Goal: Task Accomplishment & Management: Use online tool/utility

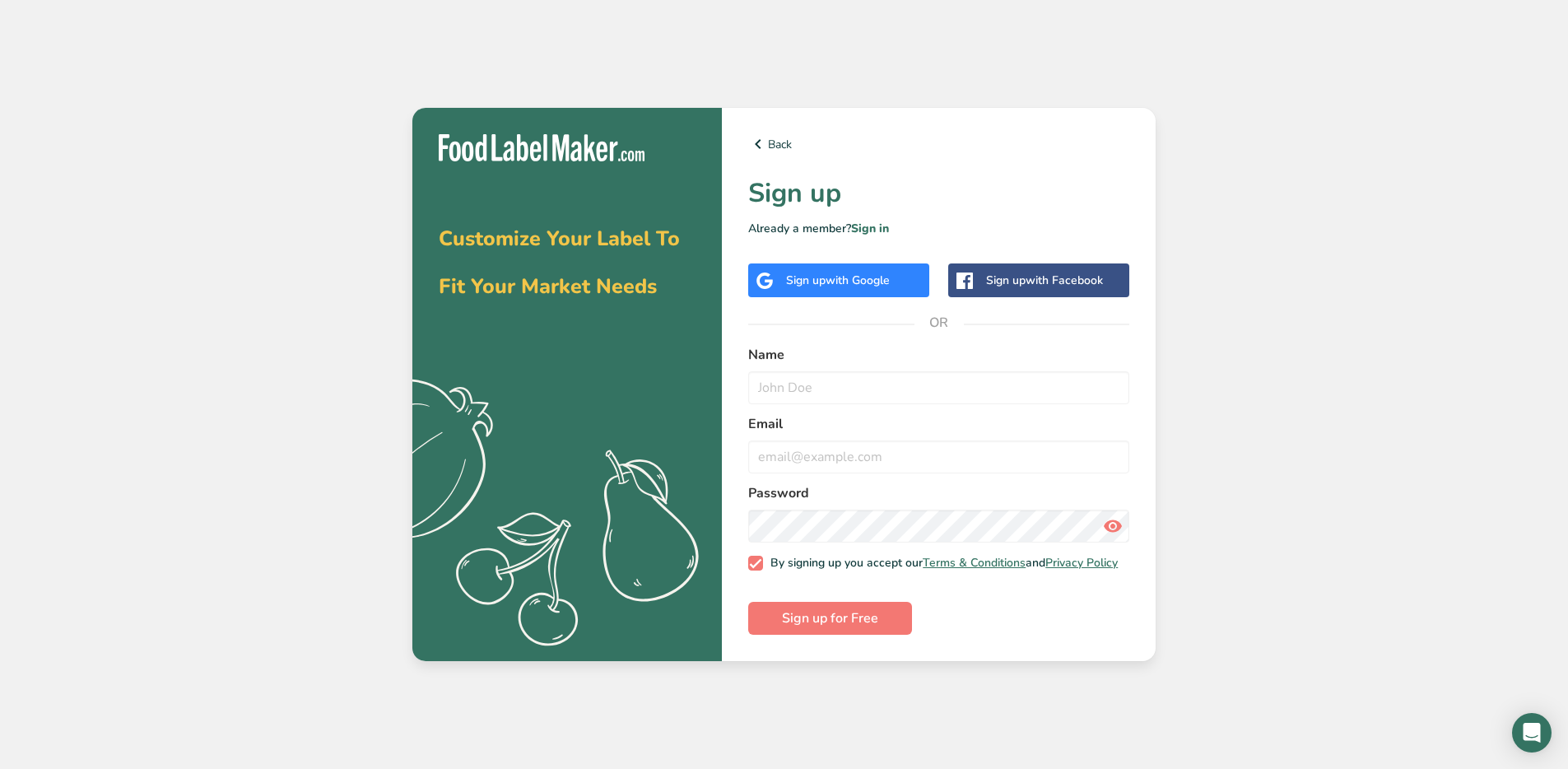
click at [866, 289] on div "Sign up with Google" at bounding box center [839, 281] width 181 height 34
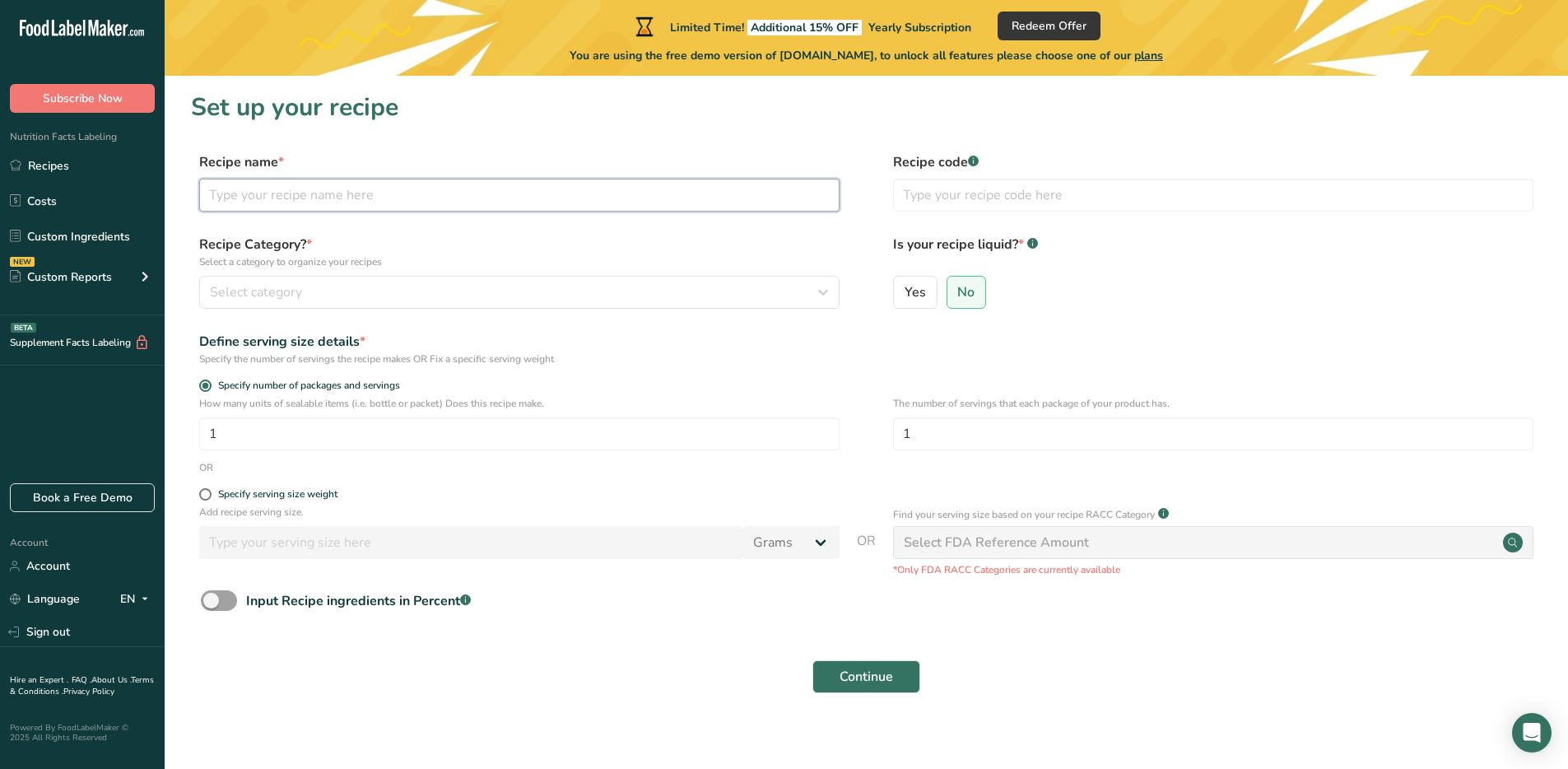
click at [317, 197] on input "text" at bounding box center [519, 195] width 641 height 33
type input "o"
type input "soy milk"
click at [342, 294] on div "Select category" at bounding box center [514, 292] width 609 height 20
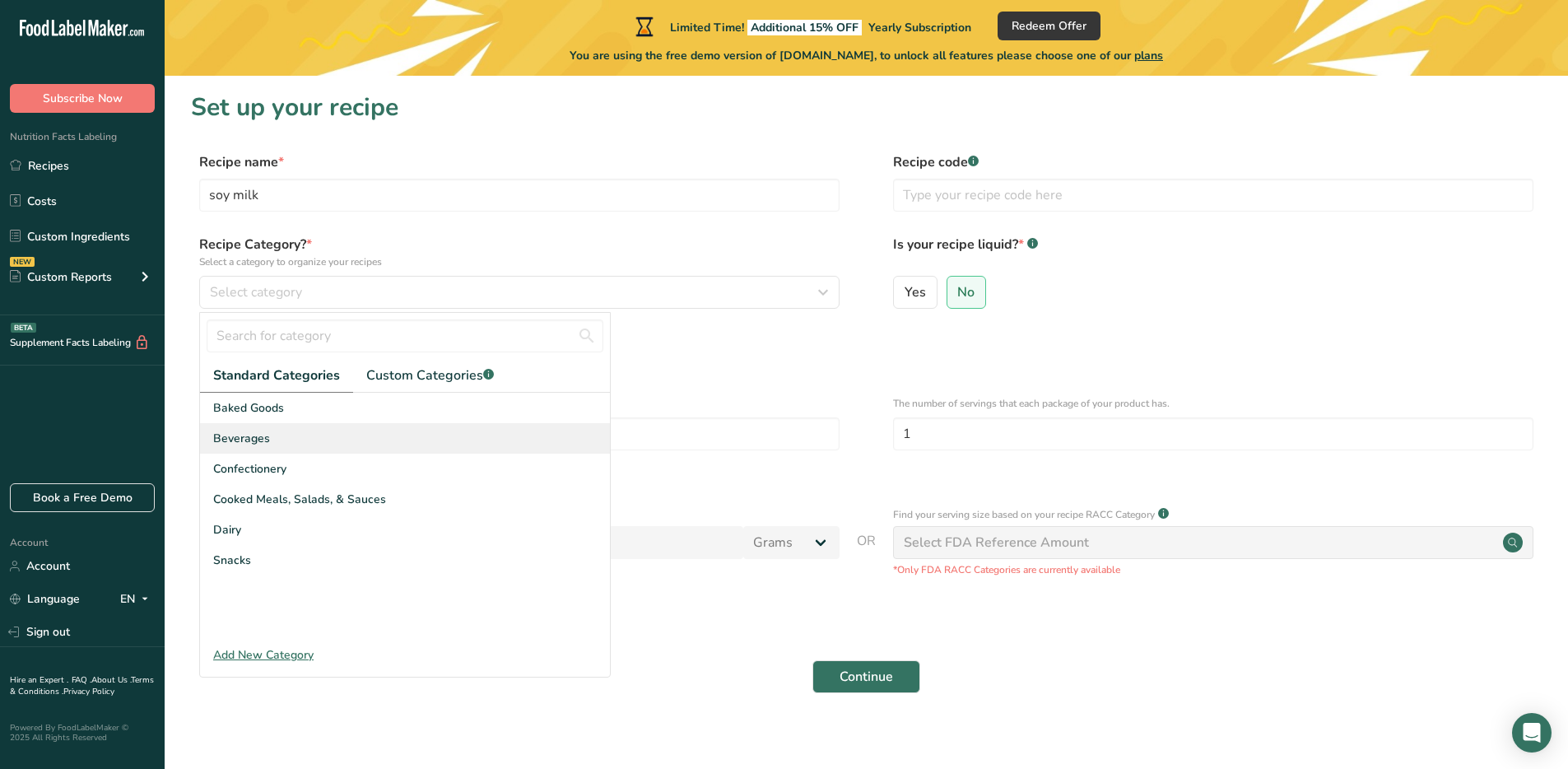
click at [295, 433] on div "Beverages" at bounding box center [405, 438] width 410 height 31
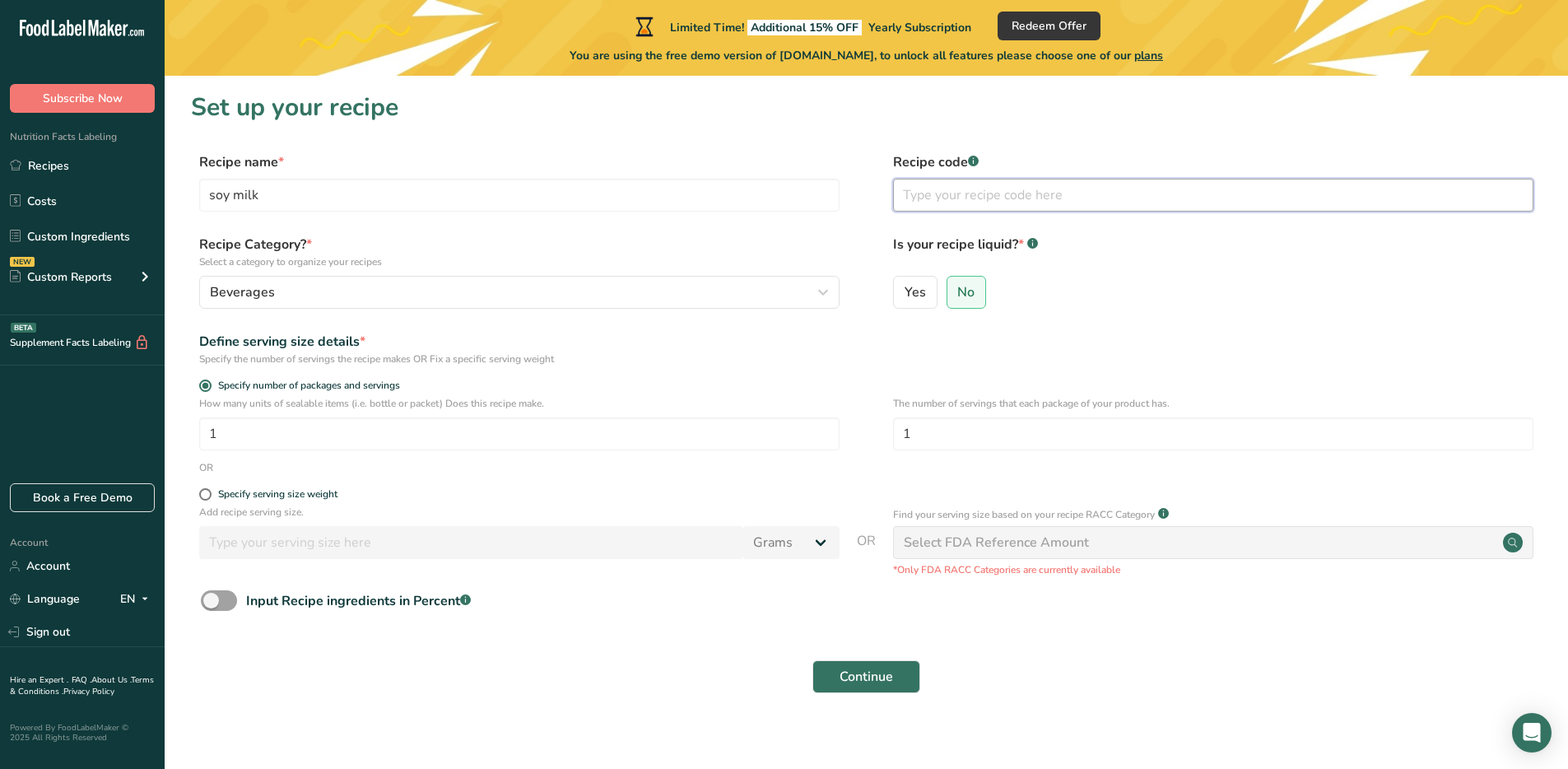
click at [1029, 200] on input "text" at bounding box center [1214, 195] width 641 height 33
click at [925, 302] on label "Yes" at bounding box center [915, 291] width 45 height 33
click at [904, 297] on input "Yes" at bounding box center [899, 291] width 11 height 11
radio input "true"
radio input "false"
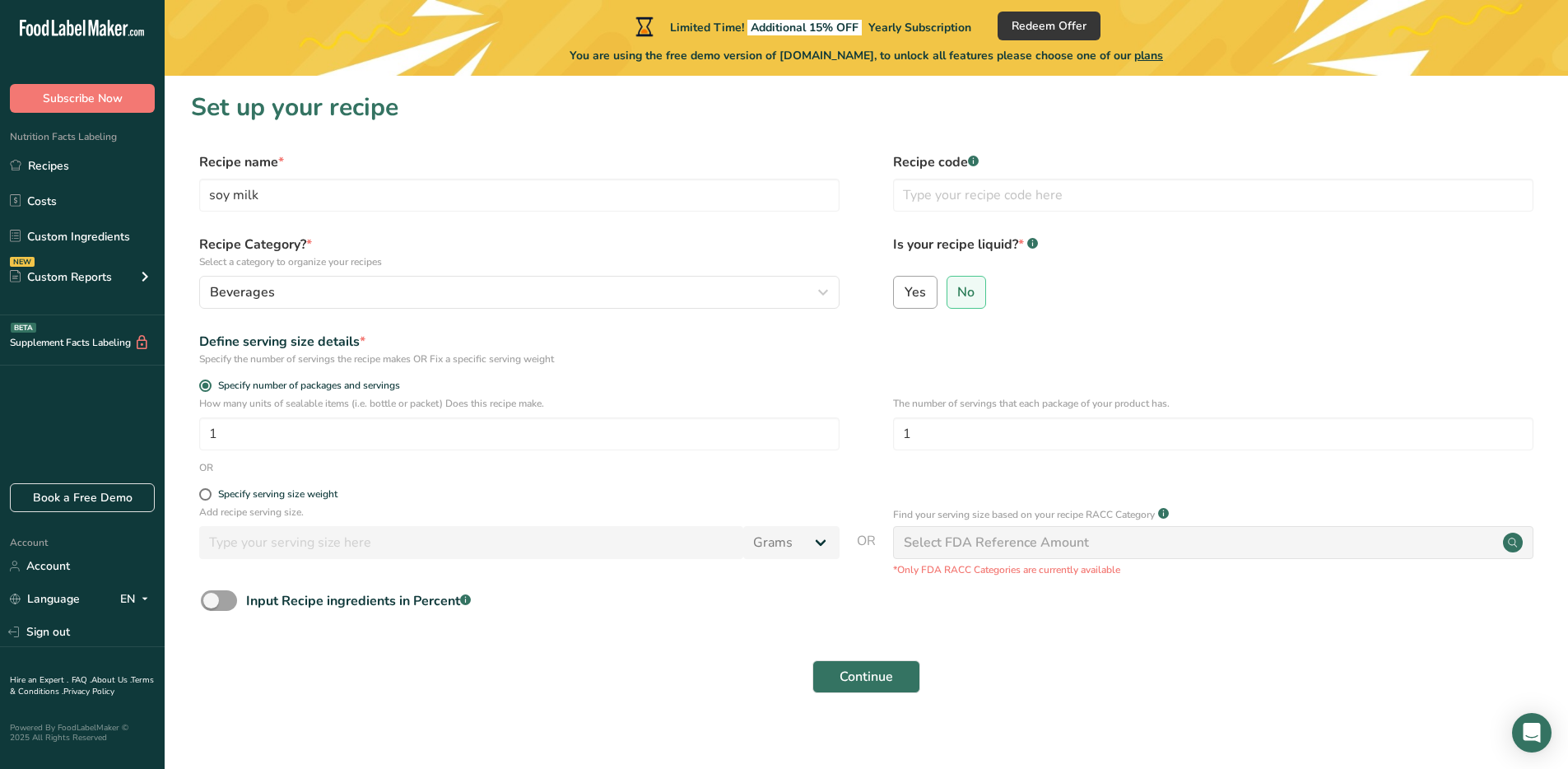
select select "22"
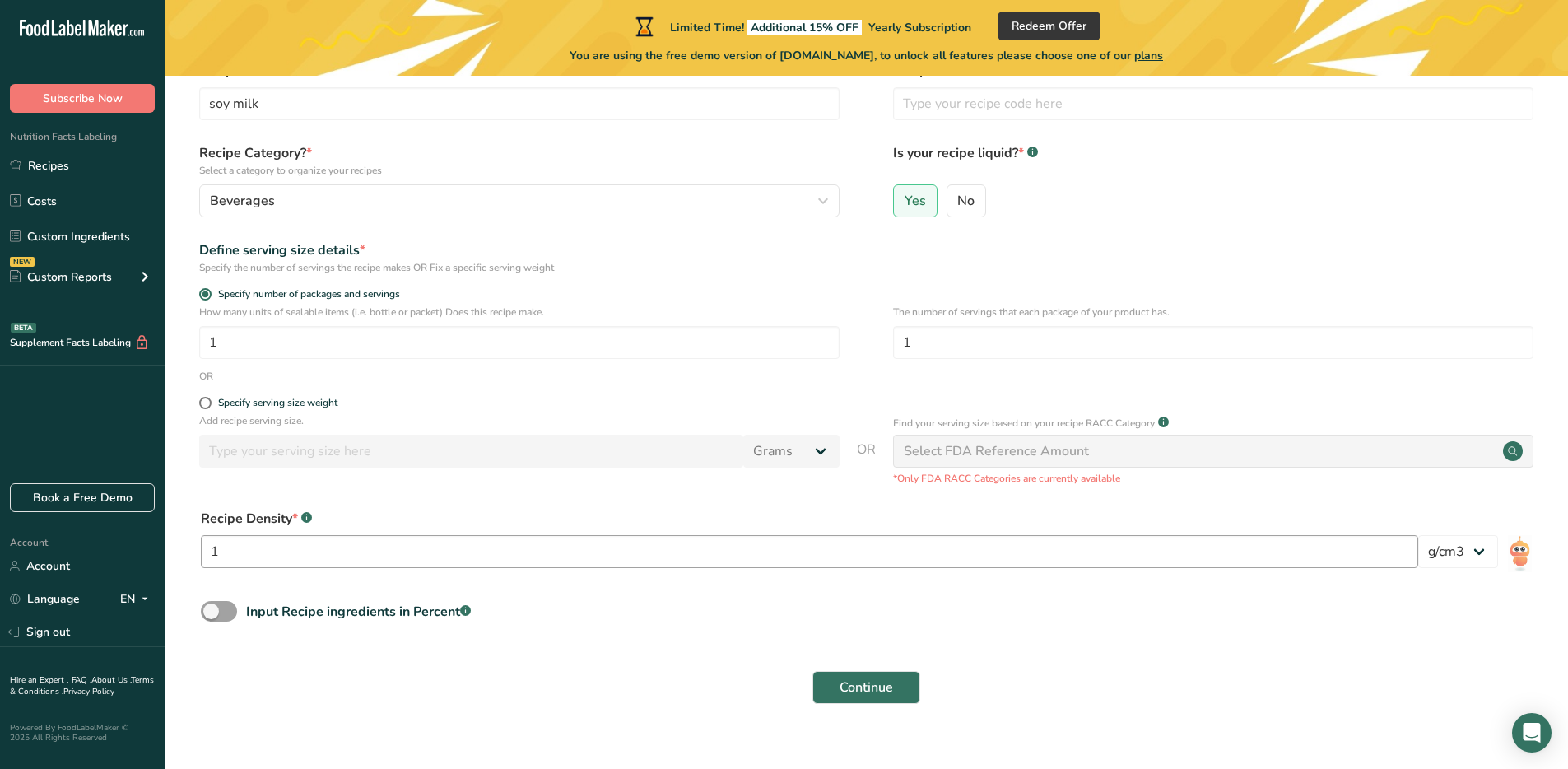
scroll to position [115, 0]
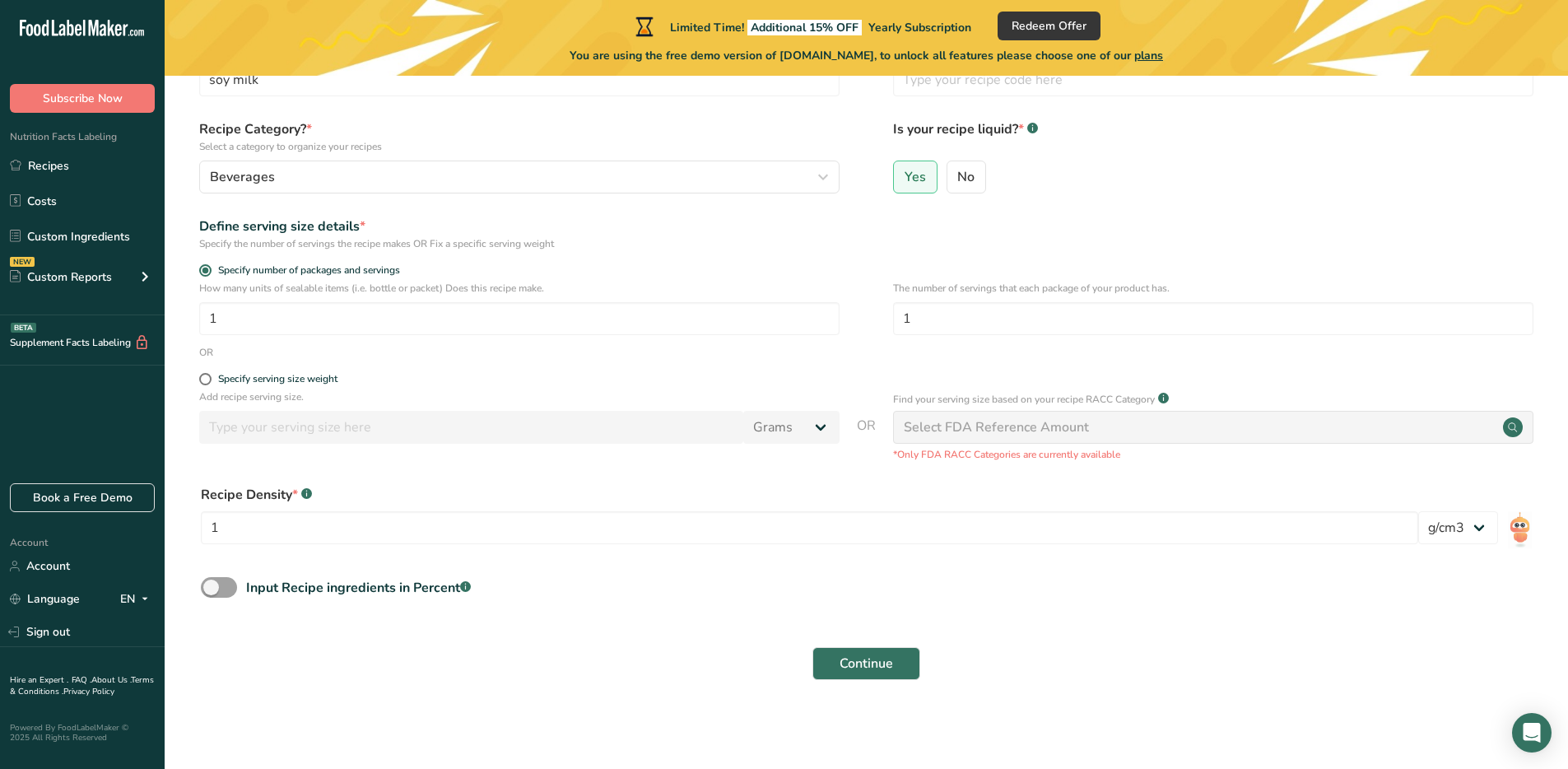
click at [1155, 420] on div "Select FDA Reference Amount" at bounding box center [1214, 427] width 641 height 33
click at [1132, 430] on div "Select FDA Reference Amount" at bounding box center [1214, 427] width 641 height 33
click at [241, 586] on span "Input Recipe ingredients in Percent .a-a{fill:#347362;}.b-a{fill:#fff;}" at bounding box center [353, 588] width 234 height 20
click at [212, 586] on input "Input Recipe ingredients in Percent .a-a{fill:#347362;}.b-a{fill:#fff;}" at bounding box center [206, 587] width 11 height 11
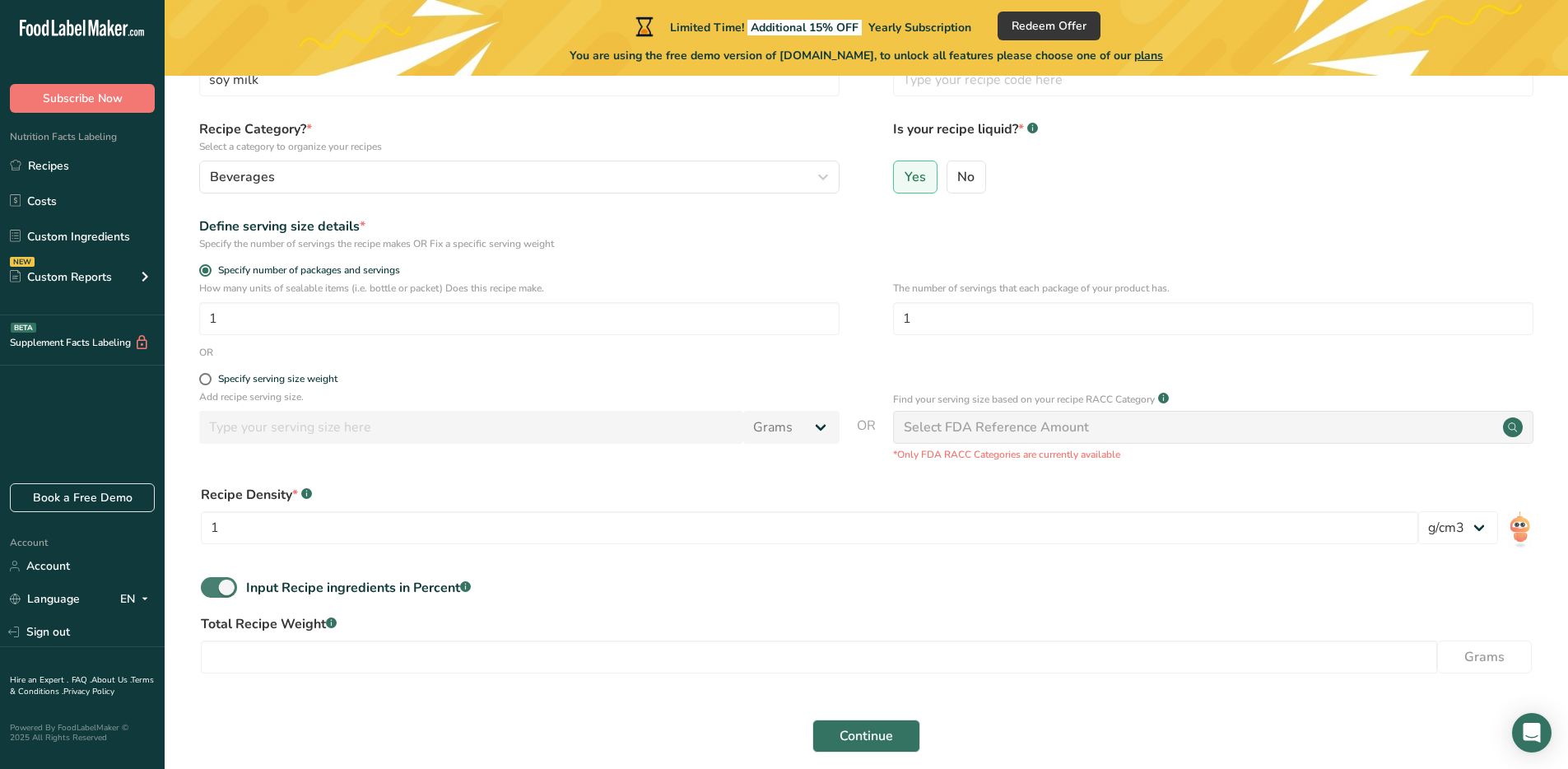
click at [239, 586] on span "Input Recipe ingredients in Percent .a-a{fill:#347362;}.b-a{fill:#fff;}" at bounding box center [353, 588] width 234 height 20
click at [212, 586] on input "Input Recipe ingredients in Percent .a-a{fill:#347362;}.b-a{fill:#fff;}" at bounding box center [206, 587] width 11 height 11
checkbox input "false"
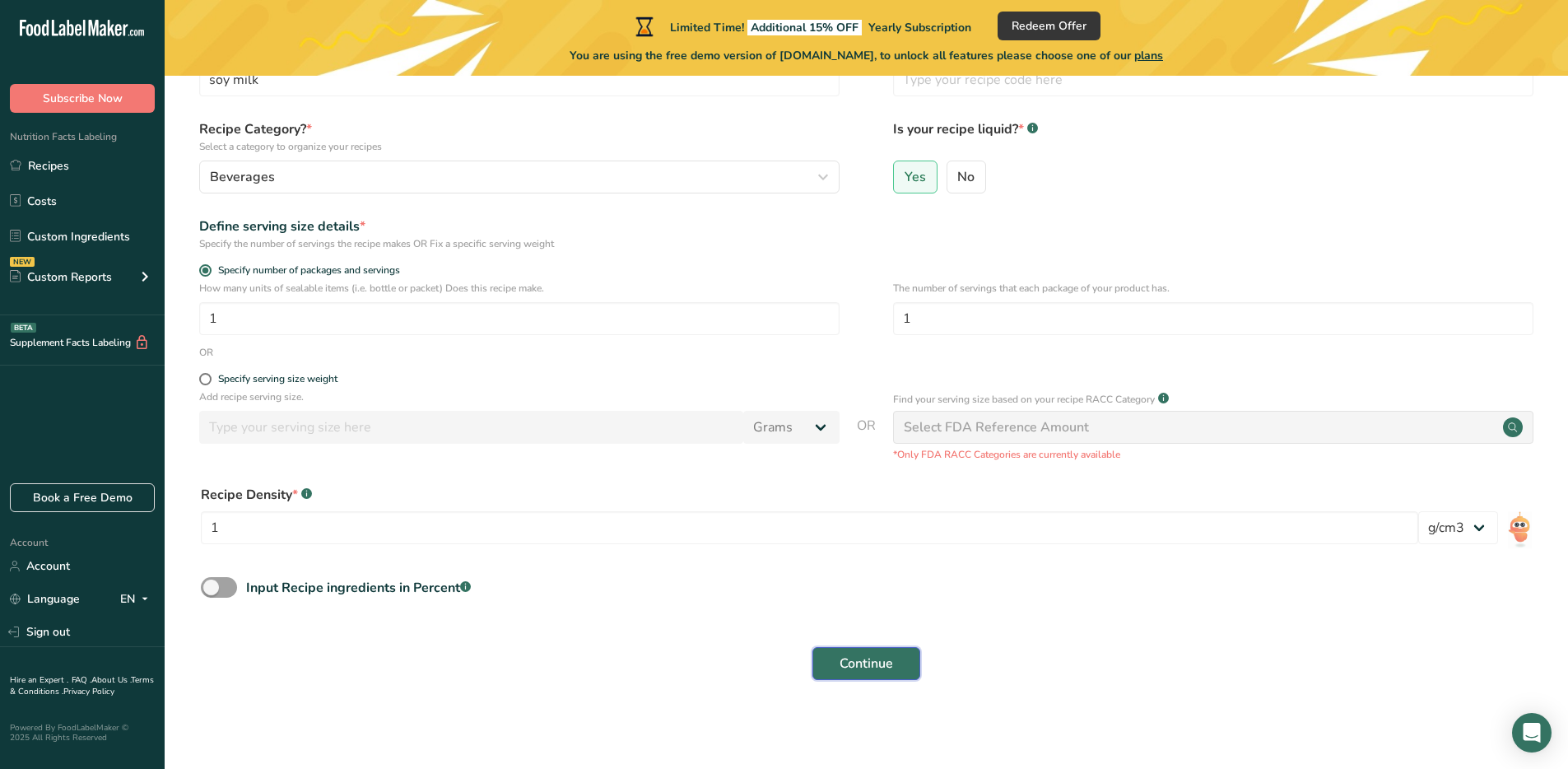
click at [862, 669] on span "Continue" at bounding box center [867, 664] width 54 height 20
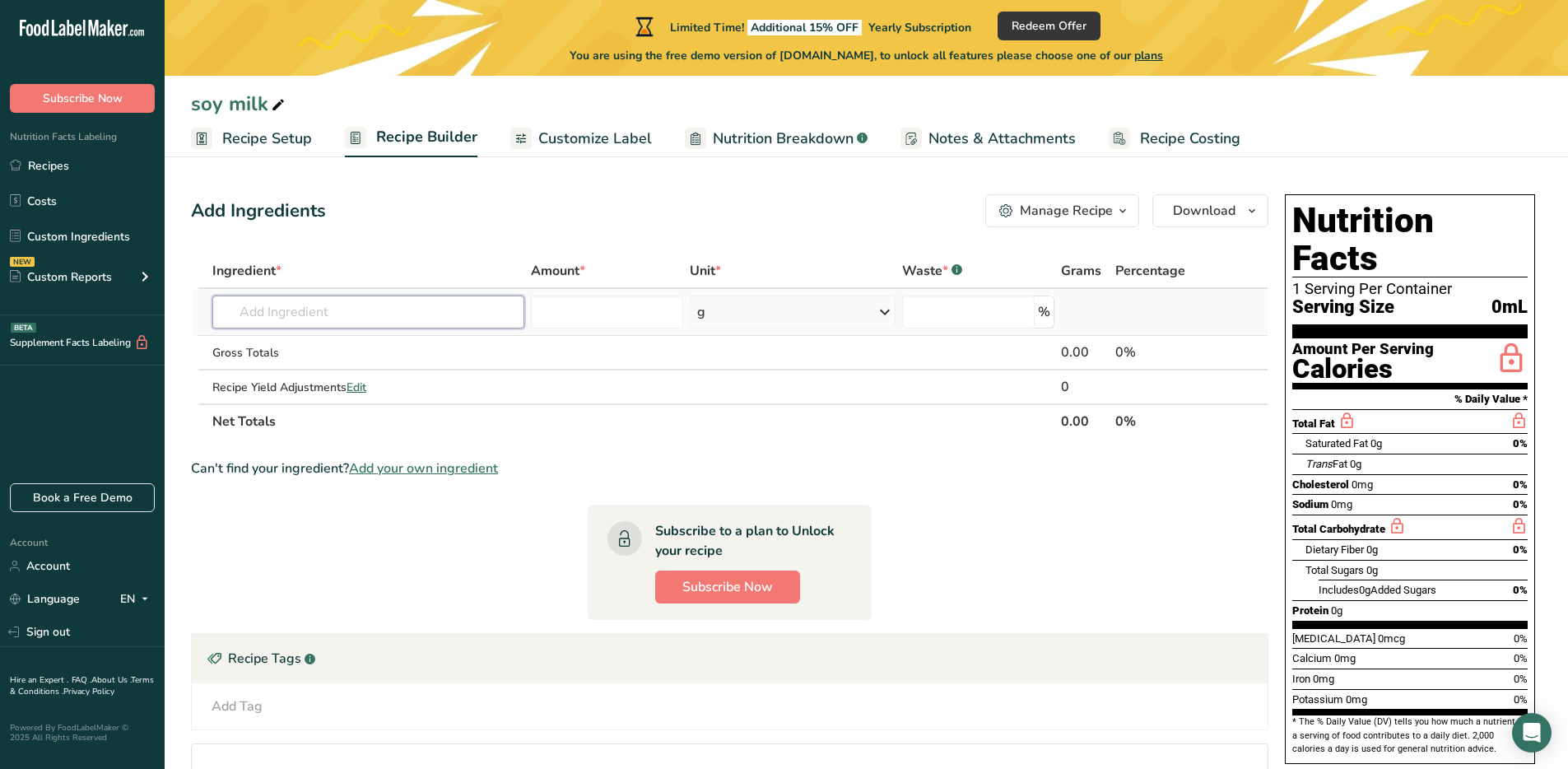
click at [320, 317] on input "text" at bounding box center [368, 311] width 312 height 33
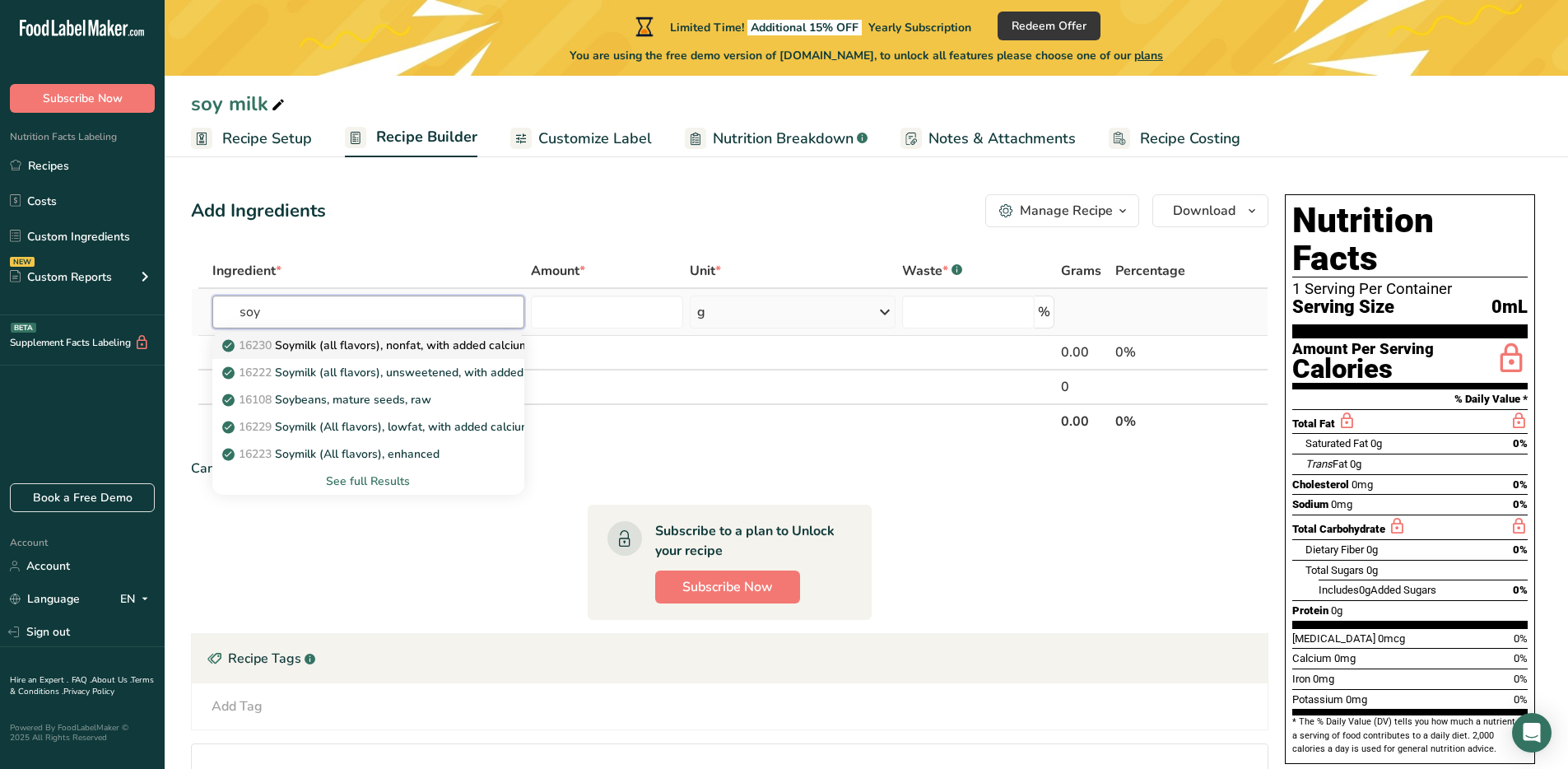
type input "soy"
click at [372, 346] on p "16230 Soymilk (all flavors), nonfat, with added calcium, vitamins A and D" at bounding box center [426, 344] width 400 height 17
type input "Soymilk (all flavors), nonfat, with added calcium, vitamins A and D"
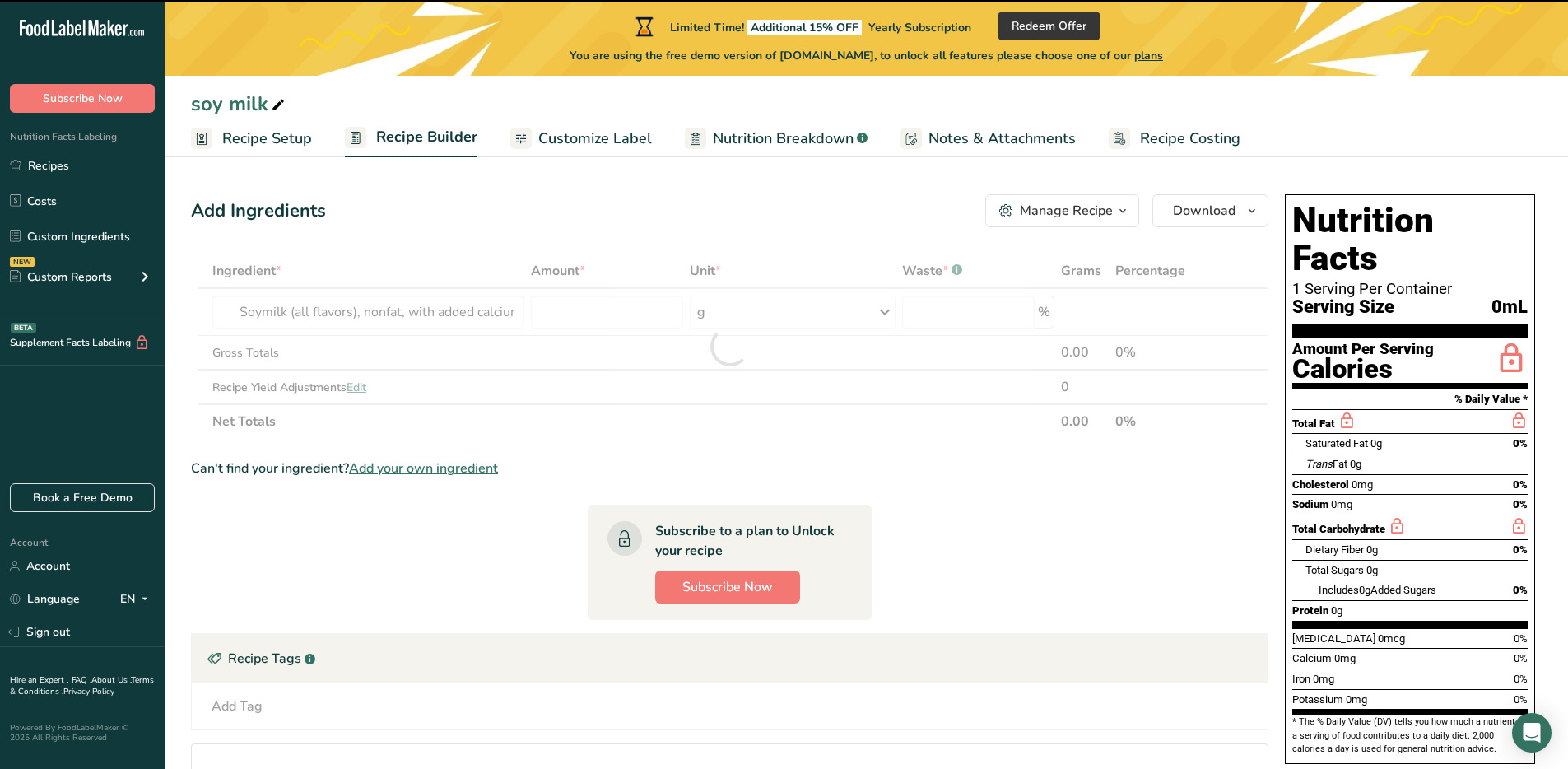
type input "0"
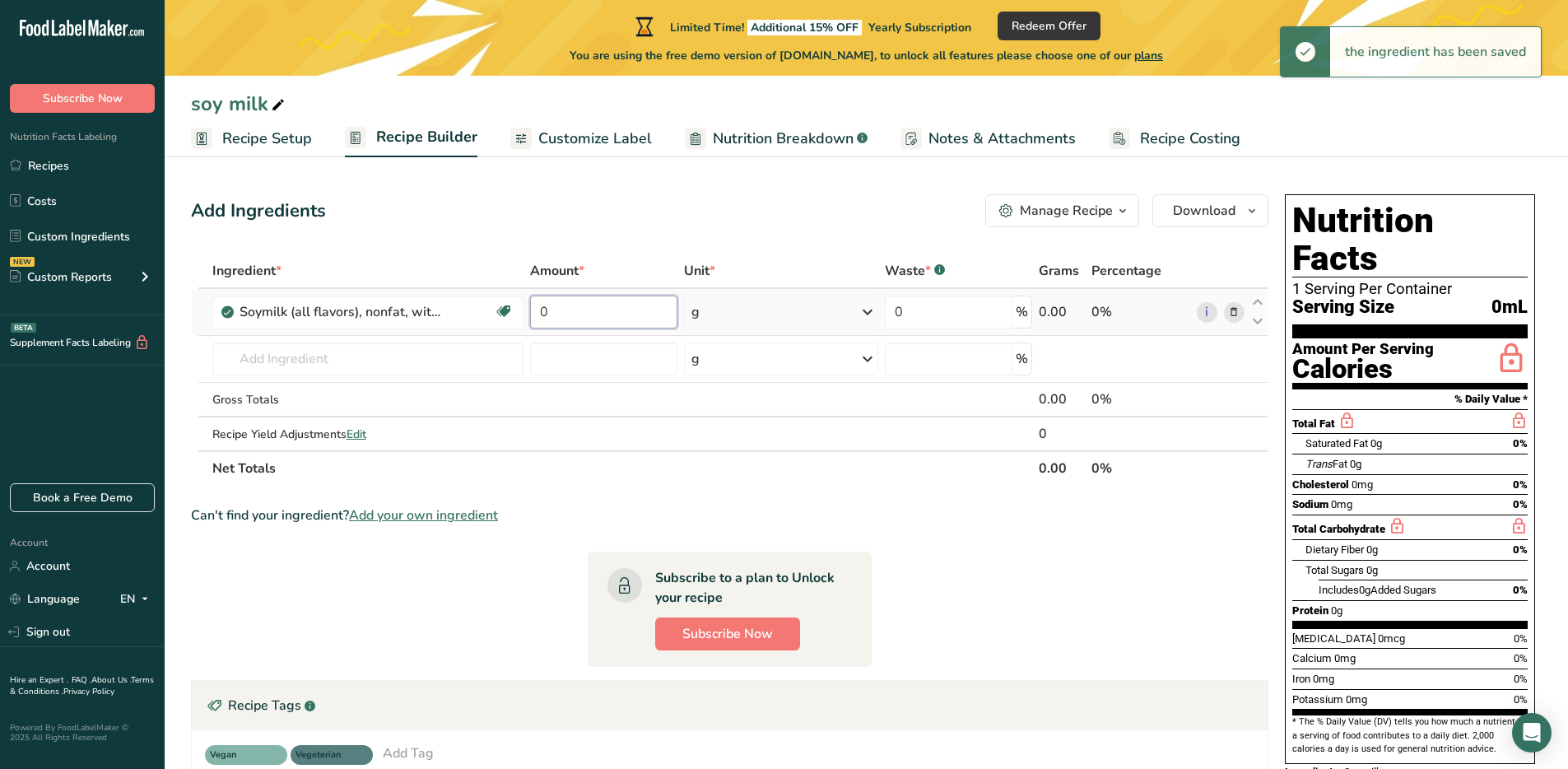
click at [582, 313] on input "0" at bounding box center [603, 311] width 146 height 33
drag, startPoint x: 582, startPoint y: 313, endPoint x: 536, endPoint y: 317, distance: 46.2
click at [536, 317] on input "0" at bounding box center [603, 311] width 146 height 33
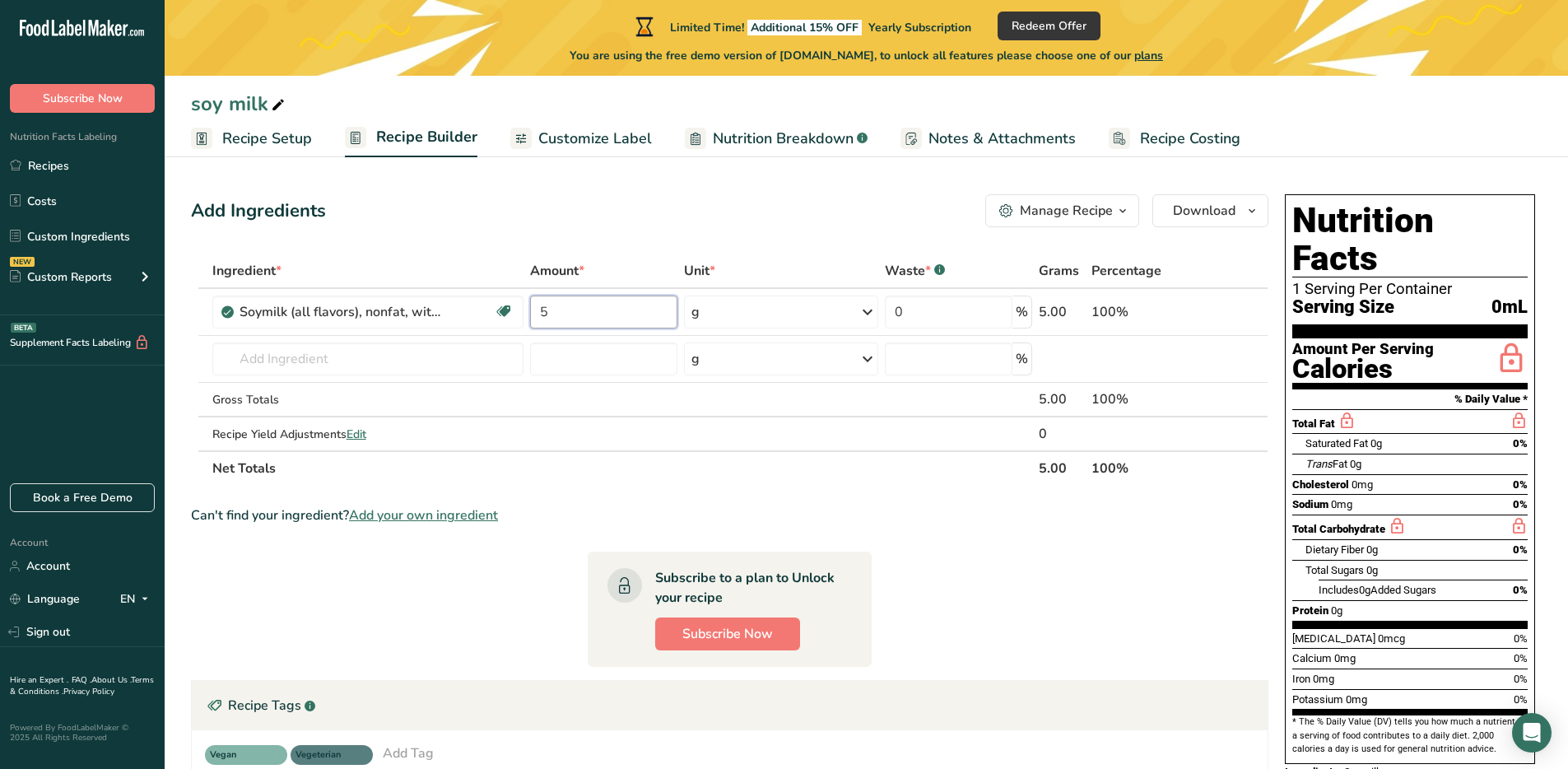
type input "5"
click at [764, 249] on div "Add Ingredients Manage Recipe Delete Recipe Duplicate Recipe Scale Recipe Save …" at bounding box center [734, 570] width 1087 height 765
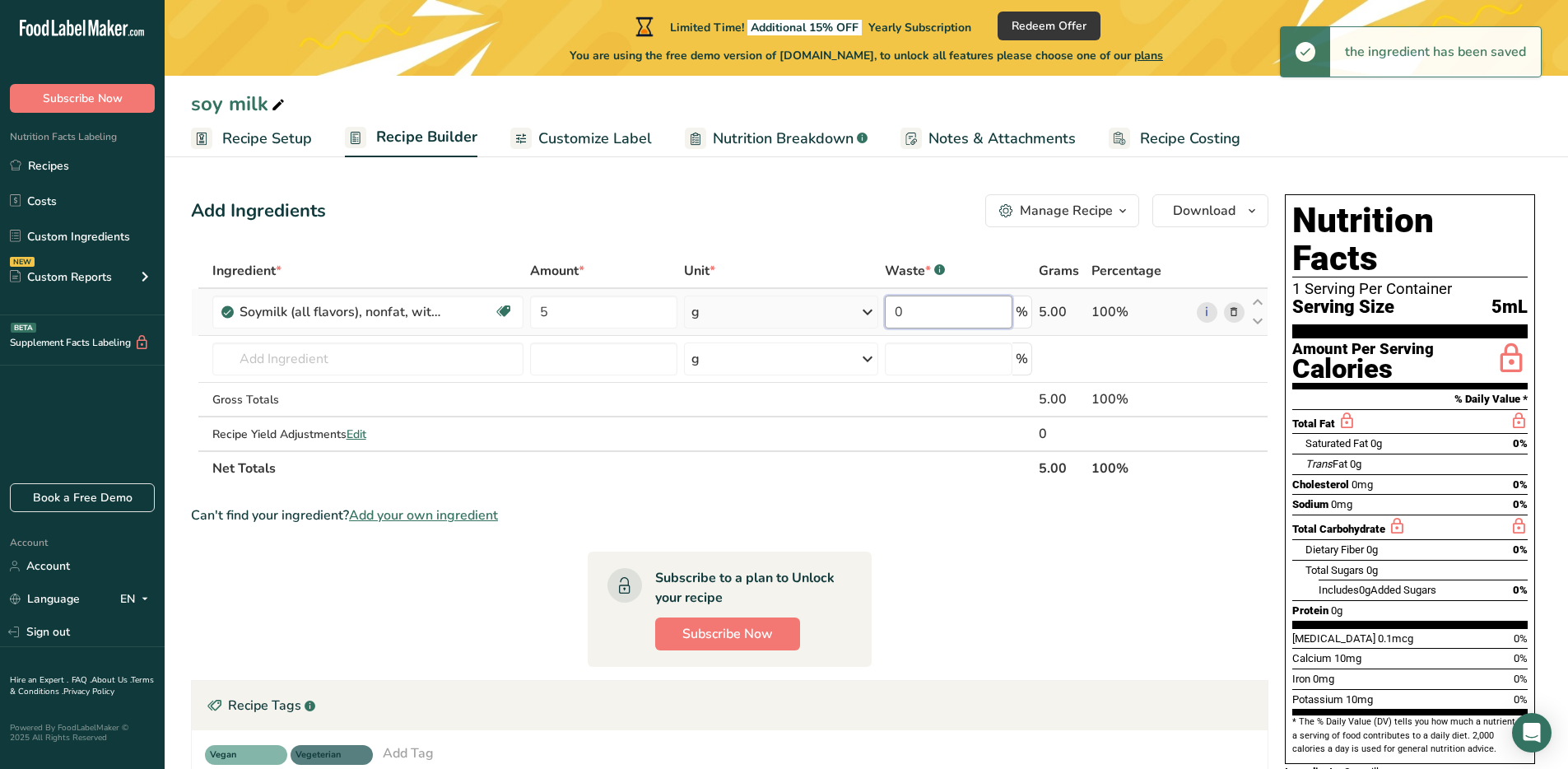
click at [932, 312] on input "0" at bounding box center [948, 311] width 127 height 33
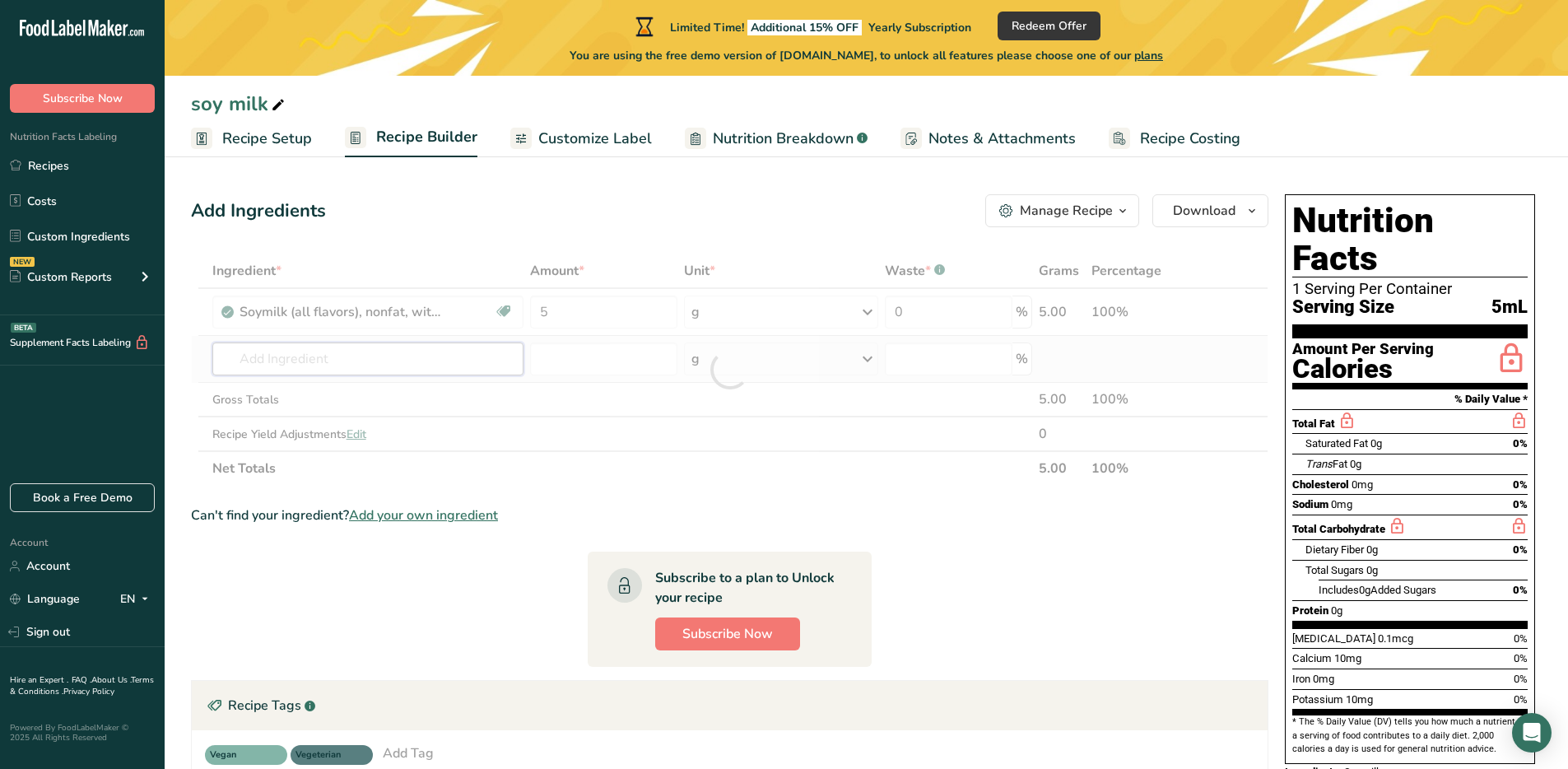
click at [403, 369] on div "Ingredient * Amount * Unit * Waste * .a-a{fill:#347362;}.b-a{fill:#fff;} Grams …" at bounding box center [729, 369] width 1078 height 232
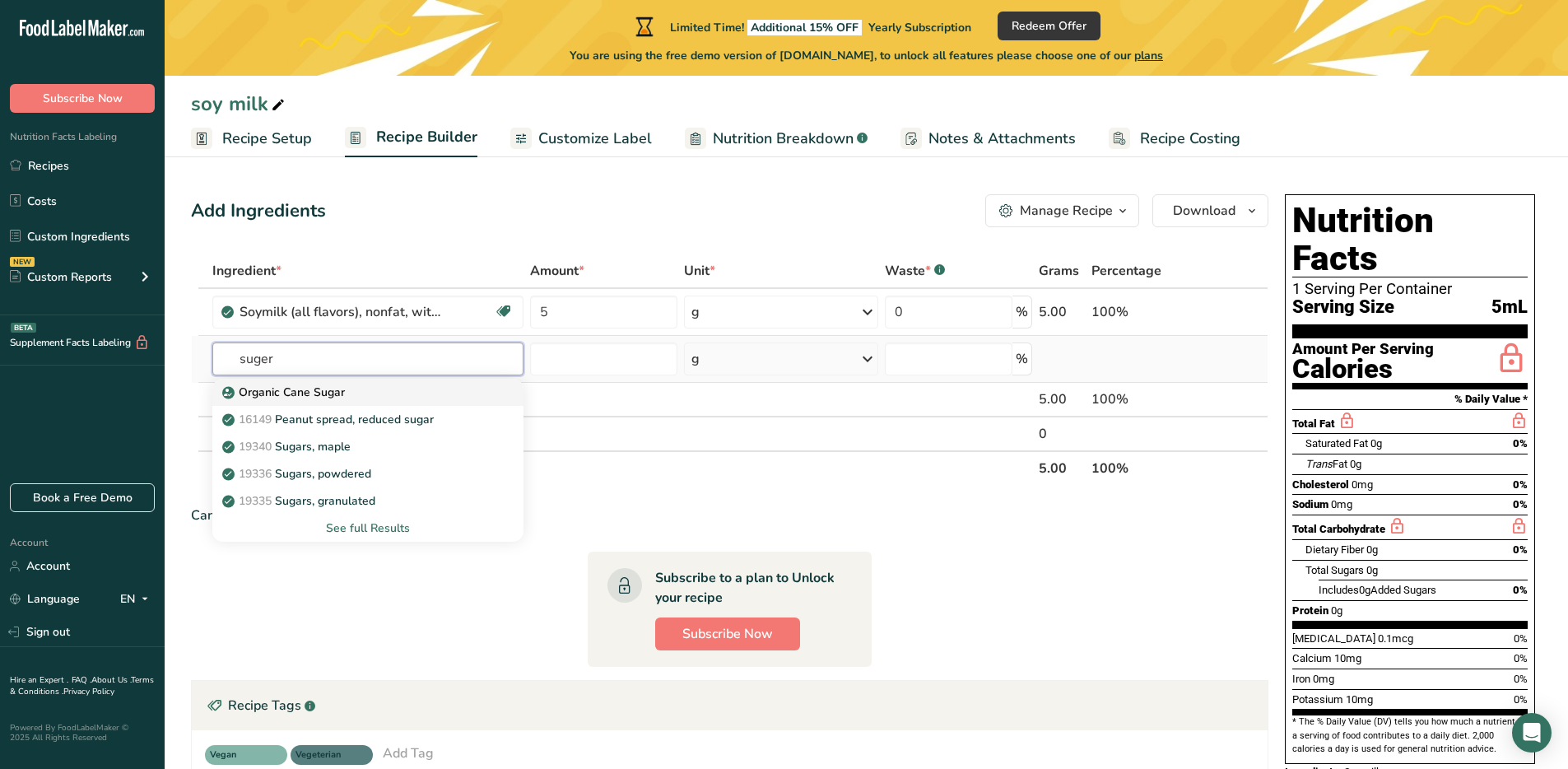
type input "suger"
click at [419, 393] on div "Organic Cane Sugar" at bounding box center [355, 392] width 260 height 17
type input "Organic Cane Sugar"
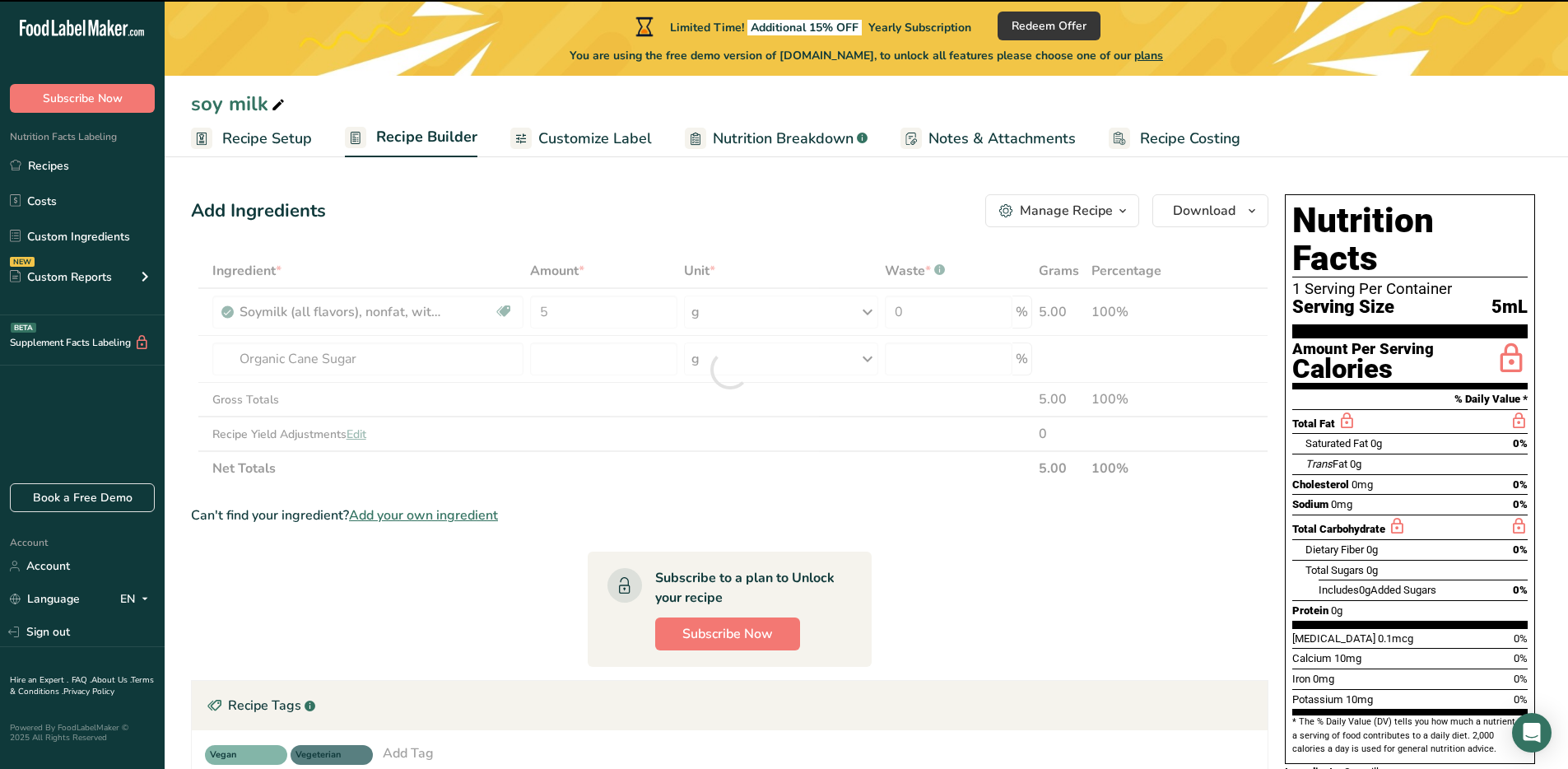
type input "0"
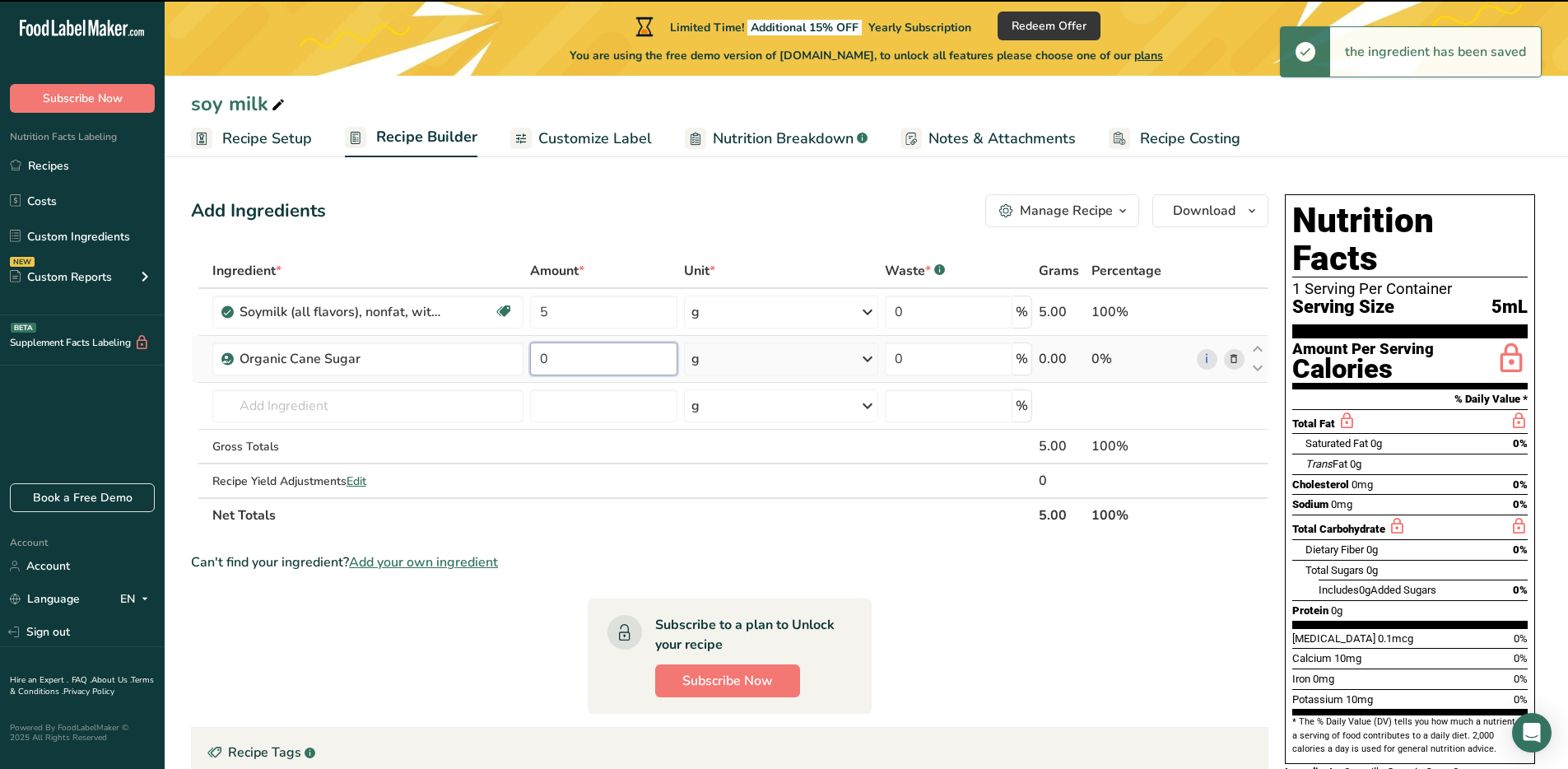
click at [588, 355] on input "0" at bounding box center [603, 358] width 146 height 33
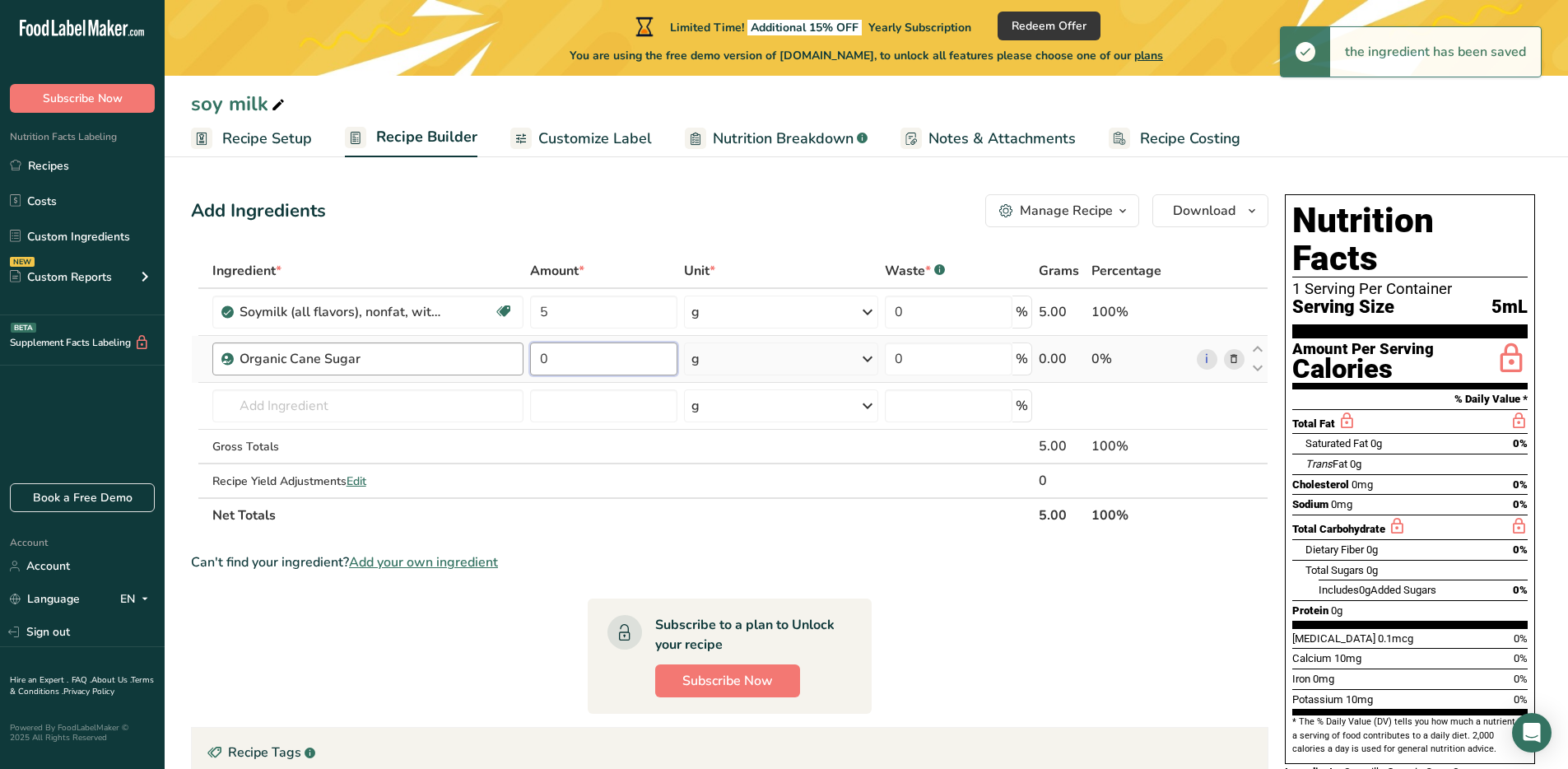
drag, startPoint x: 562, startPoint y: 360, endPoint x: 516, endPoint y: 365, distance: 46.3
click at [516, 365] on tr "Organic Cane Sugar 0 g Weight Units g kg mg See more Volume Units l Volume unit…" at bounding box center [729, 359] width 1076 height 47
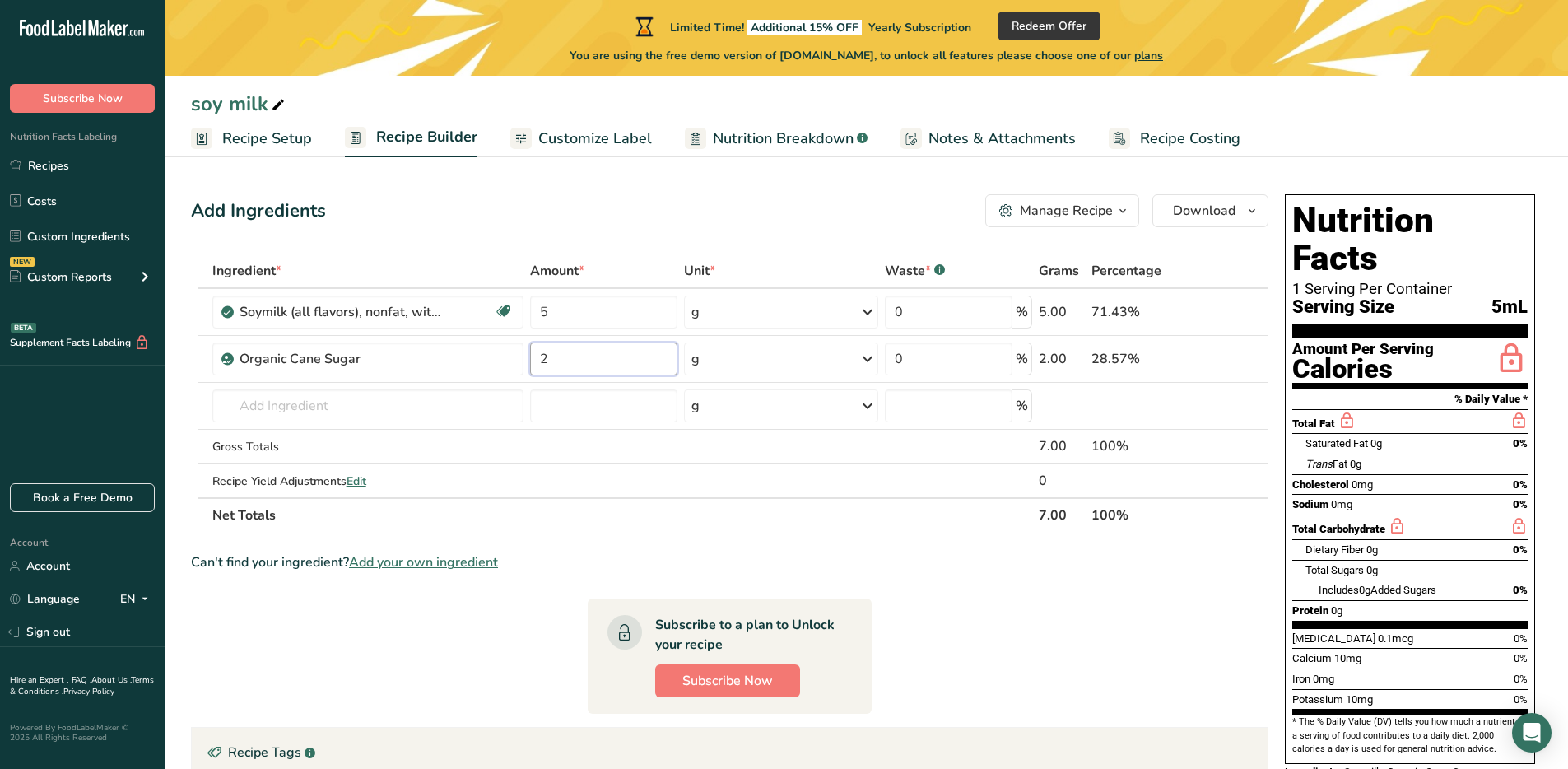
type input "2"
click at [851, 588] on section "Ingredient * Amount * Unit * Waste * .a-a{fill:#347362;}.b-a{fill:#fff;} Grams …" at bounding box center [729, 612] width 1078 height 717
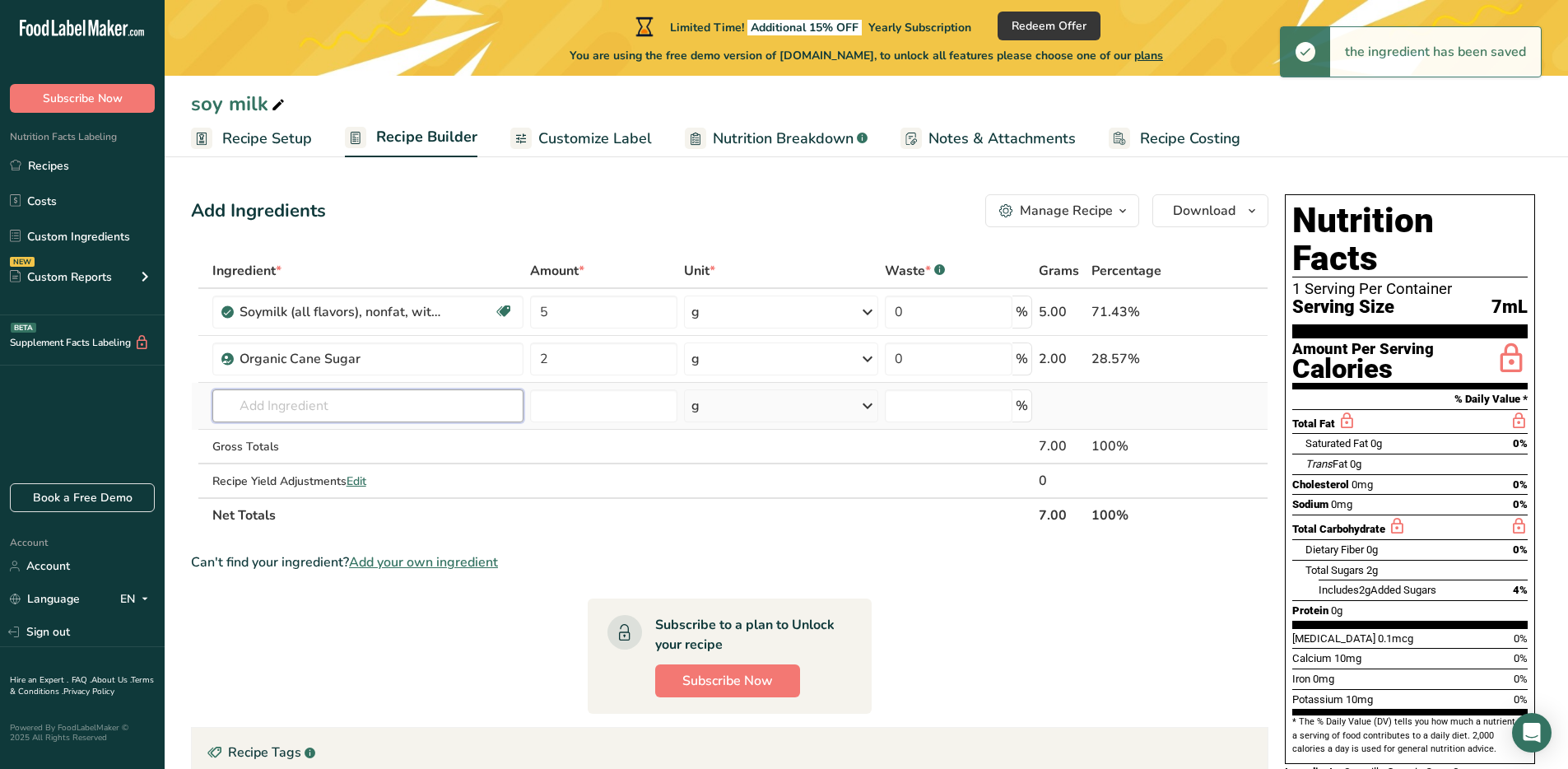
click at [321, 407] on input "text" at bounding box center [368, 405] width 312 height 33
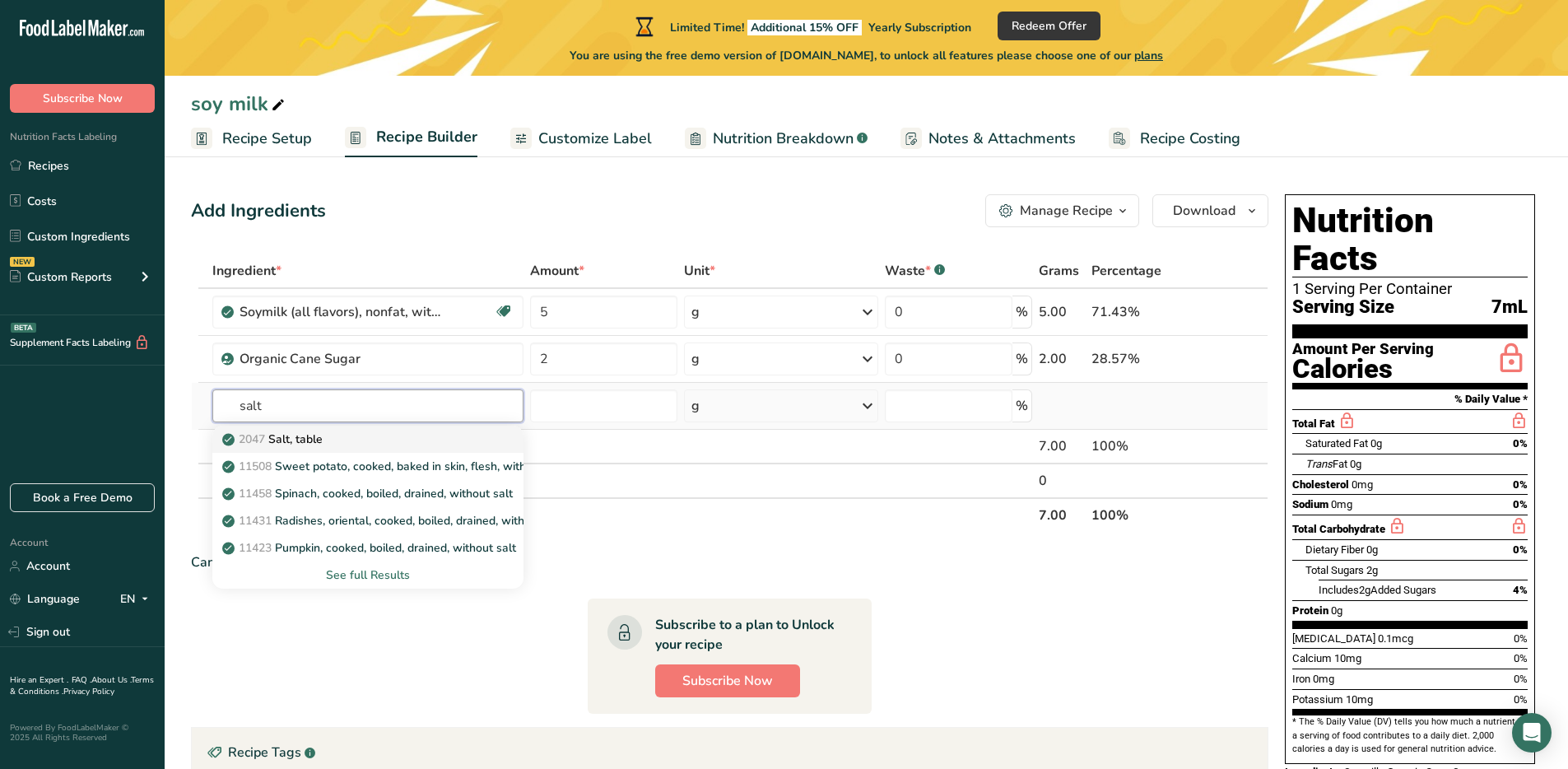
type input "salt"
click at [292, 432] on p "2047 Salt, table" at bounding box center [275, 439] width 98 height 17
type input "Salt, table"
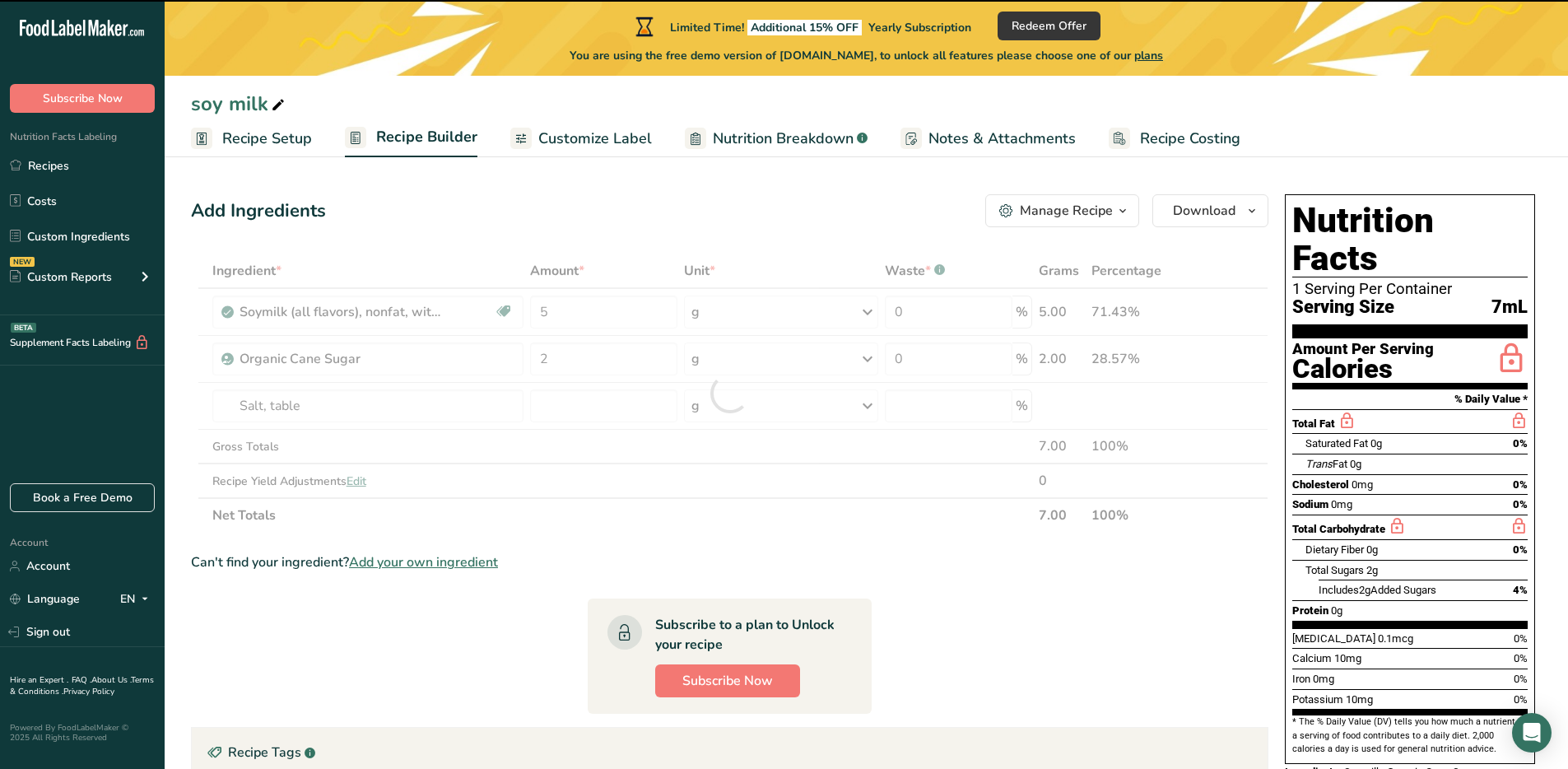
type input "0"
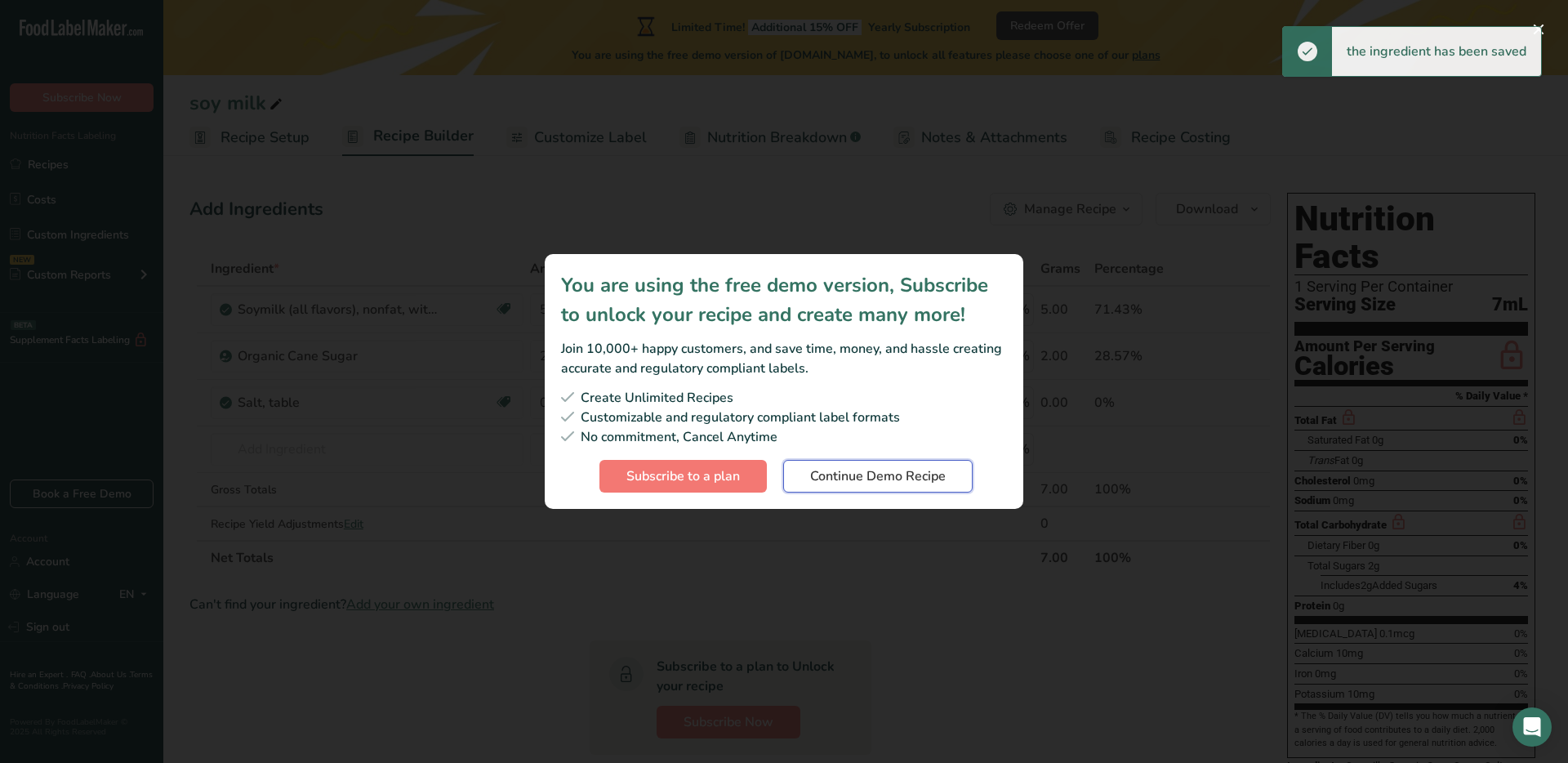
click at [852, 487] on button "Continue Demo Recipe" at bounding box center [877, 476] width 189 height 33
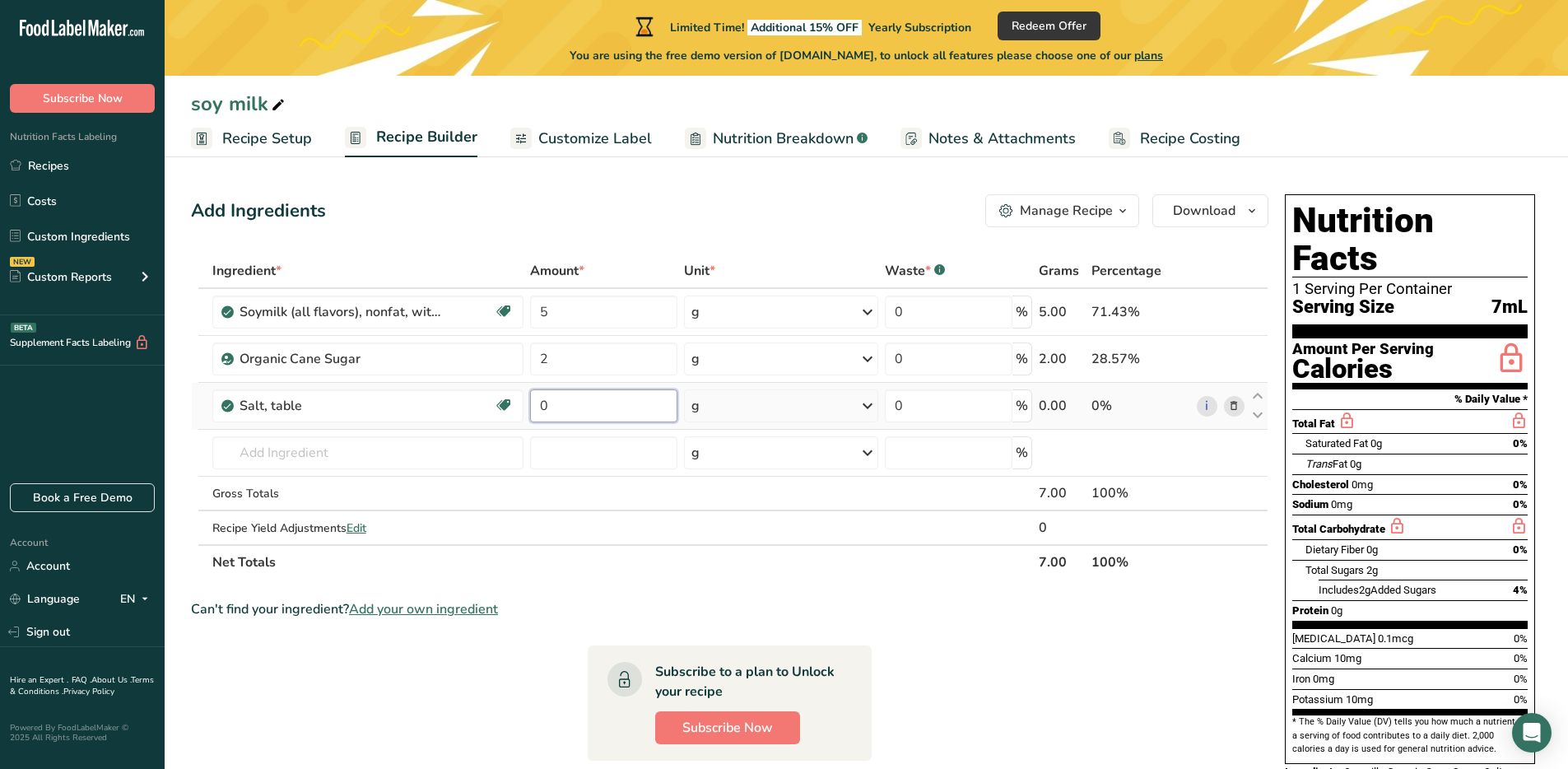
click at [608, 406] on input "0" at bounding box center [603, 405] width 146 height 33
click at [608, 405] on input "0" at bounding box center [603, 405] width 146 height 33
type input "1"
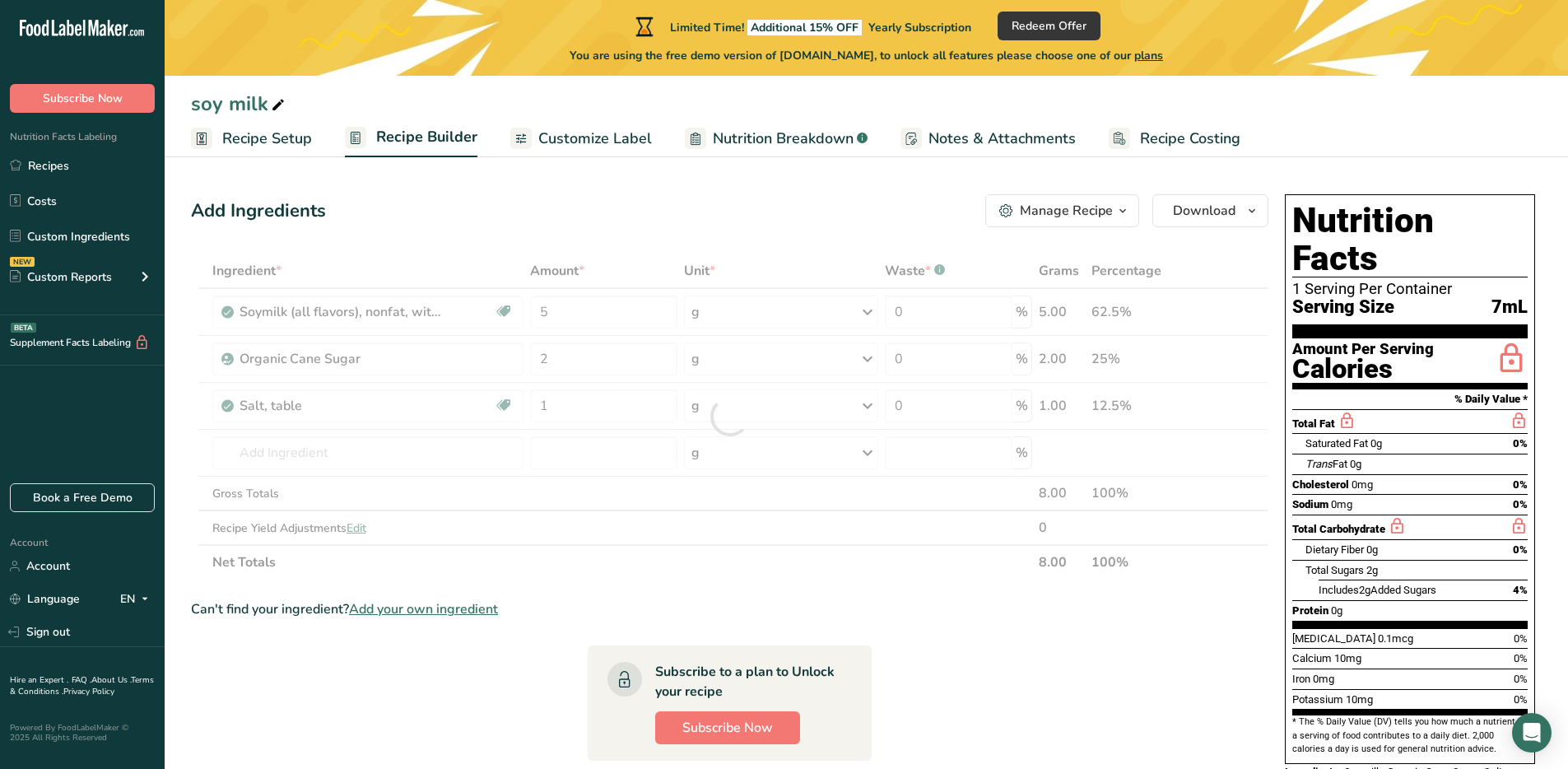
click at [583, 578] on div "Ingredient * Amount * Unit * Waste * .a-a{fill:#347362;}.b-a{fill:#fff;} Grams …" at bounding box center [729, 417] width 1078 height 326
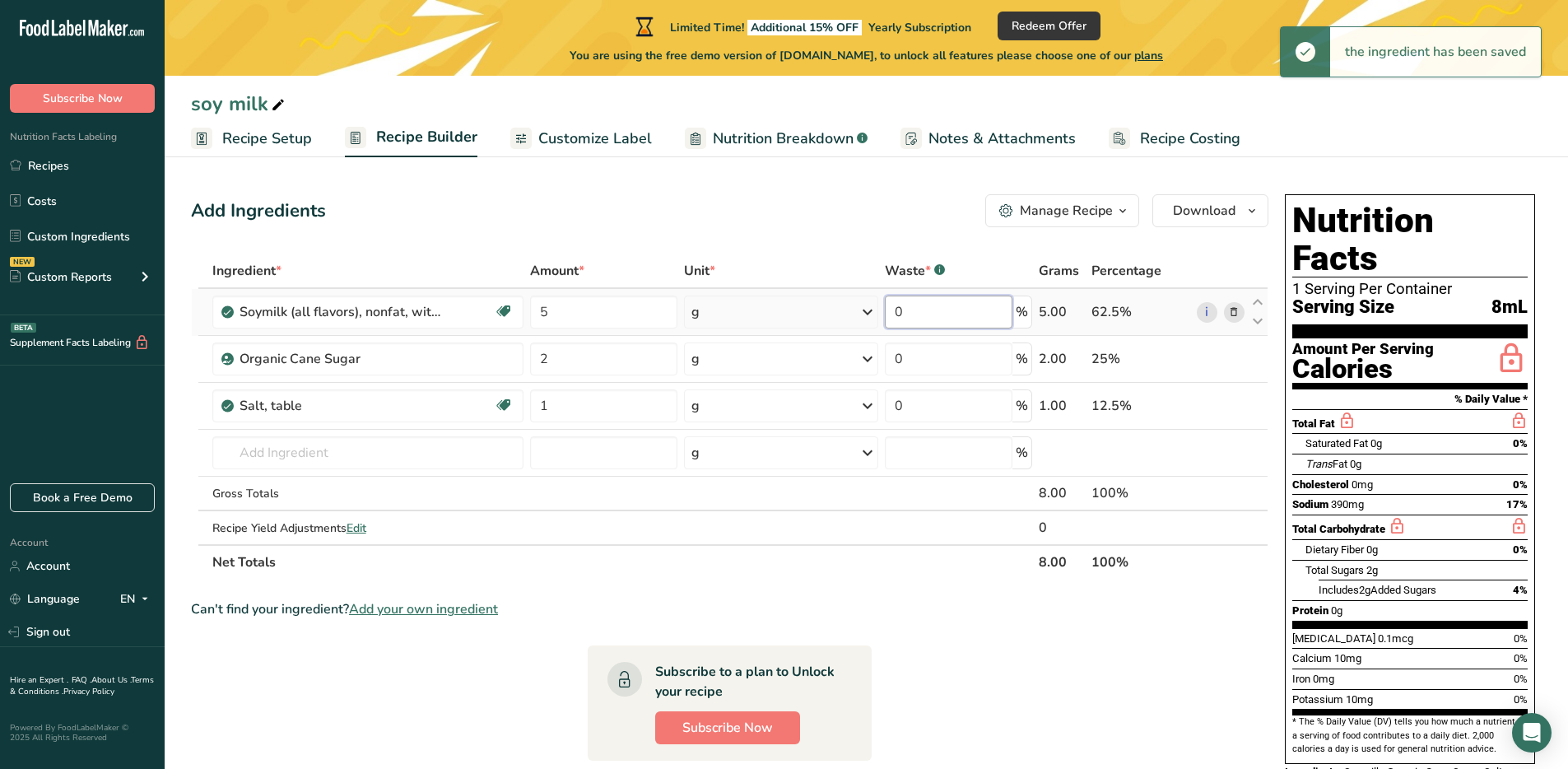
click at [1002, 326] on input "0" at bounding box center [948, 311] width 127 height 33
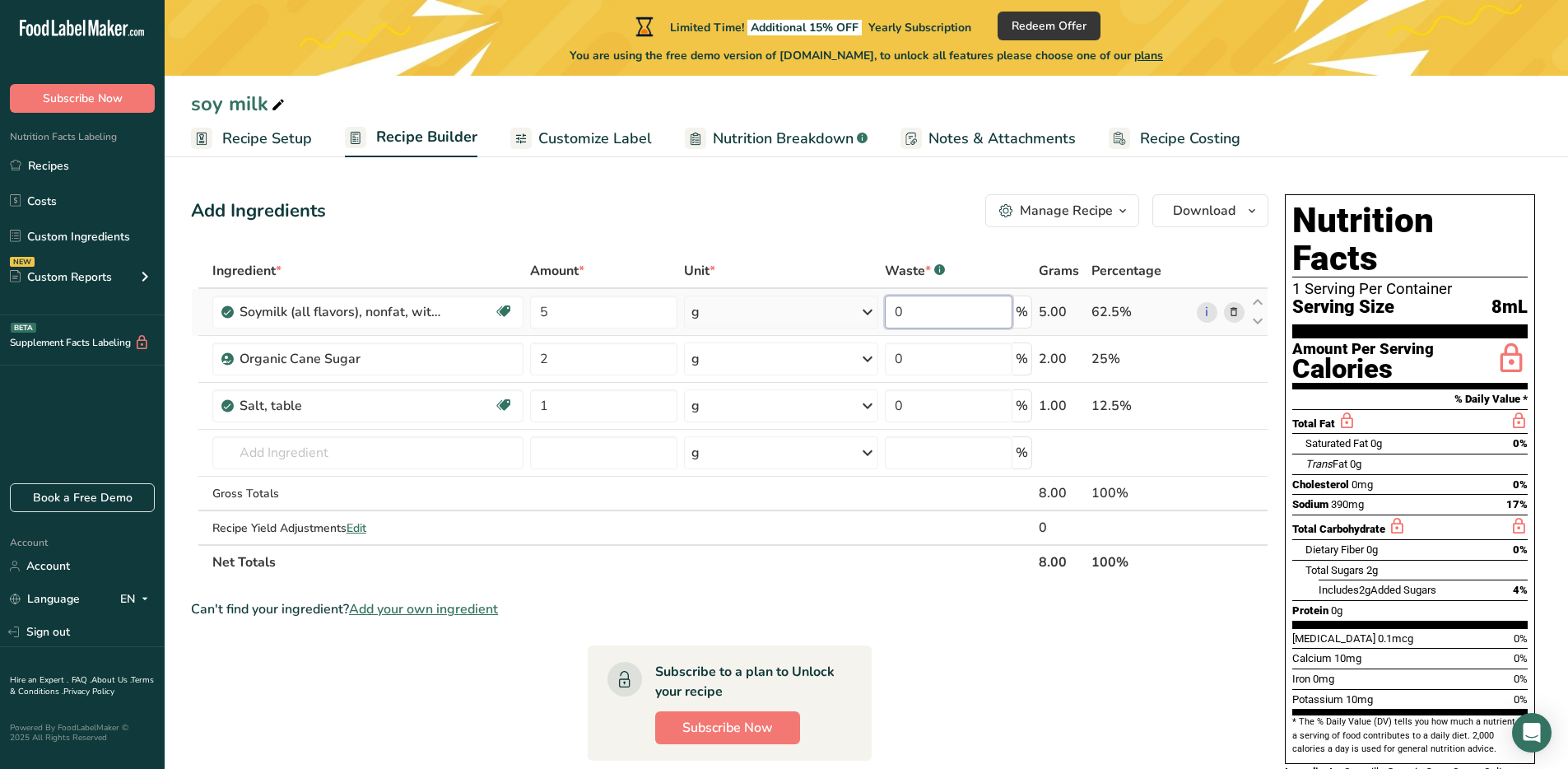
drag, startPoint x: 992, startPoint y: 319, endPoint x: 850, endPoint y: 315, distance: 142.1
click at [848, 314] on tr "Soymilk (all flavors), nonfat, with added calcium, vitamins A and D Dairy free …" at bounding box center [729, 311] width 1076 height 47
type input "6"
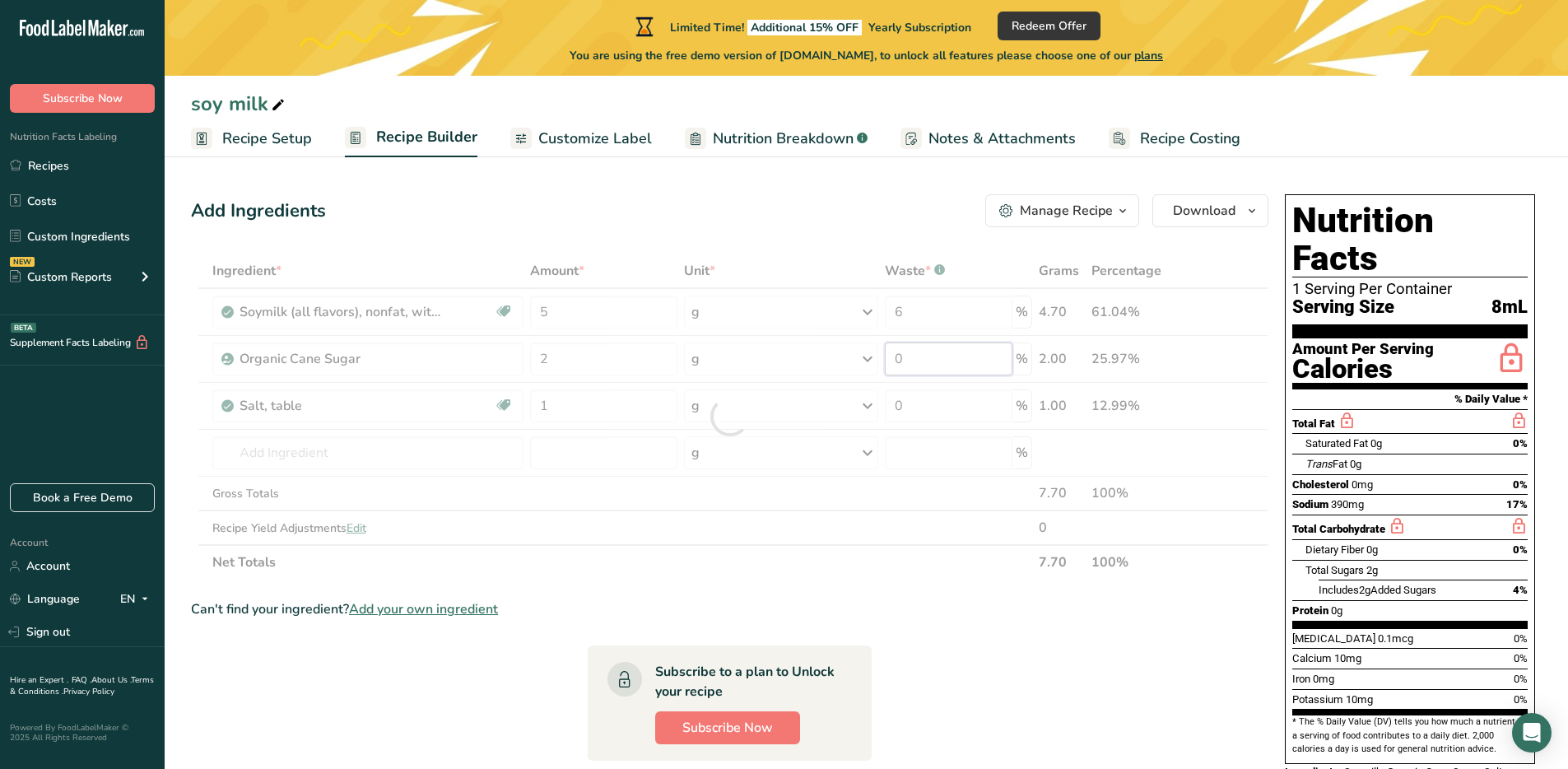
drag, startPoint x: 951, startPoint y: 352, endPoint x: 854, endPoint y: 358, distance: 97.2
click at [854, 358] on div "Ingredient * Amount * Unit * Waste * .a-a{fill:#347362;}.b-a{fill:#fff;} Grams …" at bounding box center [729, 417] width 1078 height 326
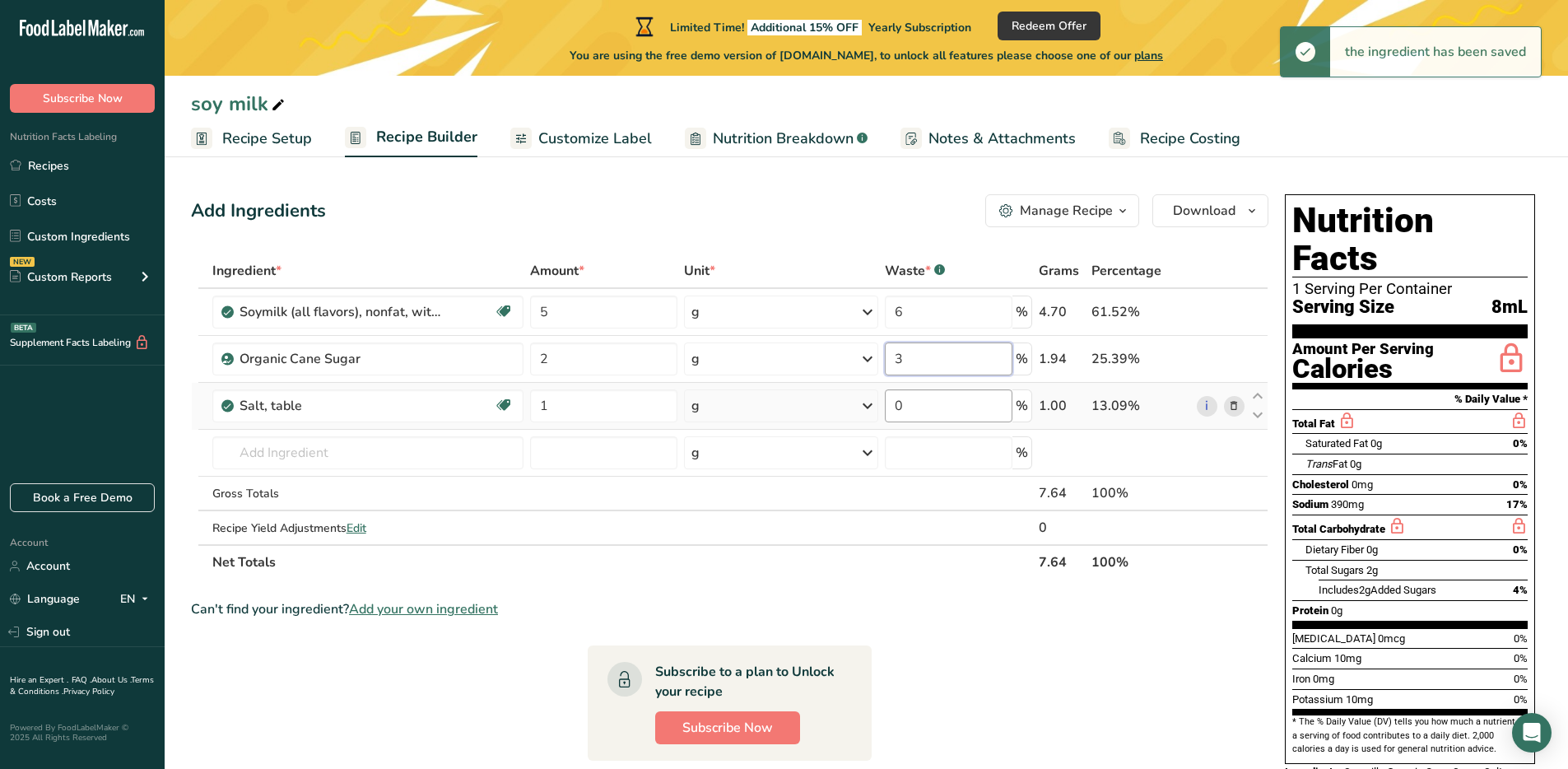
type input "3"
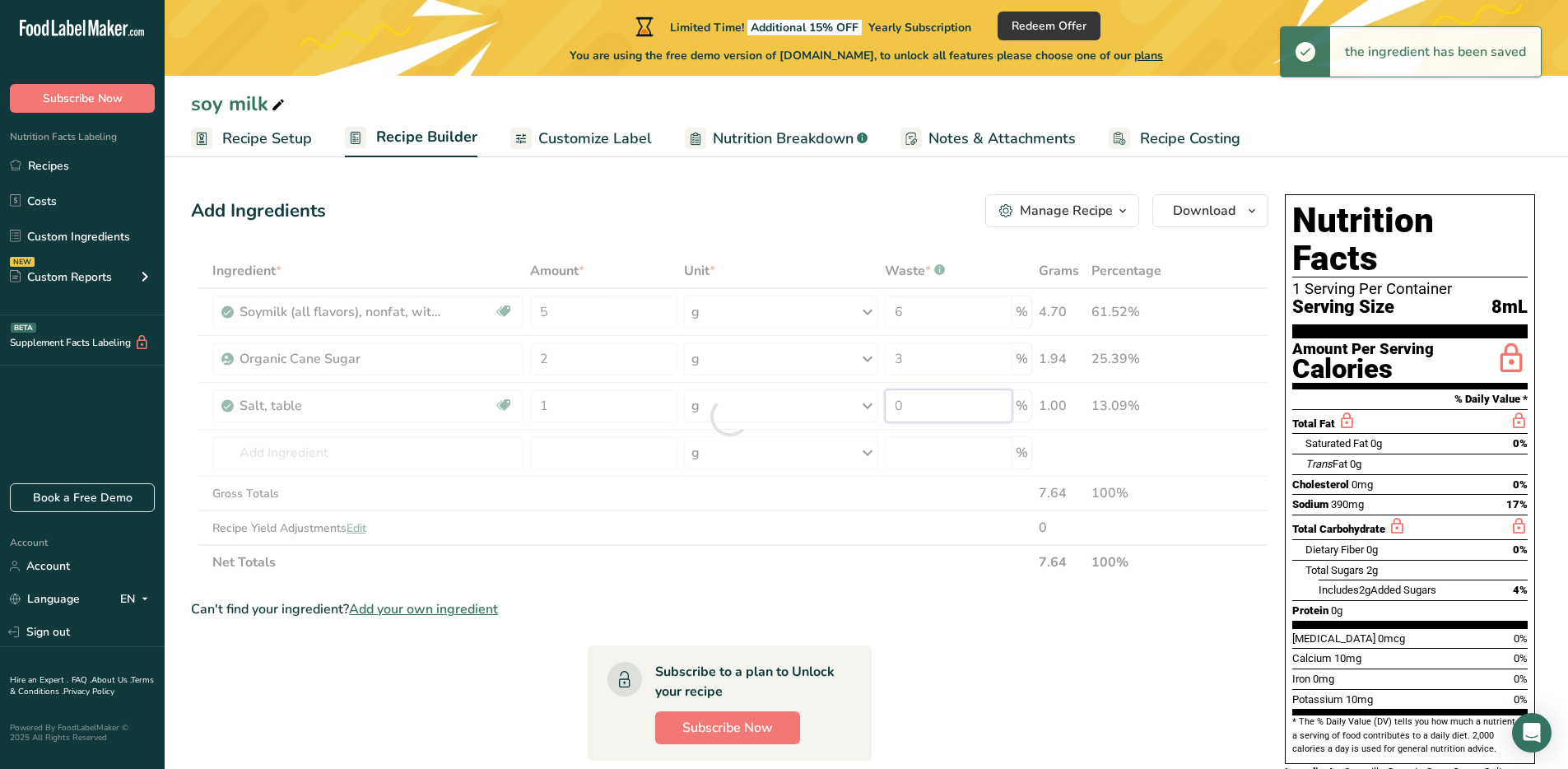
drag, startPoint x: 934, startPoint y: 415, endPoint x: 887, endPoint y: 413, distance: 47.0
click at [887, 413] on div "Ingredient * Amount * Unit * Waste * .a-a{fill:#347362;}.b-a{fill:#fff;} Grams …" at bounding box center [729, 417] width 1078 height 326
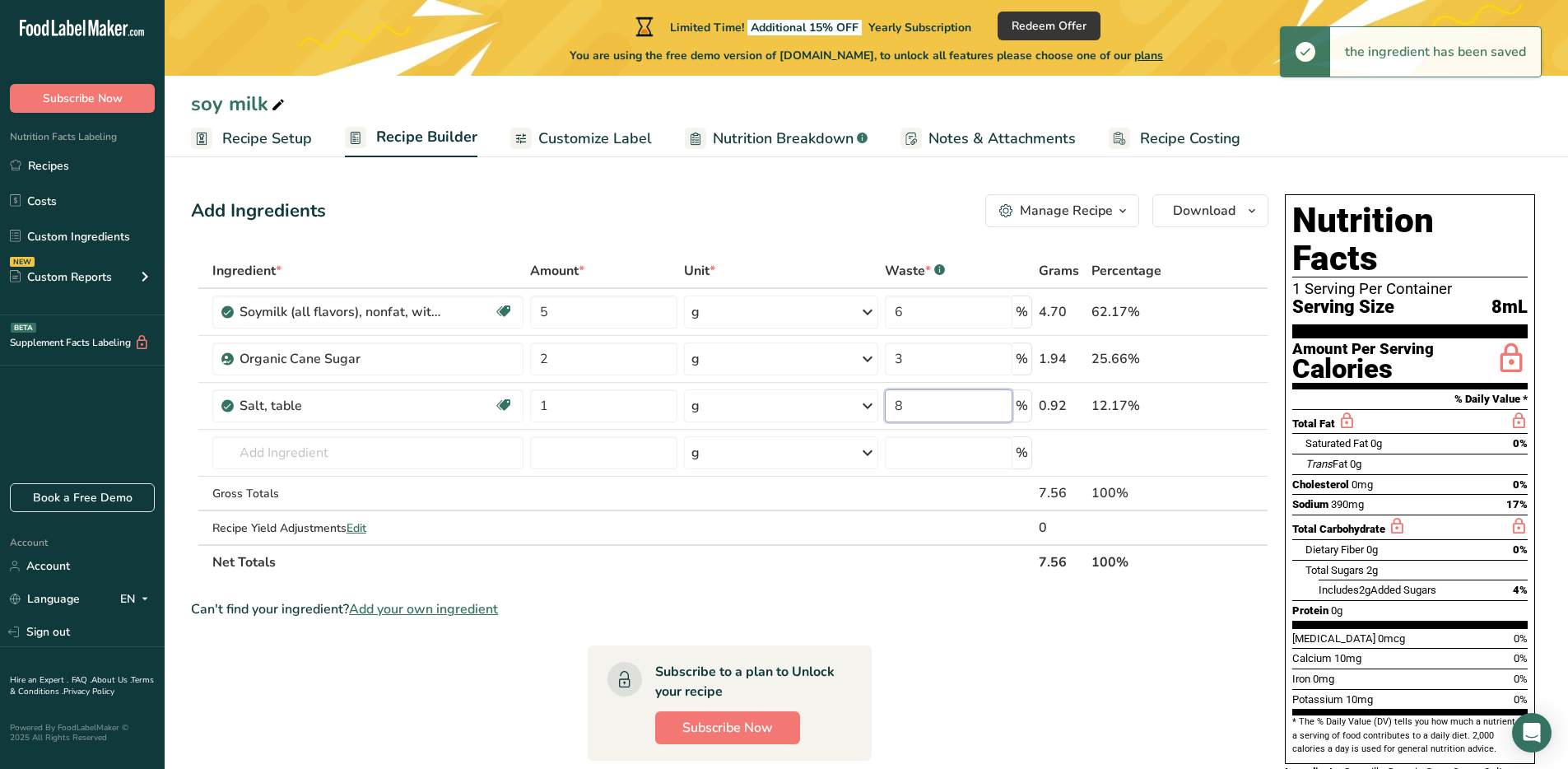
type input "8"
click at [925, 594] on section "Ingredient * Amount * Unit * Waste * .a-a{fill:#347362;}.b-a{fill:#fff;} Grams …" at bounding box center [729, 636] width 1078 height 765
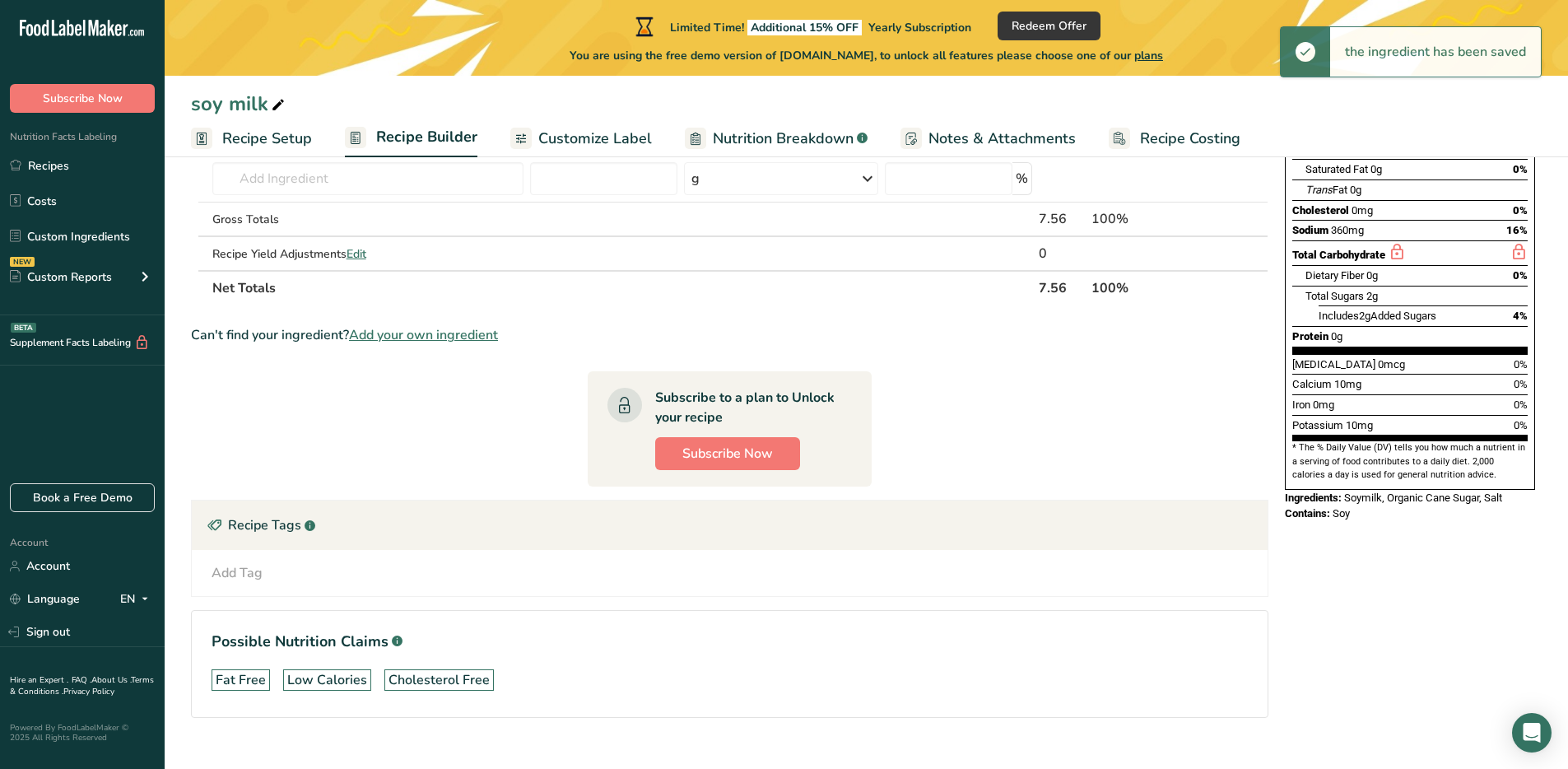
scroll to position [302, 0]
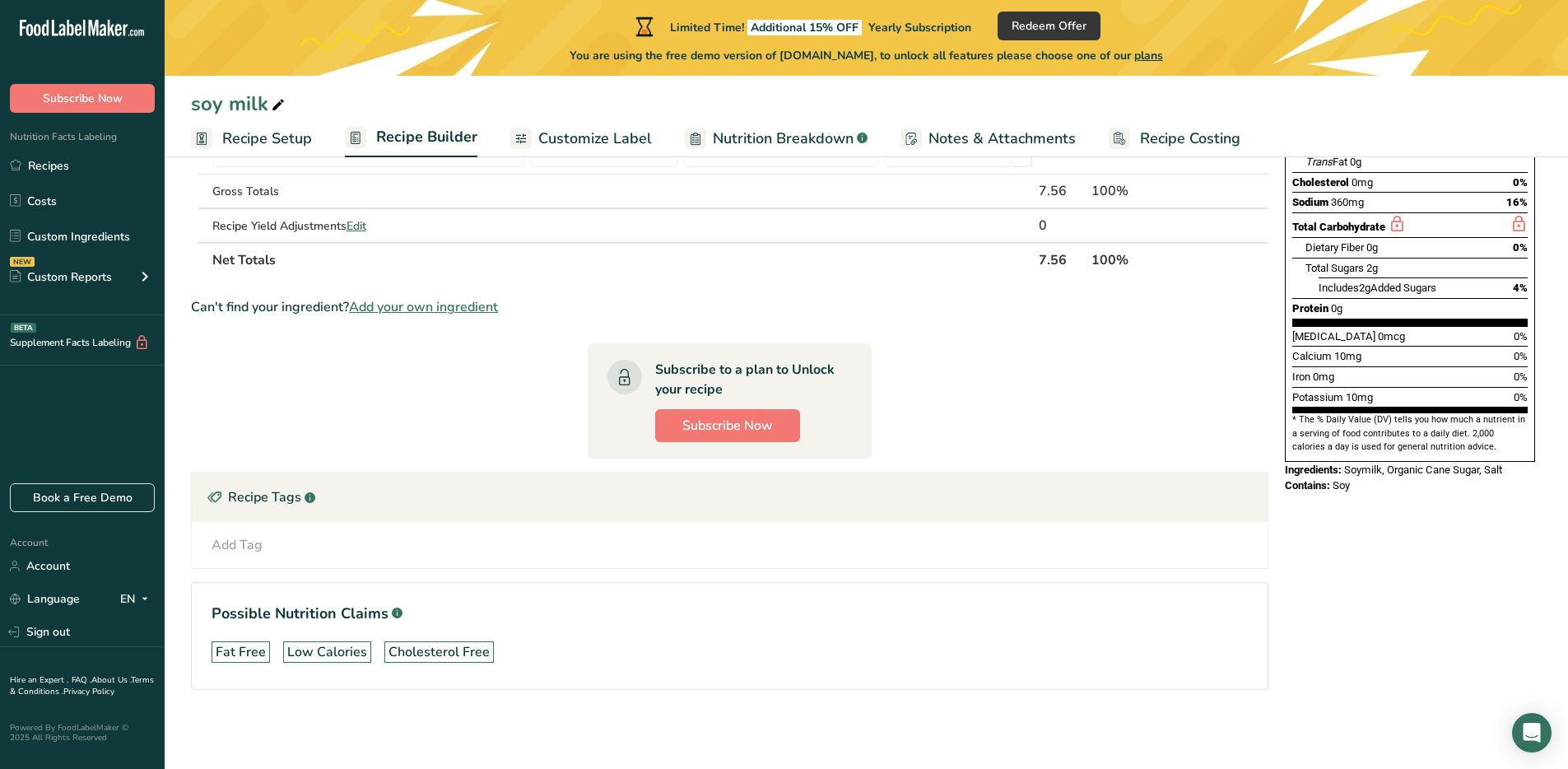
click at [251, 565] on div "Add Tag Standard Tags Custom Tags Source of Antioxidants Prebiotic Effect Sourc…" at bounding box center [729, 545] width 1076 height 46
click at [259, 547] on div "Add Tag" at bounding box center [237, 545] width 51 height 20
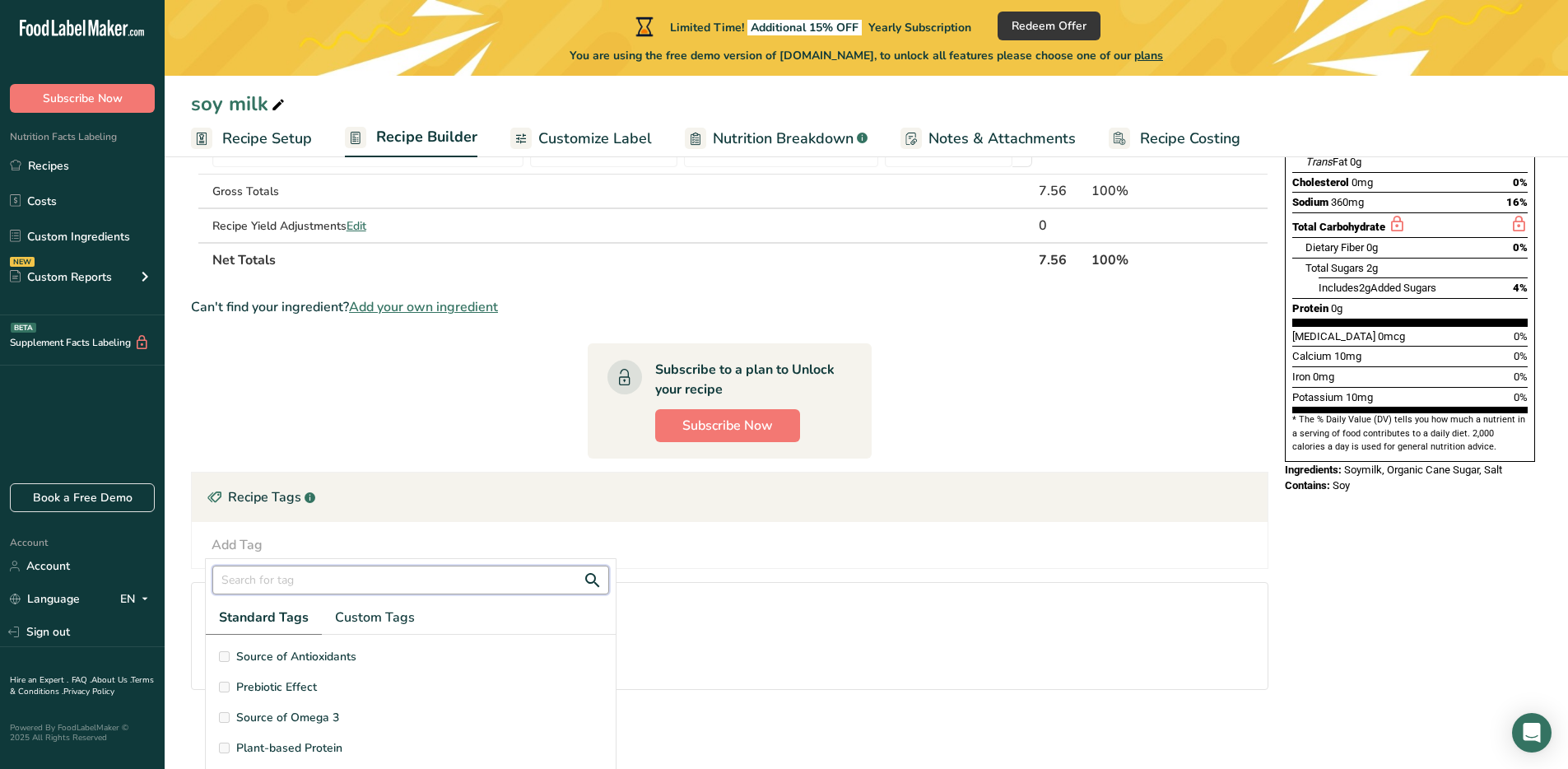
click at [289, 579] on input "text" at bounding box center [410, 579] width 397 height 29
type input "veg"
click at [264, 684] on span "Vegan" at bounding box center [253, 686] width 34 height 17
click at [231, 685] on label "Vegan" at bounding box center [411, 686] width 384 height 17
click at [214, 688] on section "Plant-based Protein Vegan Vegetarian" at bounding box center [411, 764] width 410 height 260
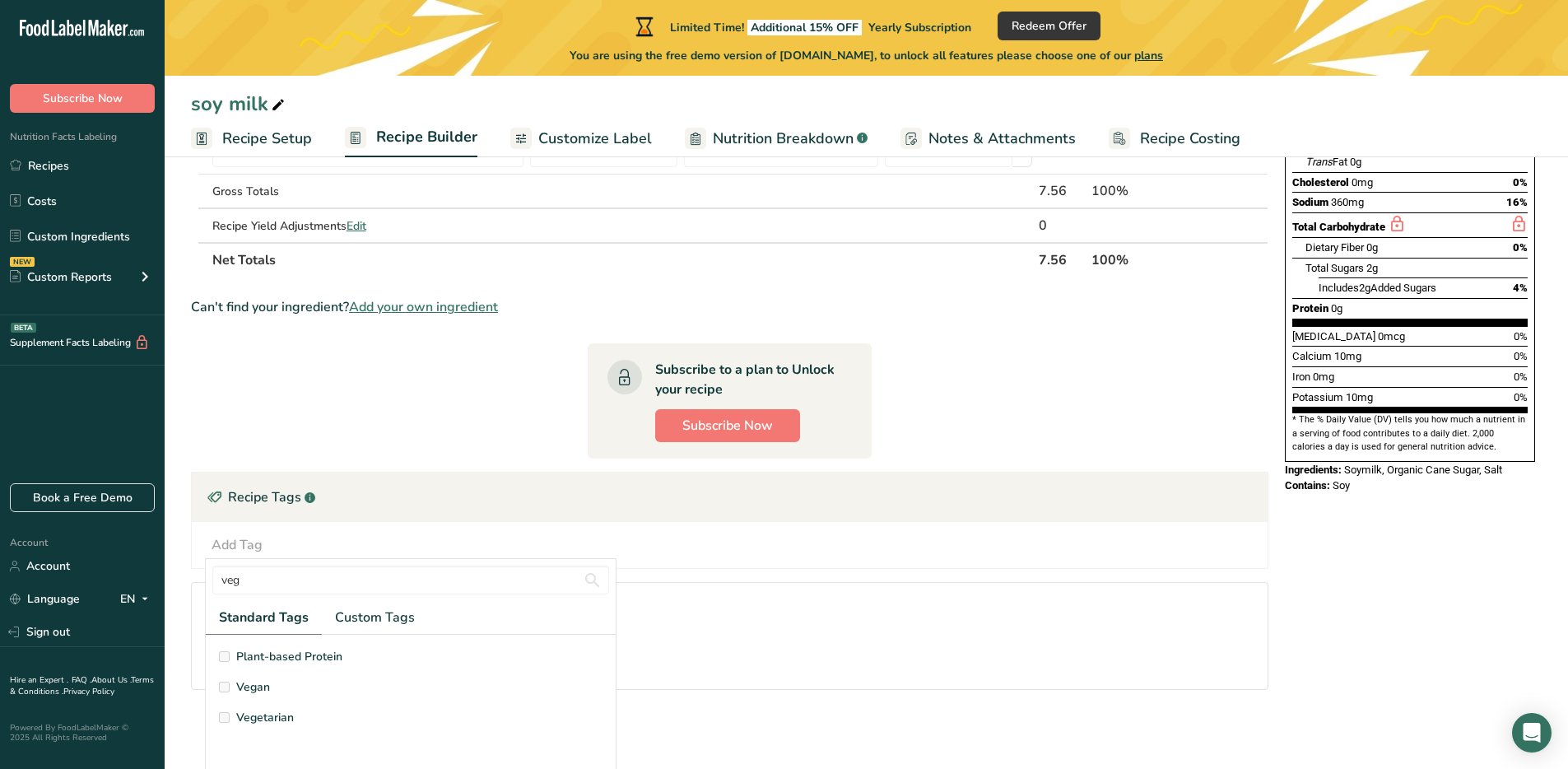
click at [256, 689] on span "Vegan" at bounding box center [253, 686] width 34 height 17
click at [255, 688] on span "Vegan" at bounding box center [253, 686] width 34 height 17
click at [256, 689] on span "Vegan" at bounding box center [253, 686] width 34 height 17
click at [212, 684] on section "Plant-based Protein Vegan Vegetarian" at bounding box center [411, 764] width 410 height 260
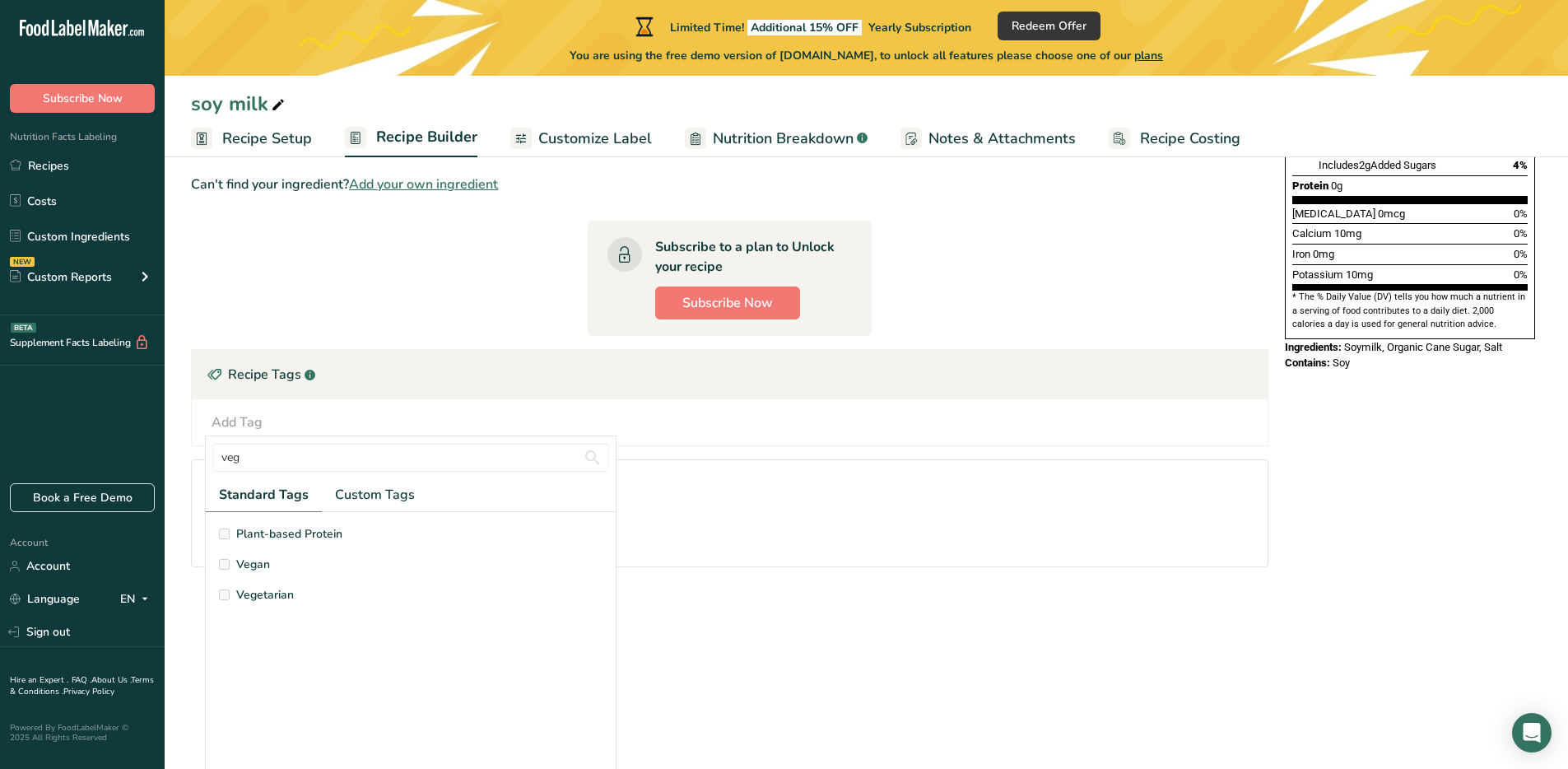
scroll to position [137, 0]
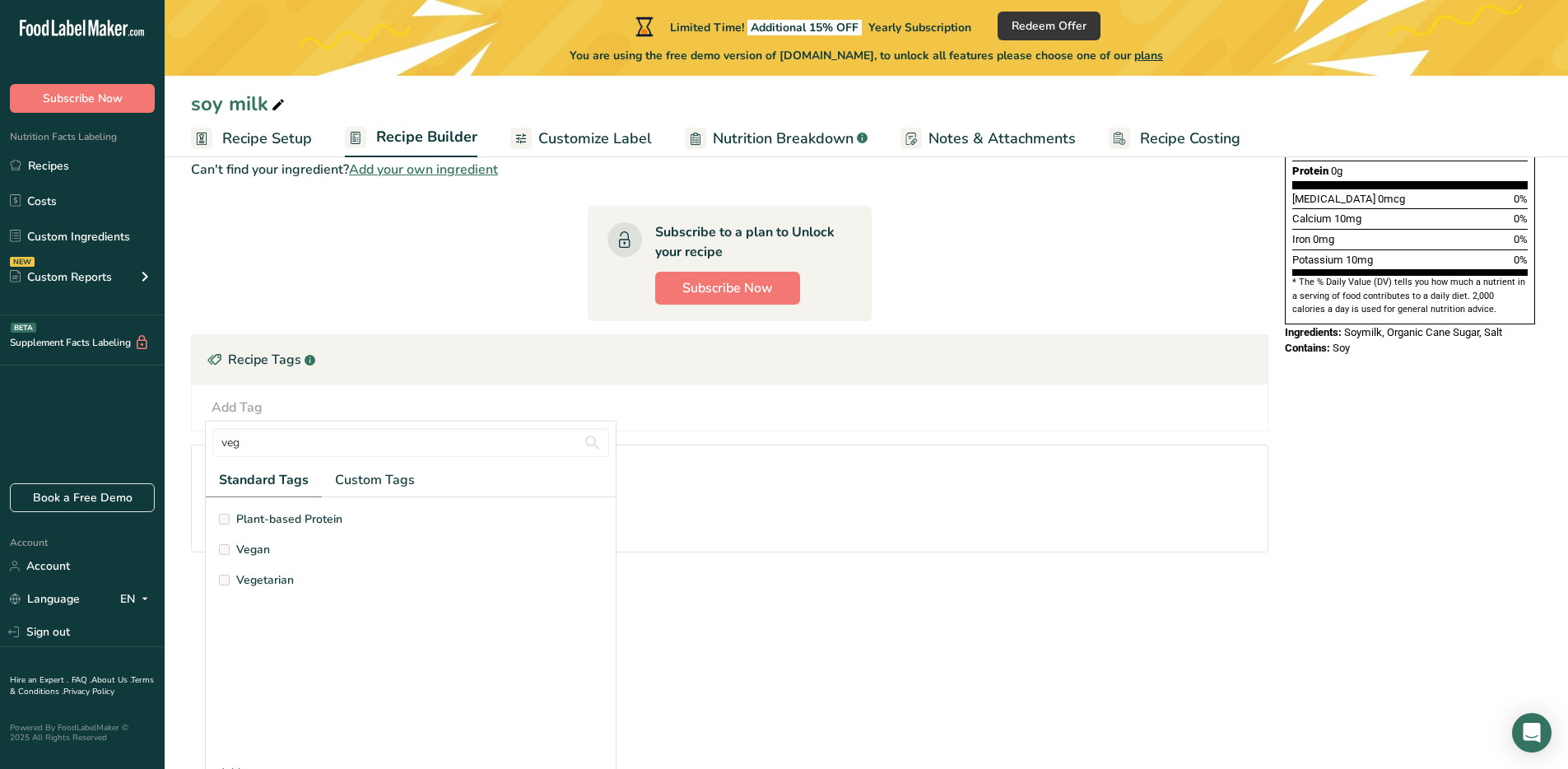
click at [276, 553] on label "Vegan" at bounding box center [411, 549] width 384 height 17
click at [260, 550] on span "Vegan" at bounding box center [253, 549] width 34 height 17
click at [260, 571] on span "Vegetarian" at bounding box center [265, 579] width 58 height 17
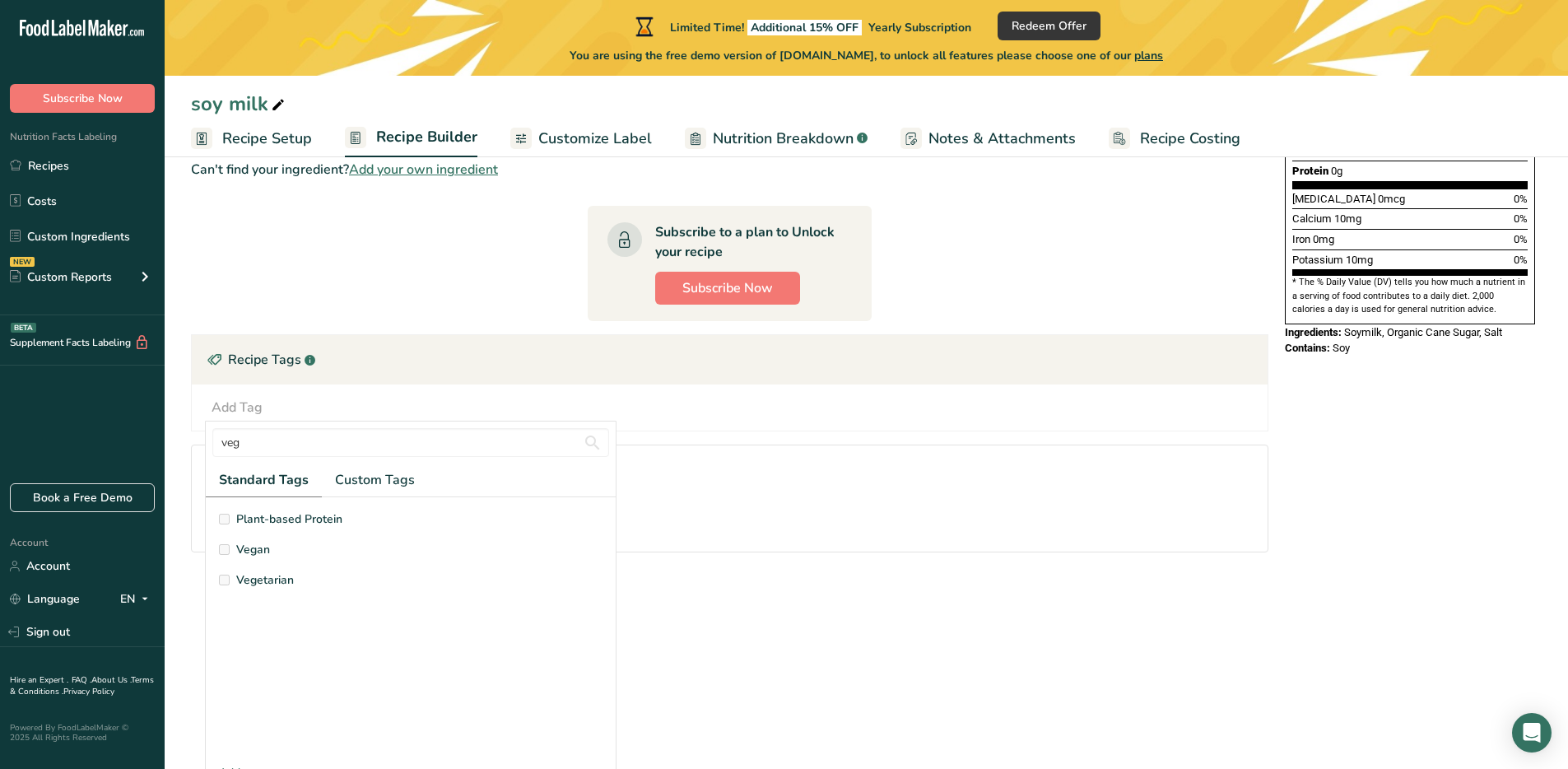
click at [260, 582] on span "Vegetarian" at bounding box center [265, 579] width 58 height 17
click at [270, 528] on div "Plant-based Protein Vegan Vegetarian" at bounding box center [411, 634] width 384 height 247
click at [837, 527] on div "Fat Free Low Calories Cholesterol Free" at bounding box center [730, 514] width 1037 height 35
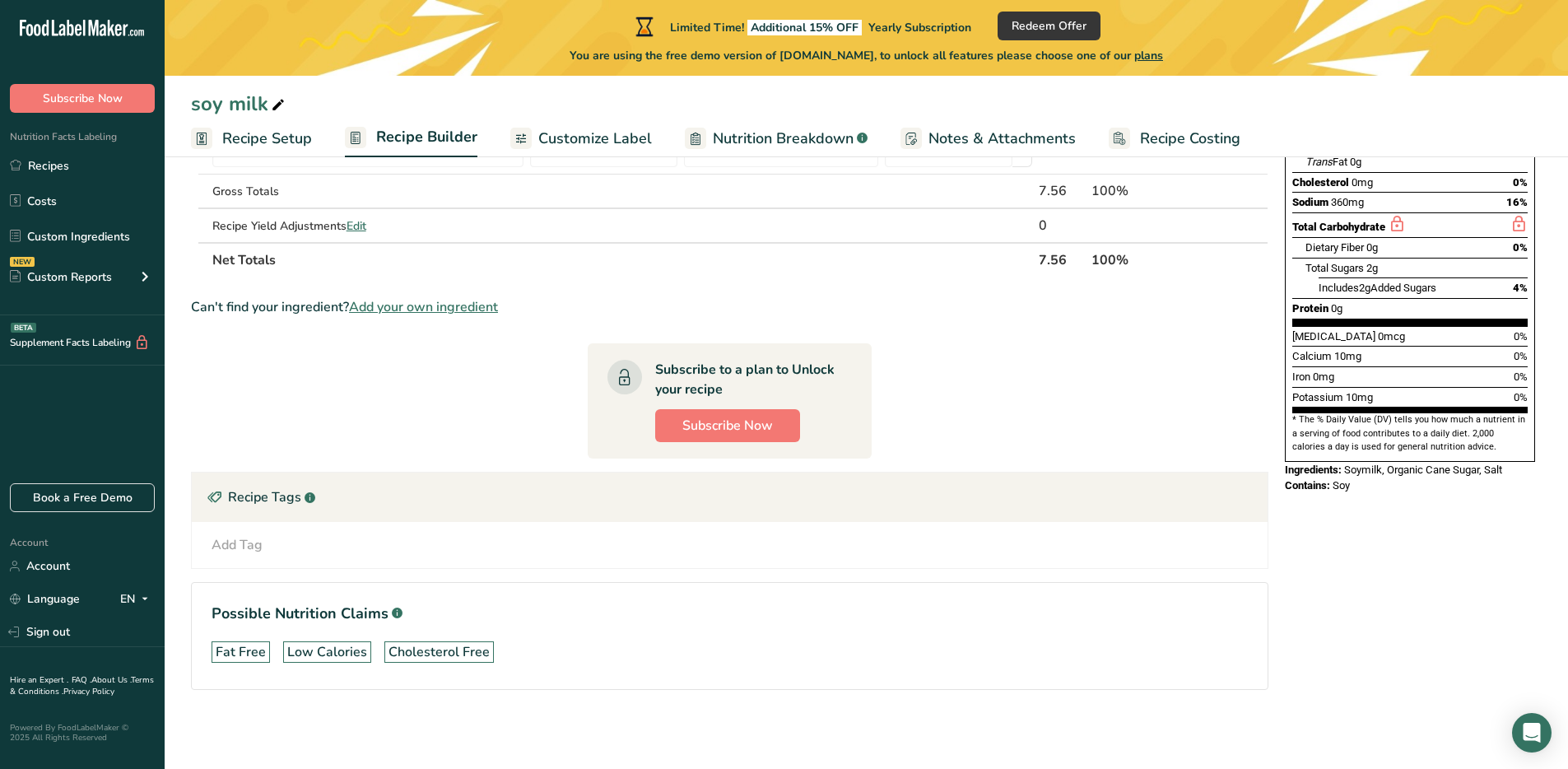
scroll to position [0, 0]
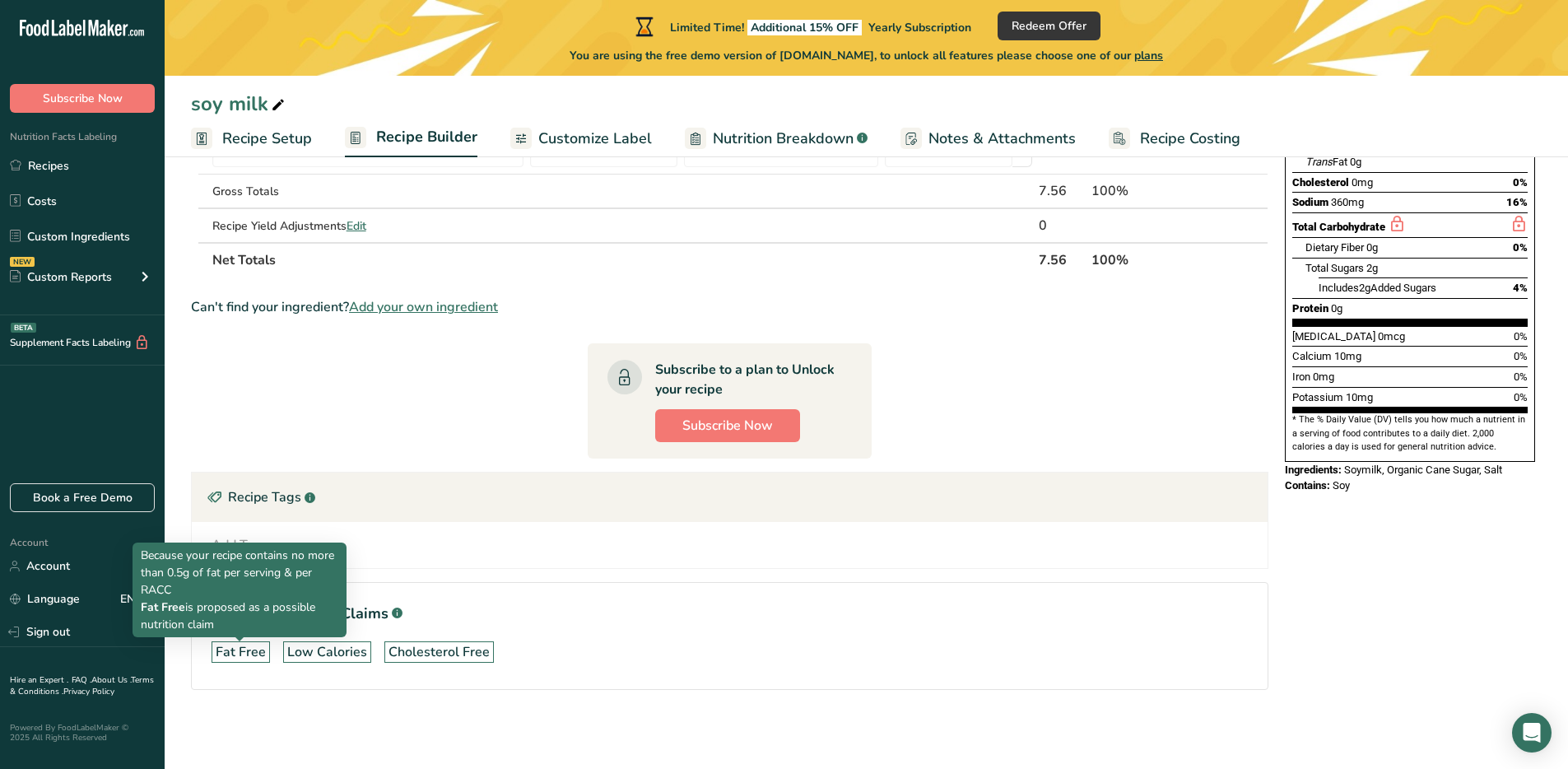
click at [257, 653] on div "Fat Free" at bounding box center [241, 652] width 50 height 20
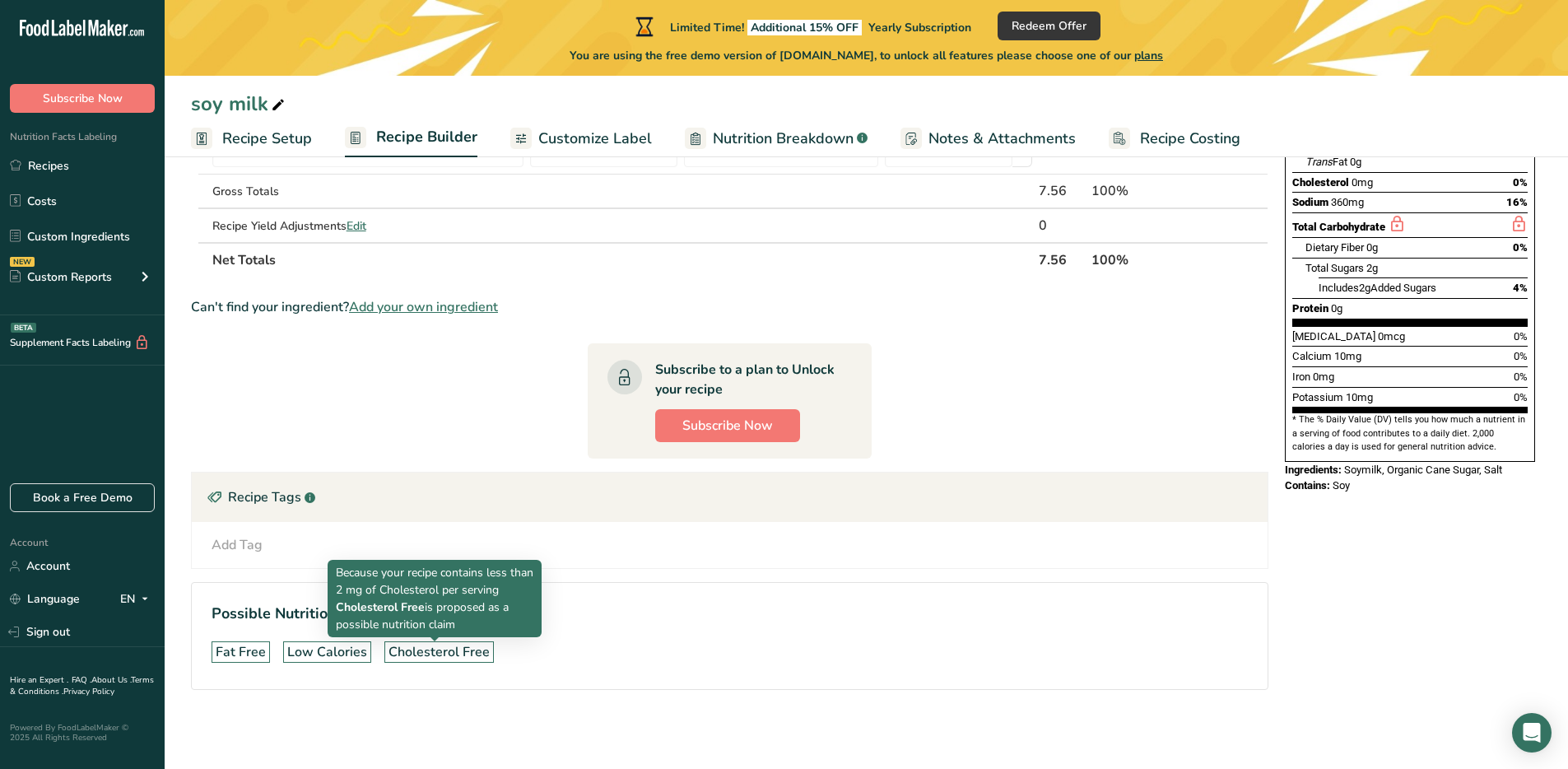
click at [403, 661] on div "Cholesterol Free" at bounding box center [440, 652] width 101 height 20
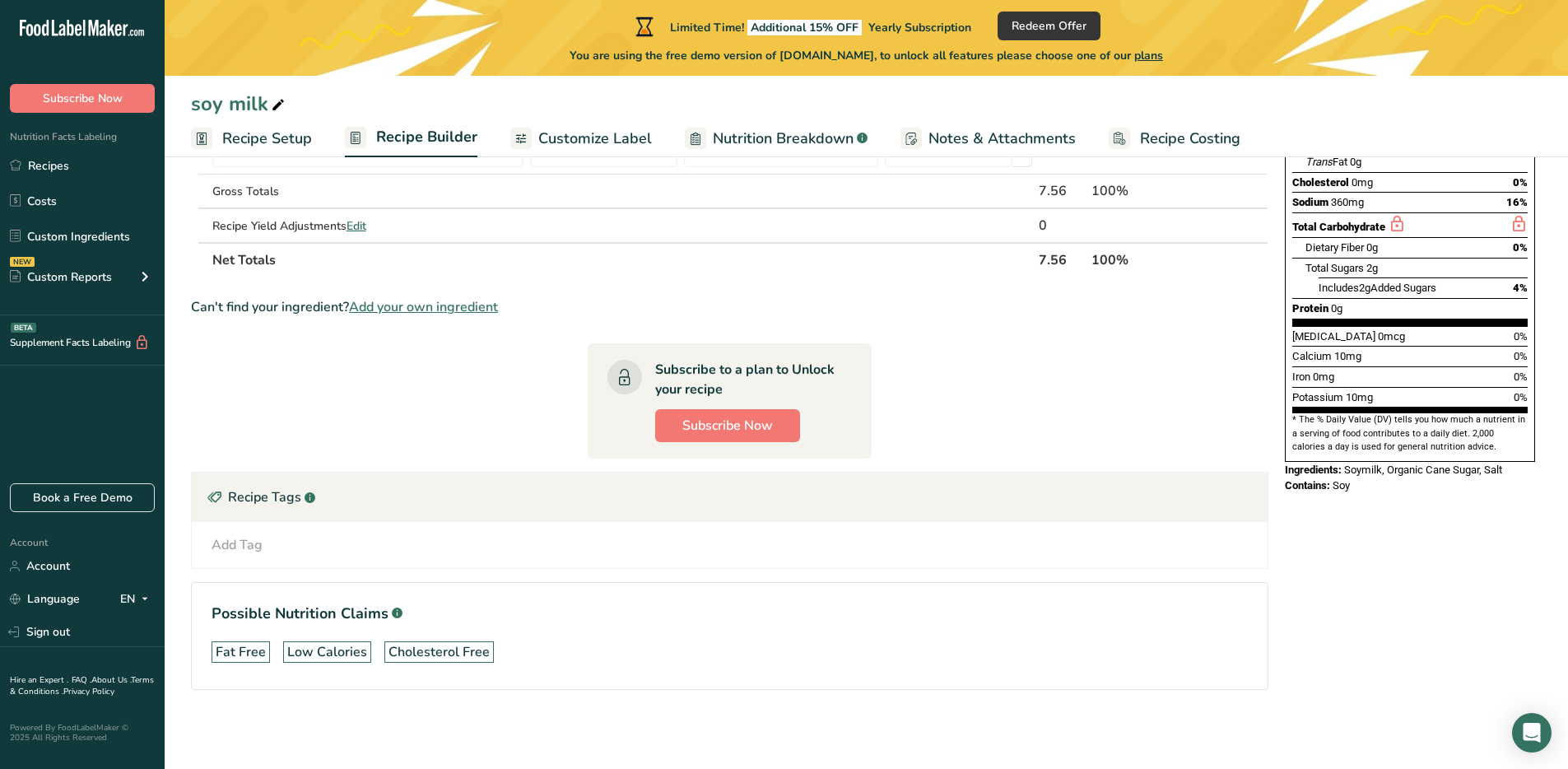
click at [299, 652] on div "Low Calories" at bounding box center [327, 652] width 80 height 20
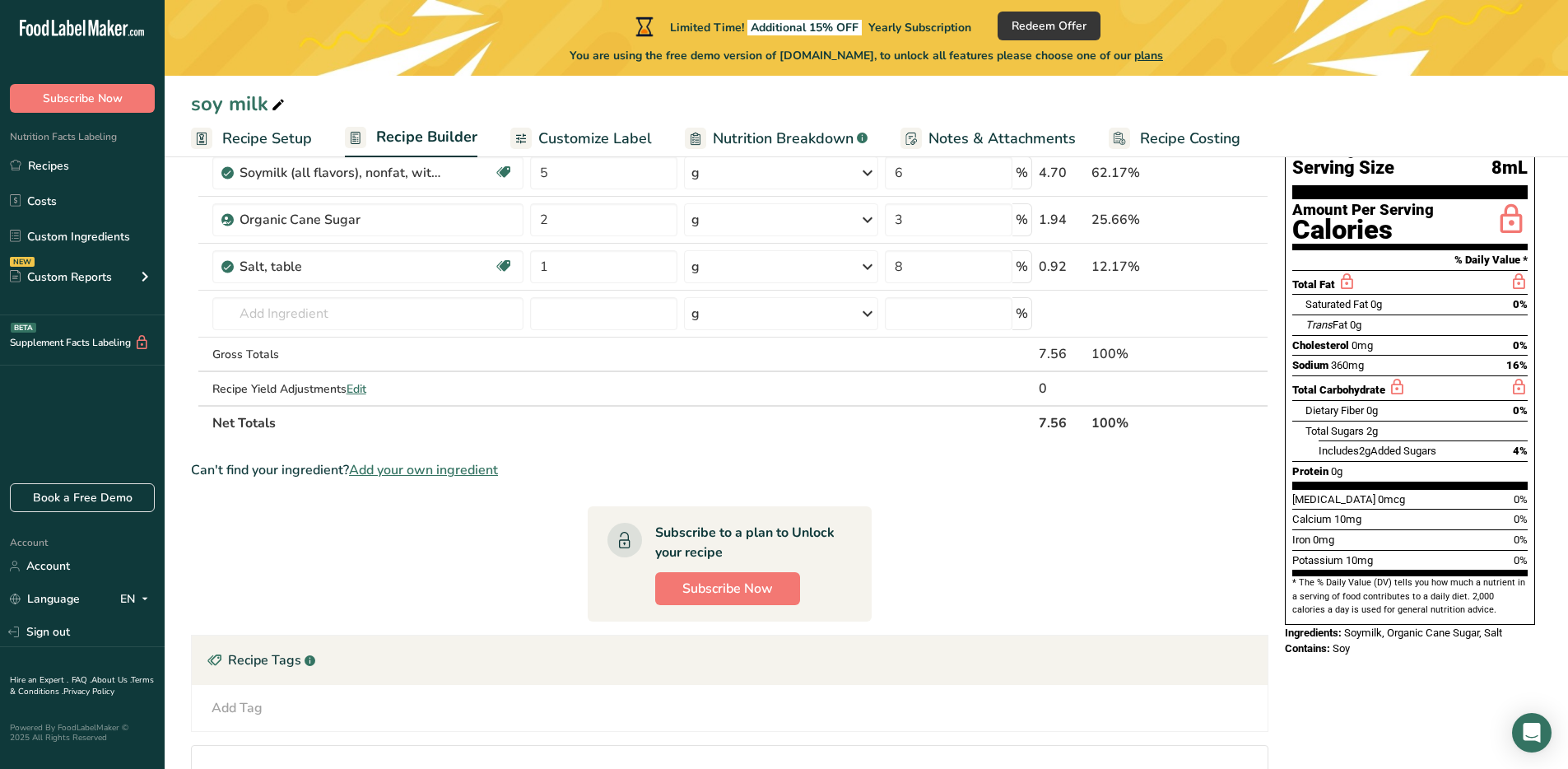
scroll to position [137, 0]
click at [343, 324] on input "text" at bounding box center [368, 314] width 312 height 33
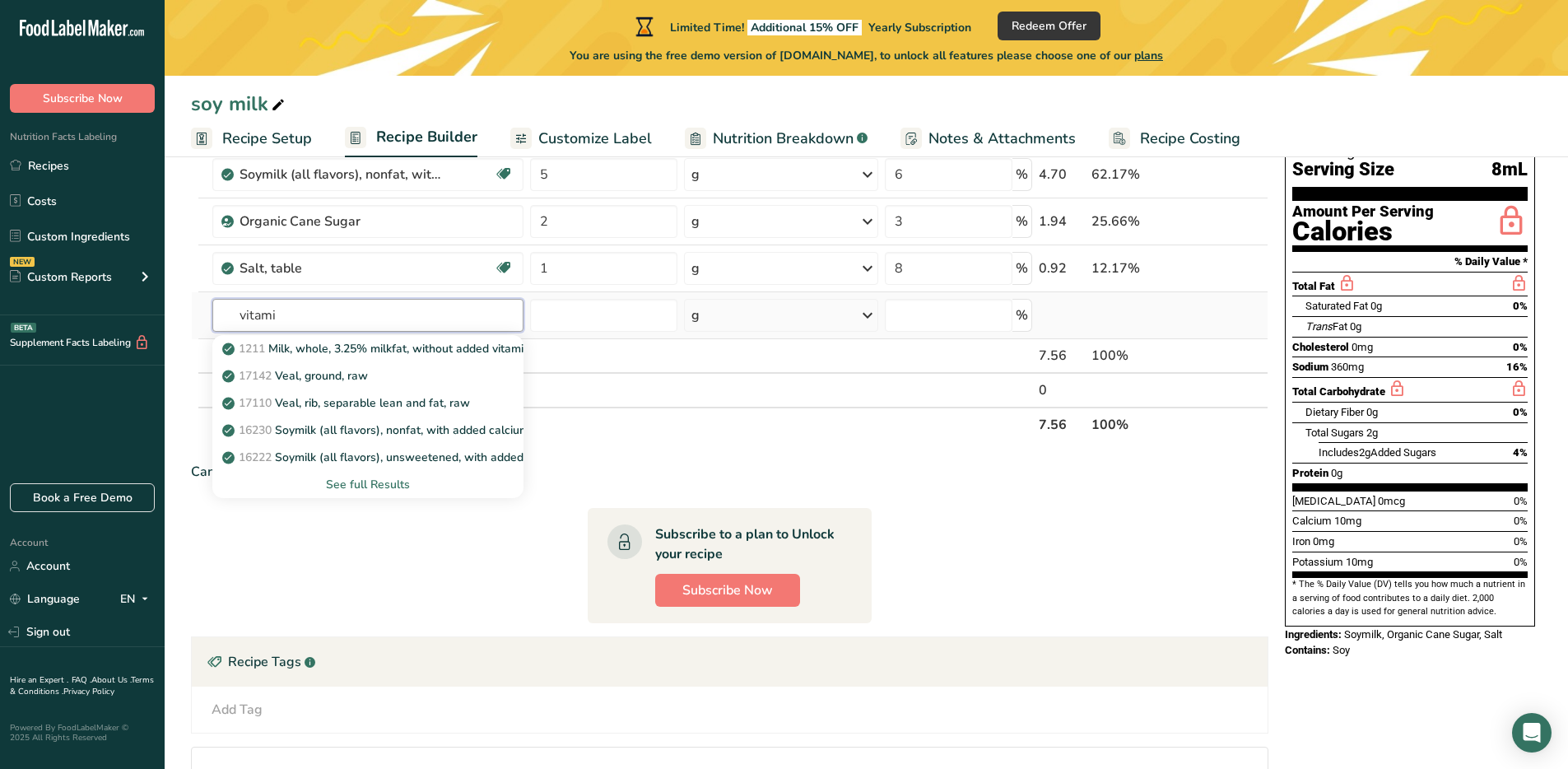
type input "vitamin"
drag, startPoint x: 293, startPoint y: 321, endPoint x: 193, endPoint y: 319, distance: 100.0
click at [194, 319] on tr "vitamin 1211 Milk, whole, 3.25% milkfat, without added vitamin A and vitamin D …" at bounding box center [729, 315] width 1076 height 47
type input "d"
click at [320, 463] on p "11423 Pumpkin, cooked, boiled, drained, without salt" at bounding box center [371, 457] width 291 height 17
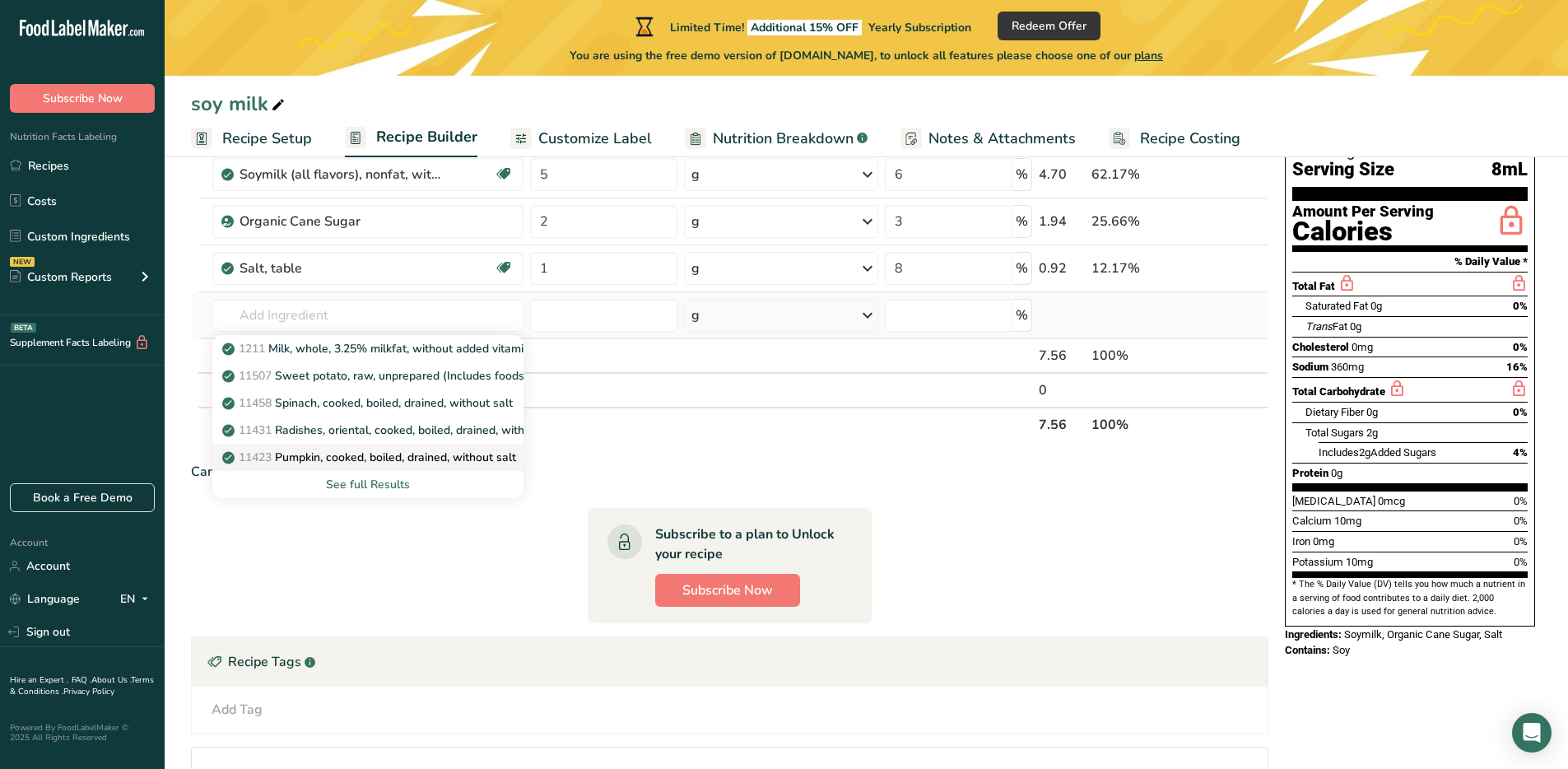
type input "Pumpkin, cooked, boiled, drained, without salt"
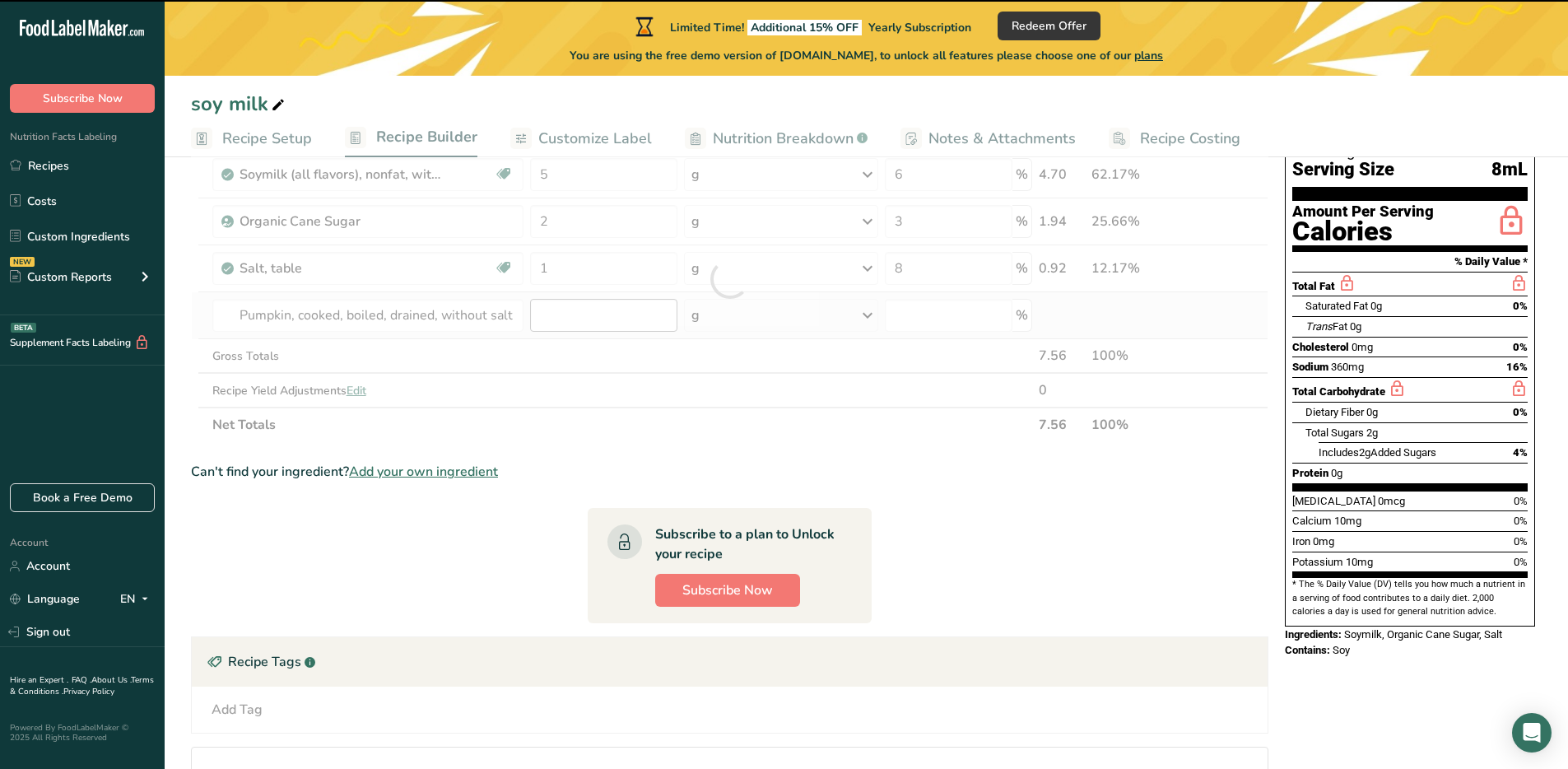
type input "0"
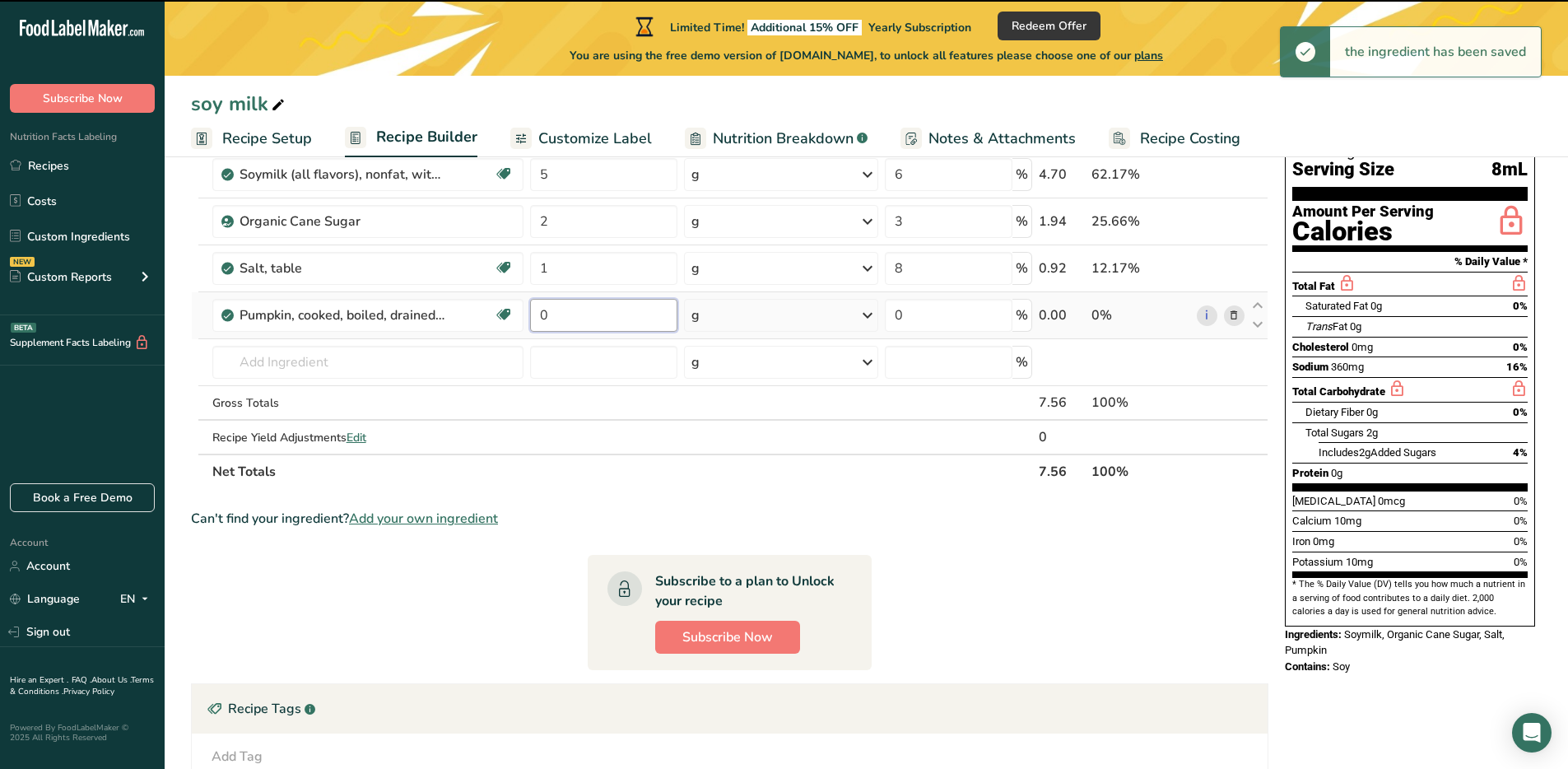
click at [564, 312] on input "0" at bounding box center [603, 314] width 146 height 33
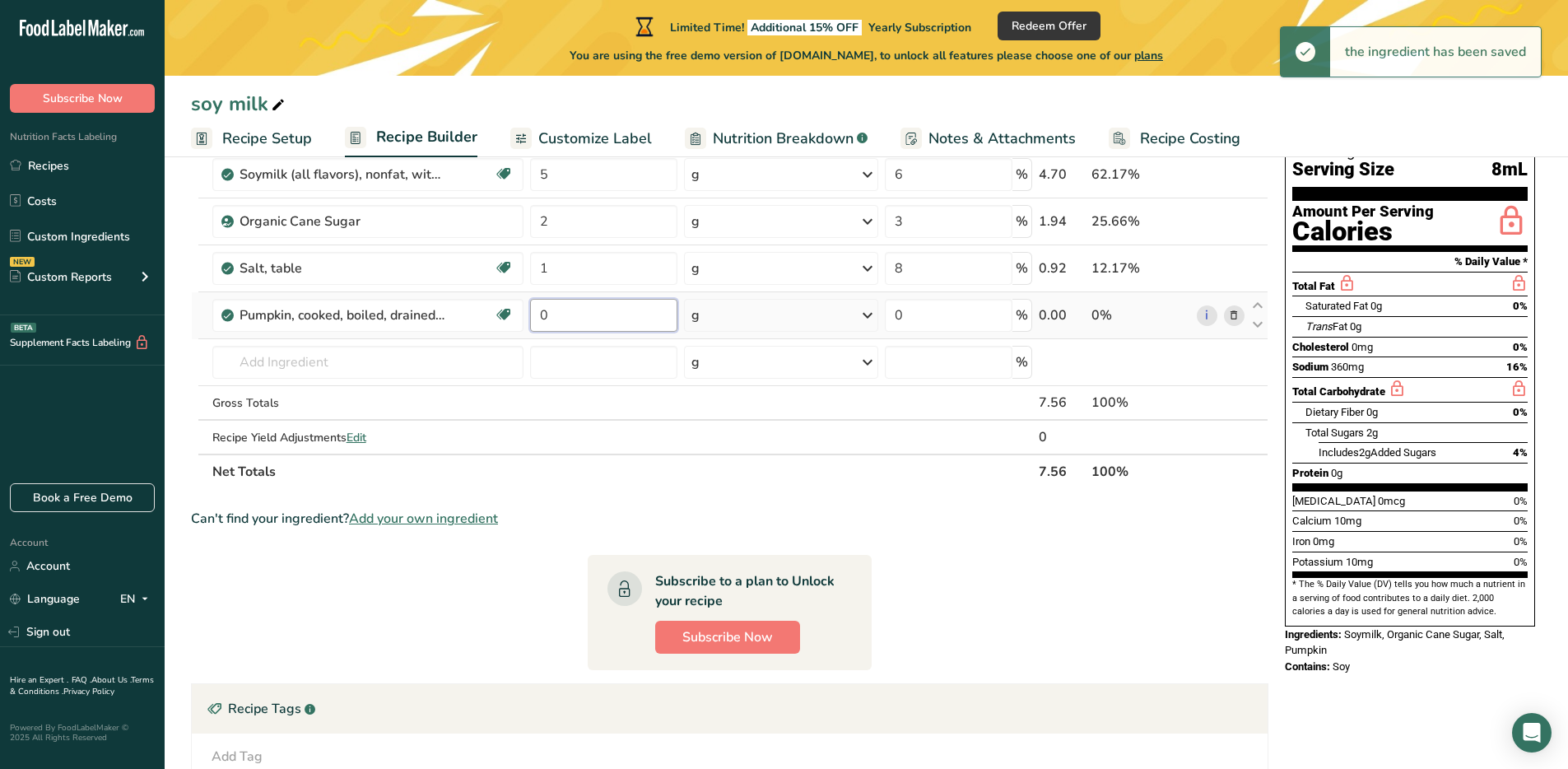
drag, startPoint x: 564, startPoint y: 312, endPoint x: 527, endPoint y: 314, distance: 37.1
click at [527, 314] on td "0" at bounding box center [604, 315] width 153 height 47
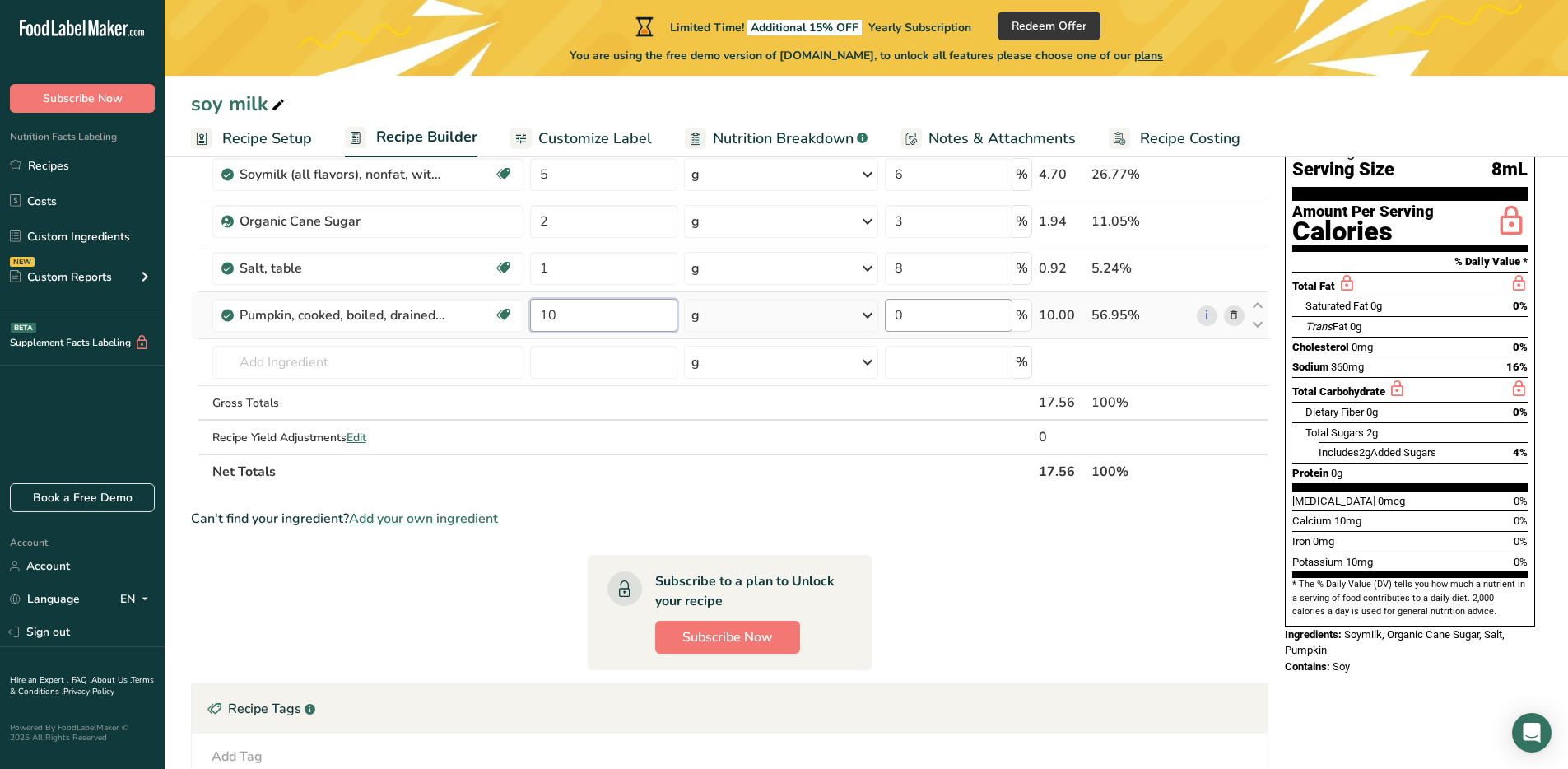
type input "10"
click at [908, 316] on div "Ingredient * Amount * Unit * Waste * .a-a{fill:#347362;}.b-a{fill:#fff;} Grams …" at bounding box center [729, 302] width 1078 height 373
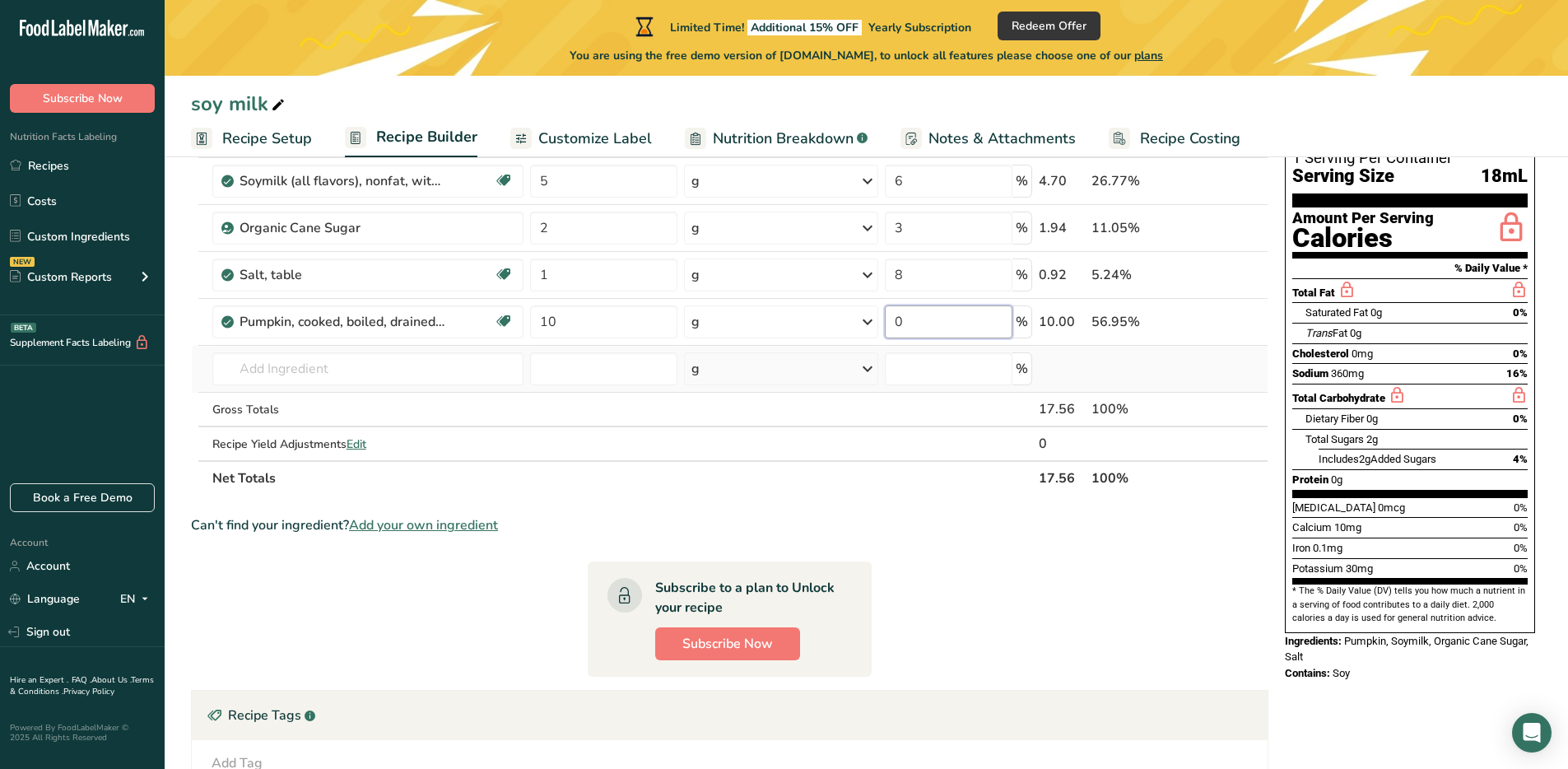
scroll to position [0, 0]
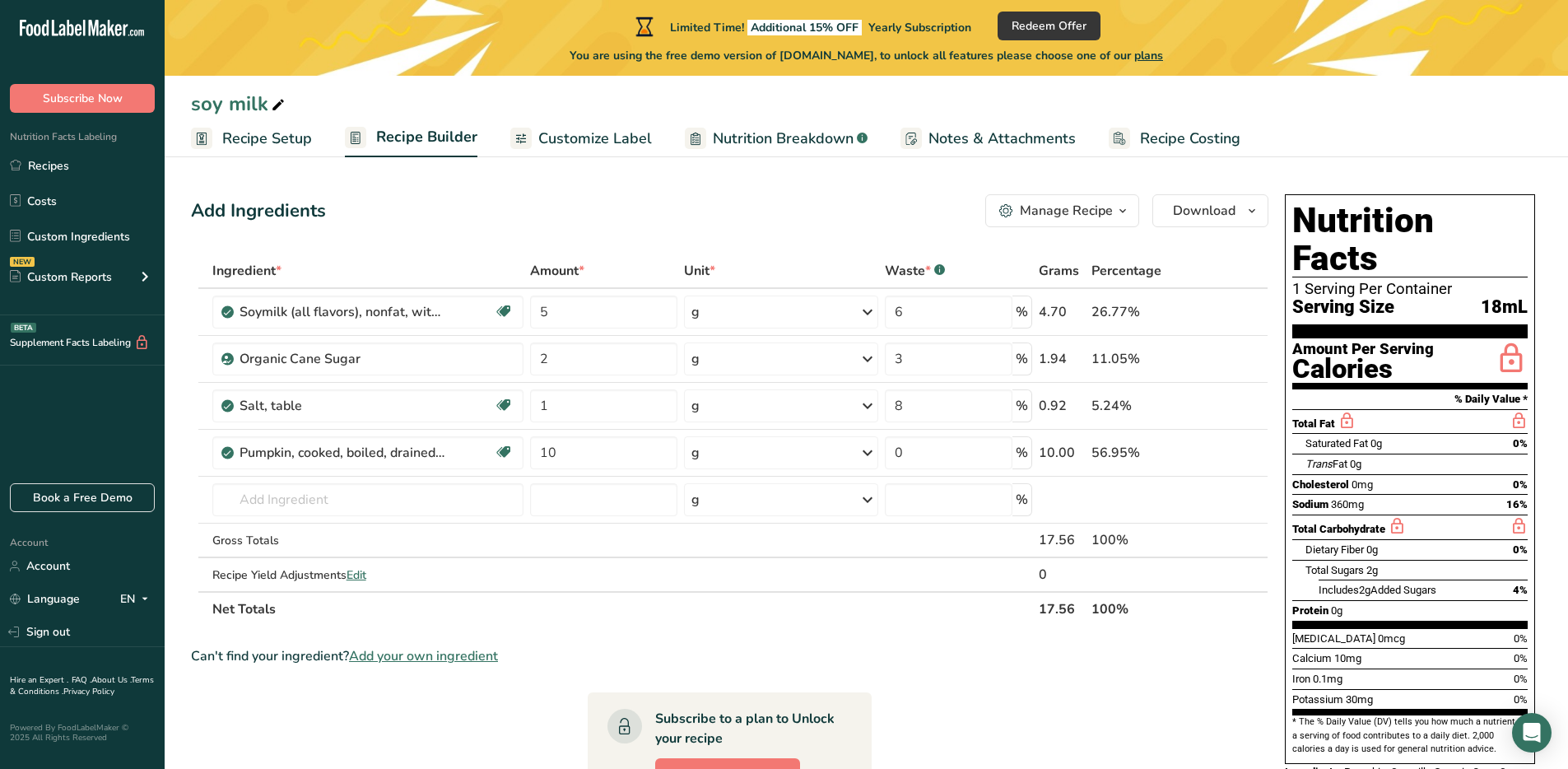
click at [1126, 217] on icon "button" at bounding box center [1122, 211] width 13 height 21
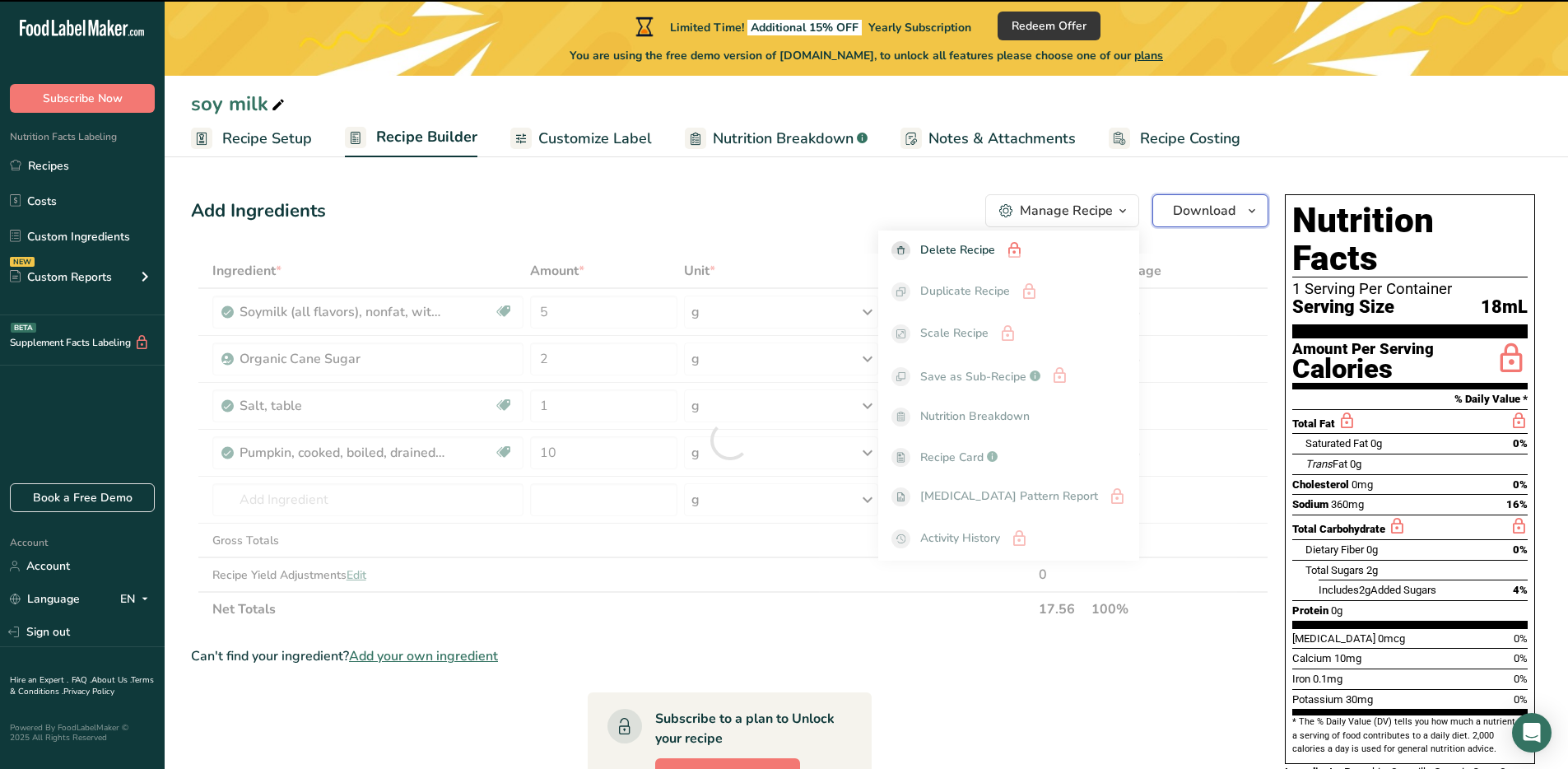
click at [1247, 217] on icon "button" at bounding box center [1252, 211] width 13 height 21
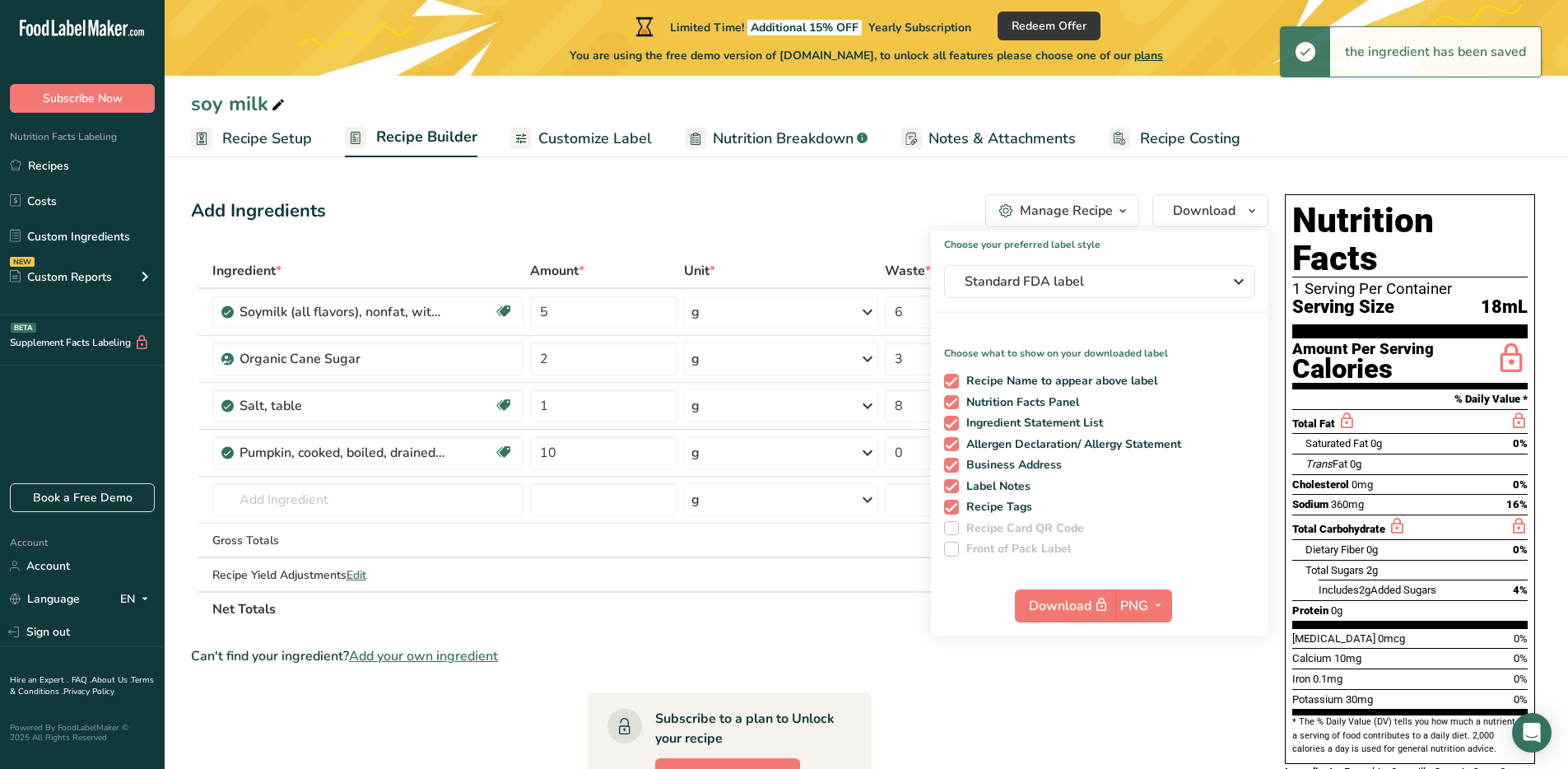
click at [875, 205] on div "Add Ingredients Manage Recipe Delete Recipe Duplicate Recipe Scale Recipe Save …" at bounding box center [729, 210] width 1078 height 33
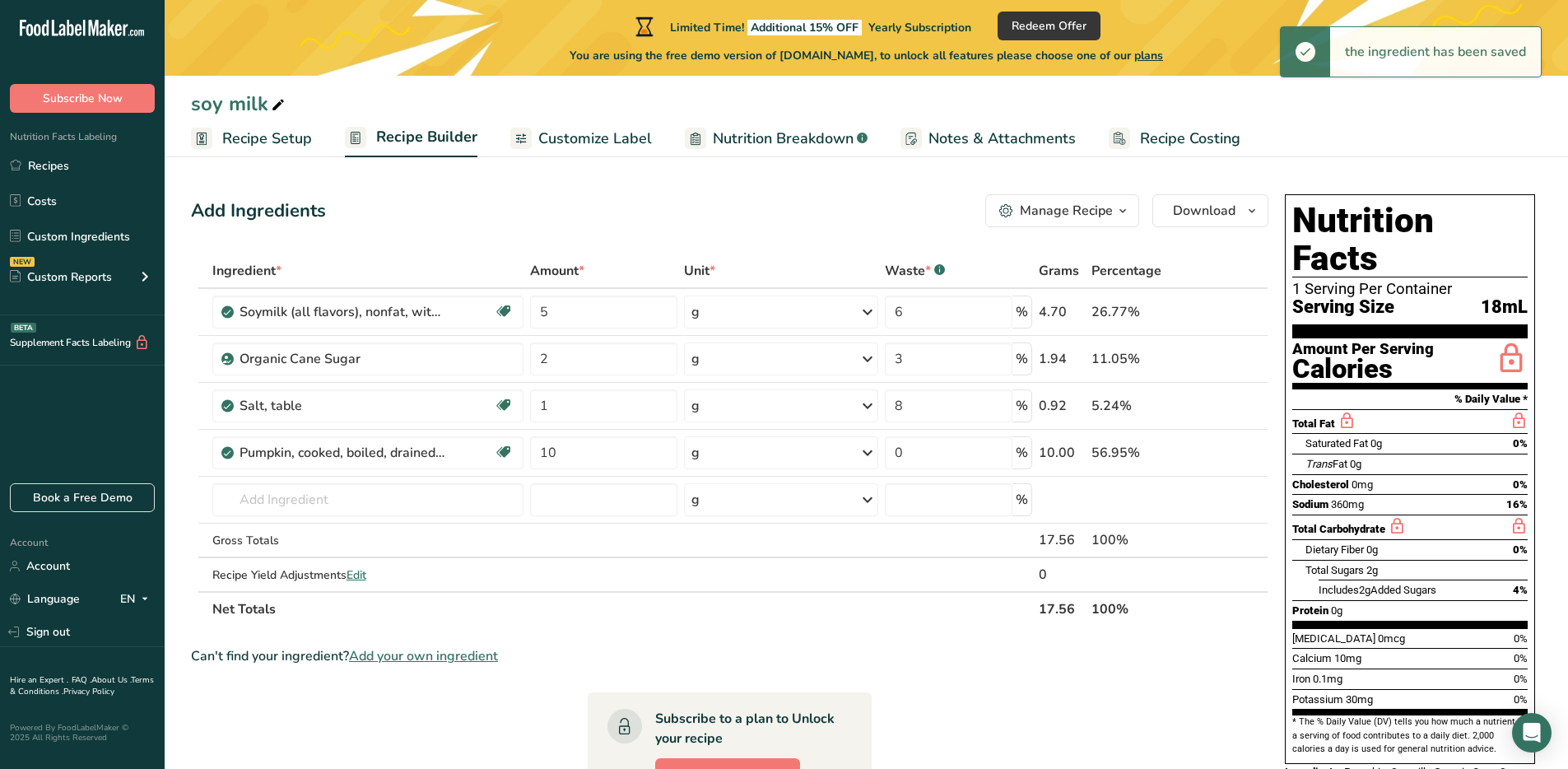
click at [612, 133] on span "Customize Label" at bounding box center [595, 138] width 113 height 22
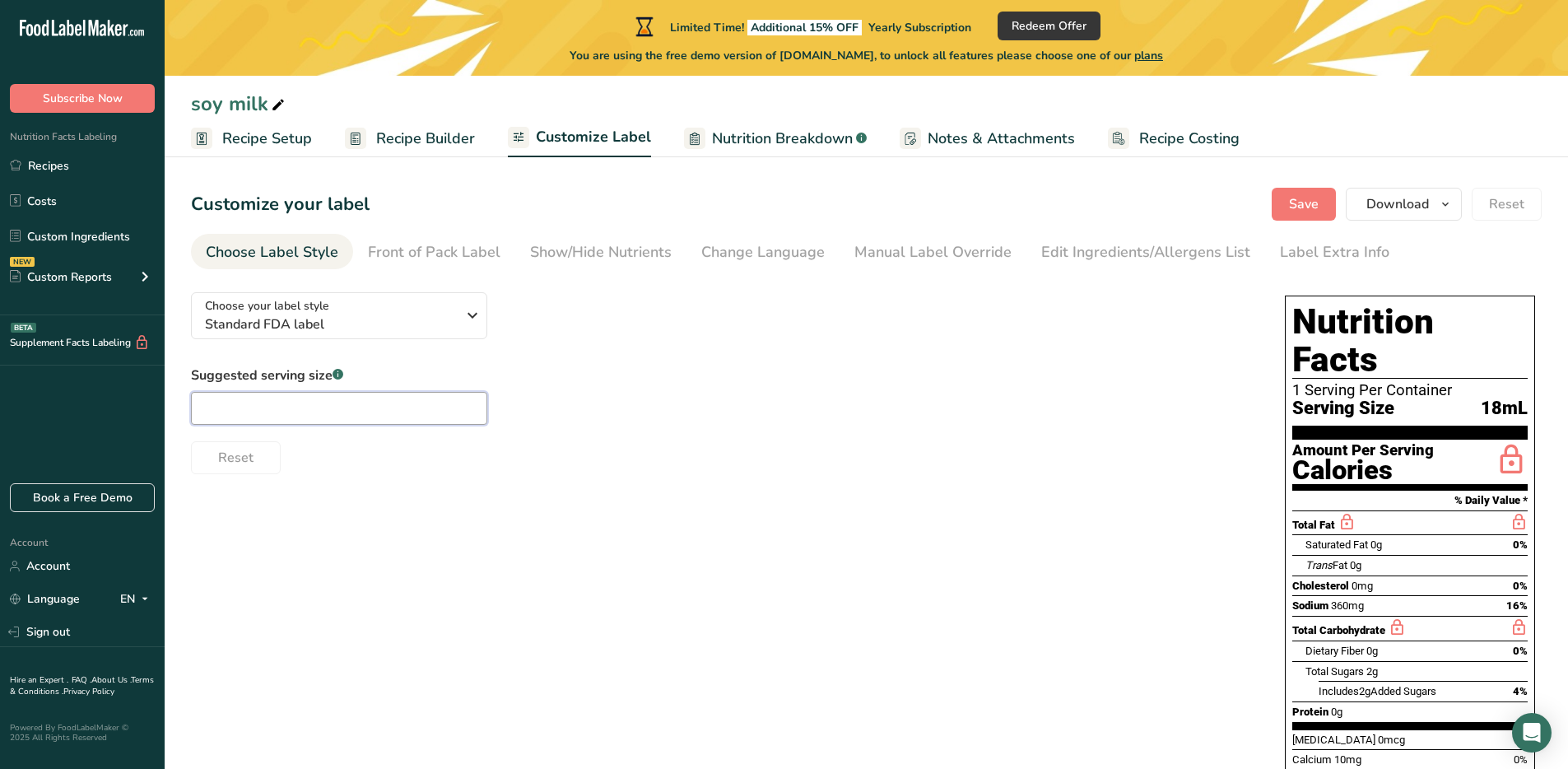
click at [422, 419] on input "text" at bounding box center [339, 408] width 296 height 33
type input "9"
click at [832, 530] on div "Choose your label style Standard FDA label USA (FDA) Standard FDA label Tabular…" at bounding box center [867, 604] width 1351 height 651
click at [417, 260] on div "Front of Pack Label" at bounding box center [434, 252] width 132 height 22
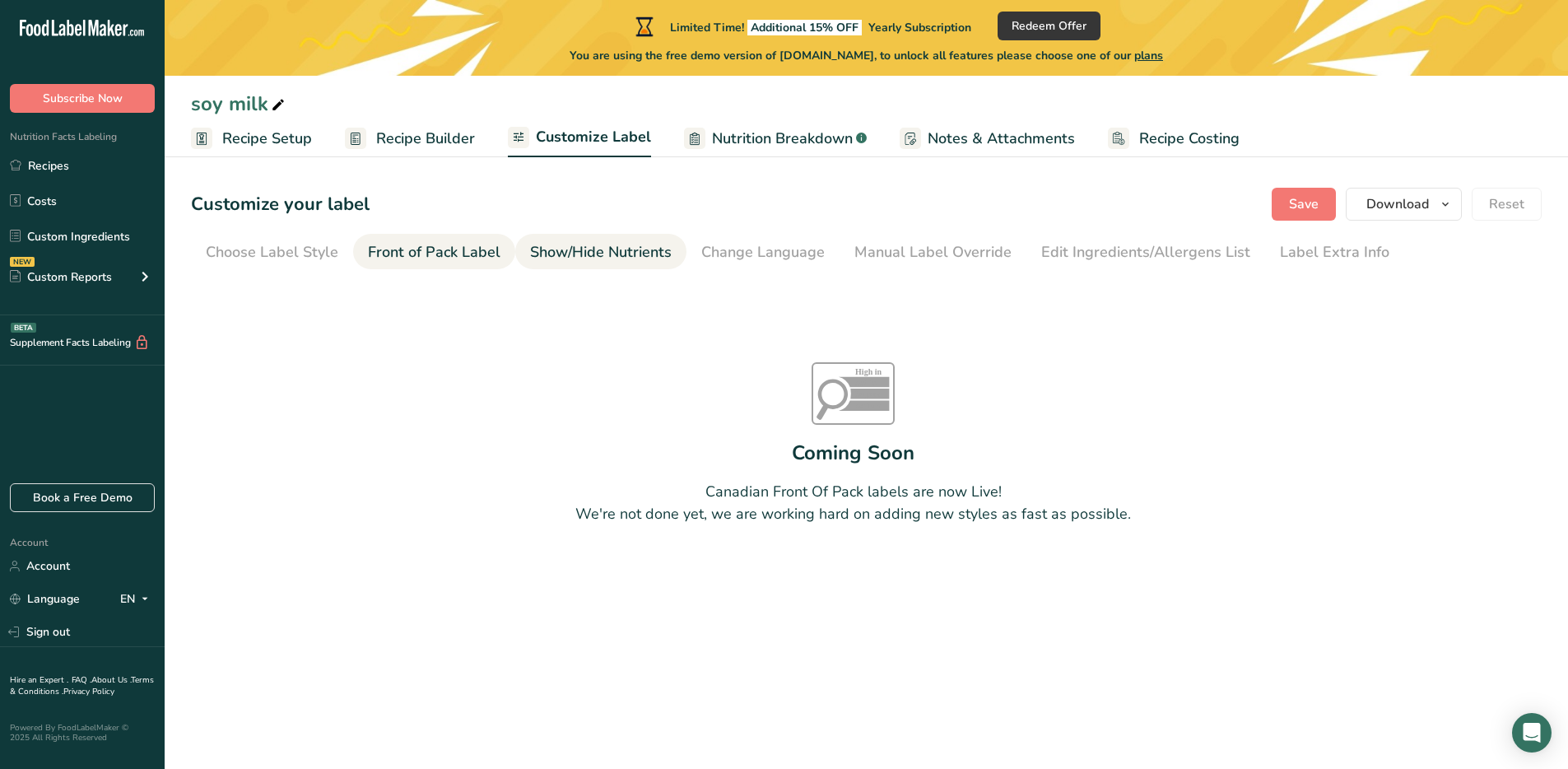
click at [587, 248] on div "Show/Hide Nutrients" at bounding box center [601, 252] width 141 height 22
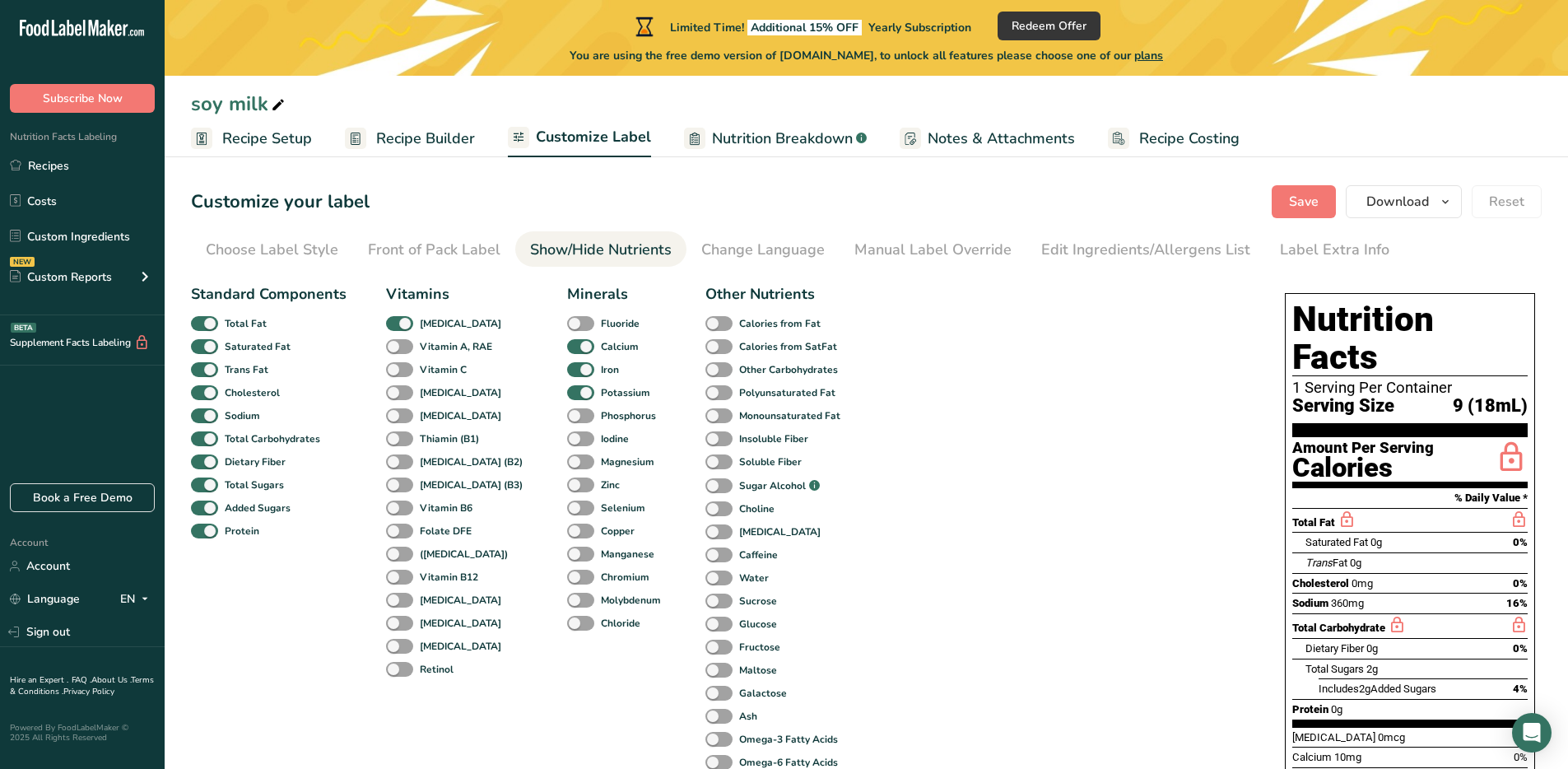
scroll to position [3, 0]
click at [400, 347] on span at bounding box center [399, 346] width 27 height 16
click at [397, 347] on input "Vitamin A, RAE" at bounding box center [391, 345] width 11 height 11
checkbox input "true"
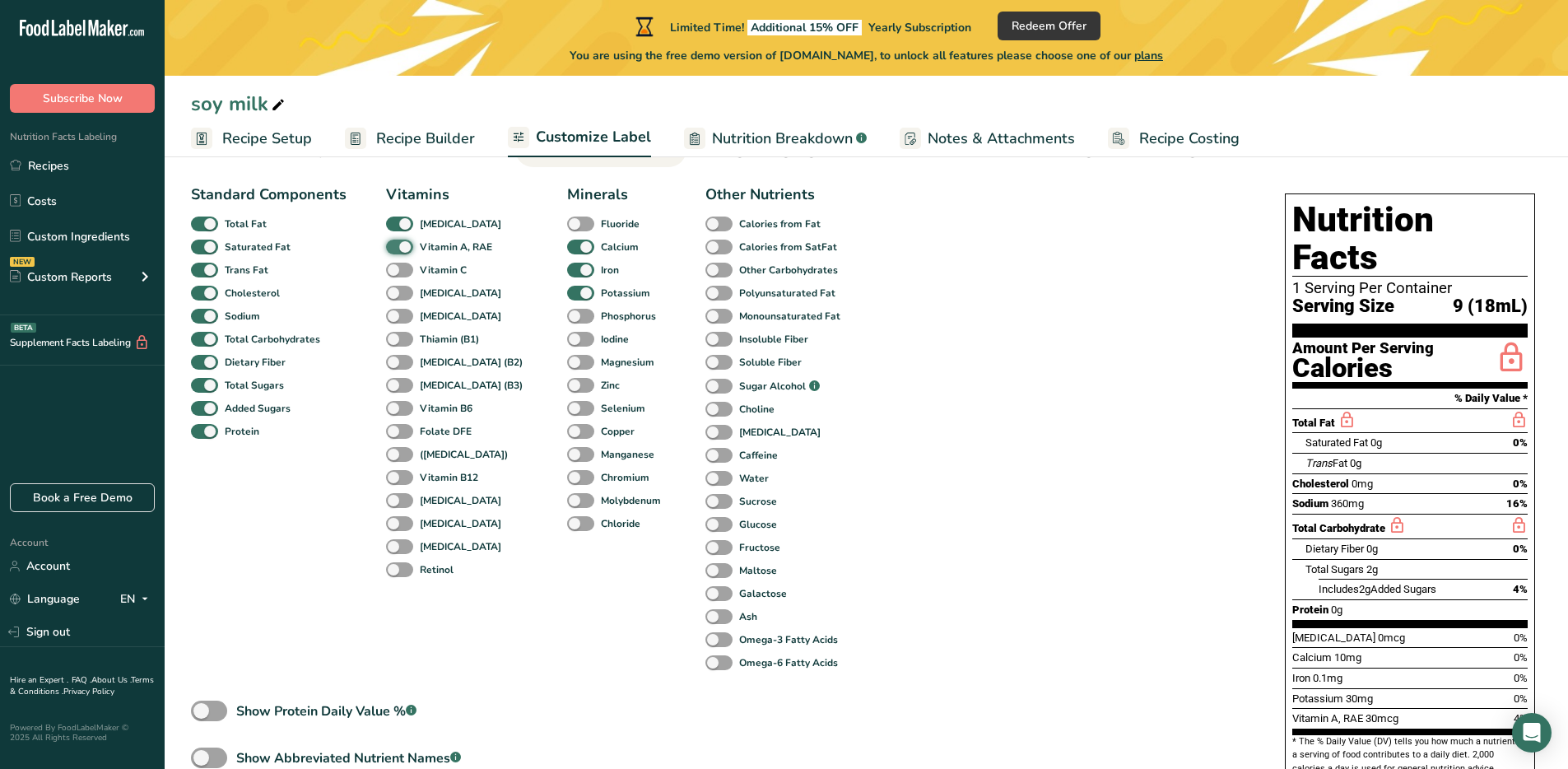
scroll to position [123, 0]
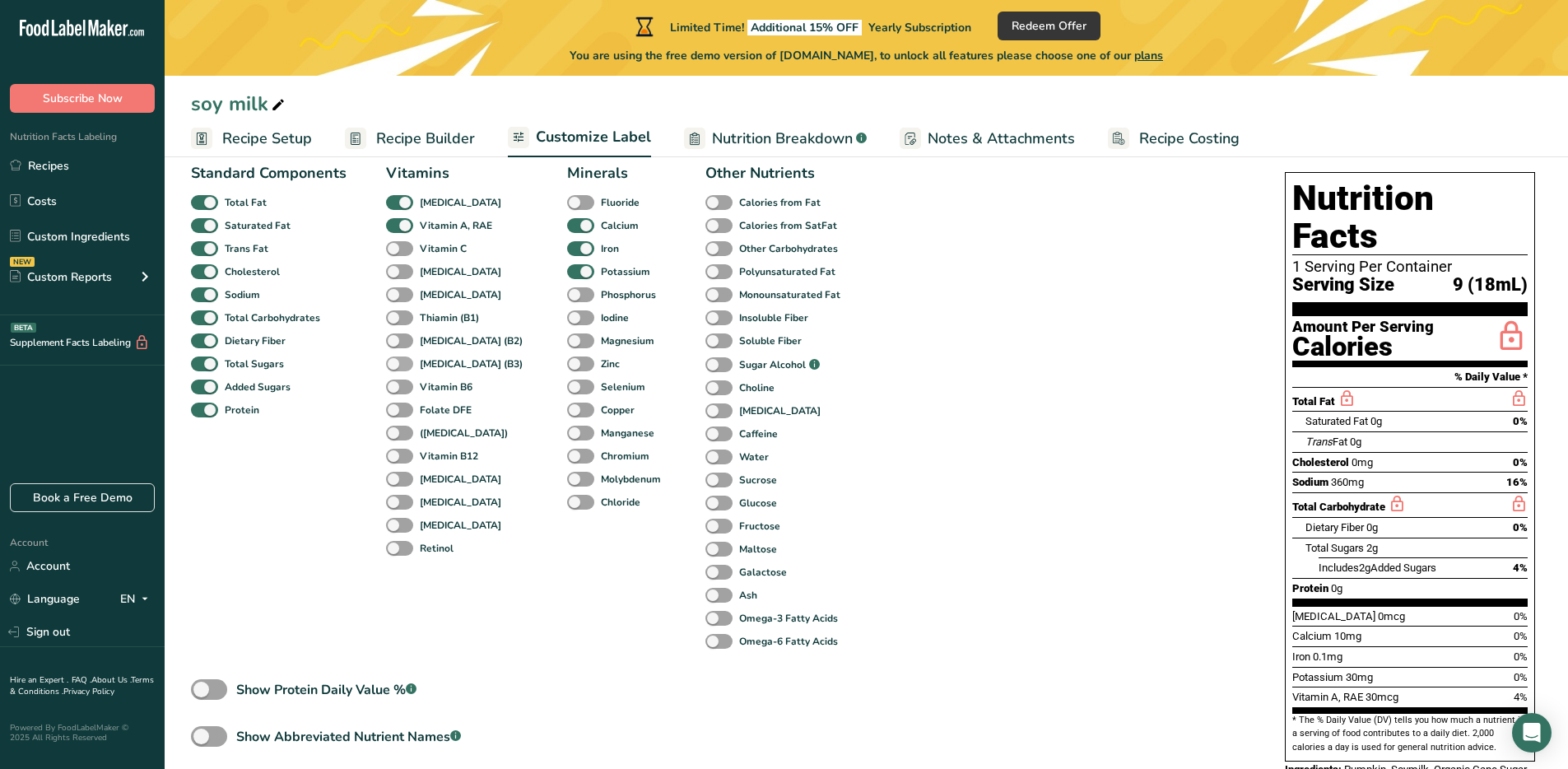
click at [389, 360] on span at bounding box center [399, 364] width 27 height 16
click at [389, 360] on input "Niacin (B3)" at bounding box center [391, 363] width 11 height 11
checkbox input "true"
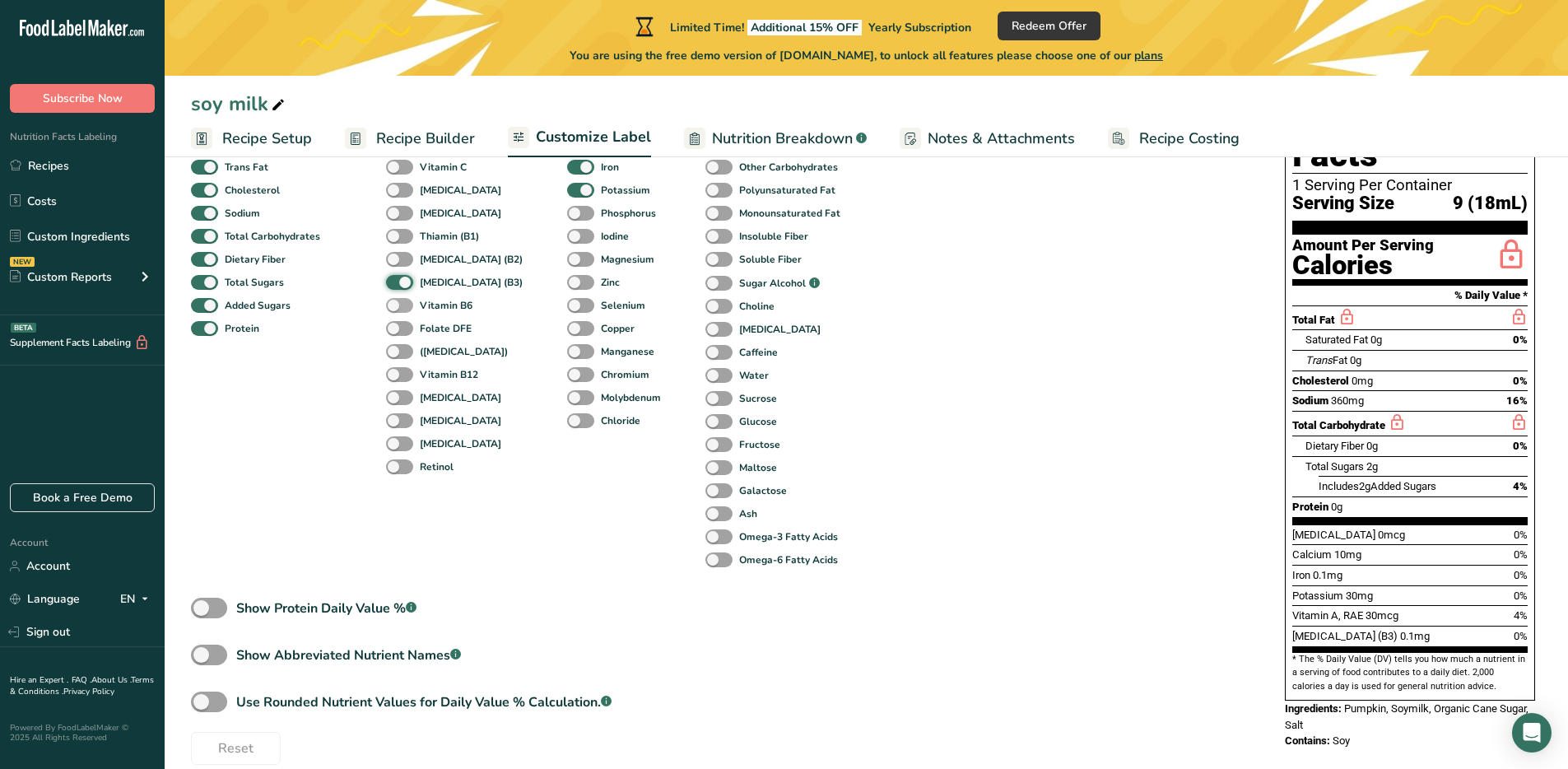
scroll to position [227, 0]
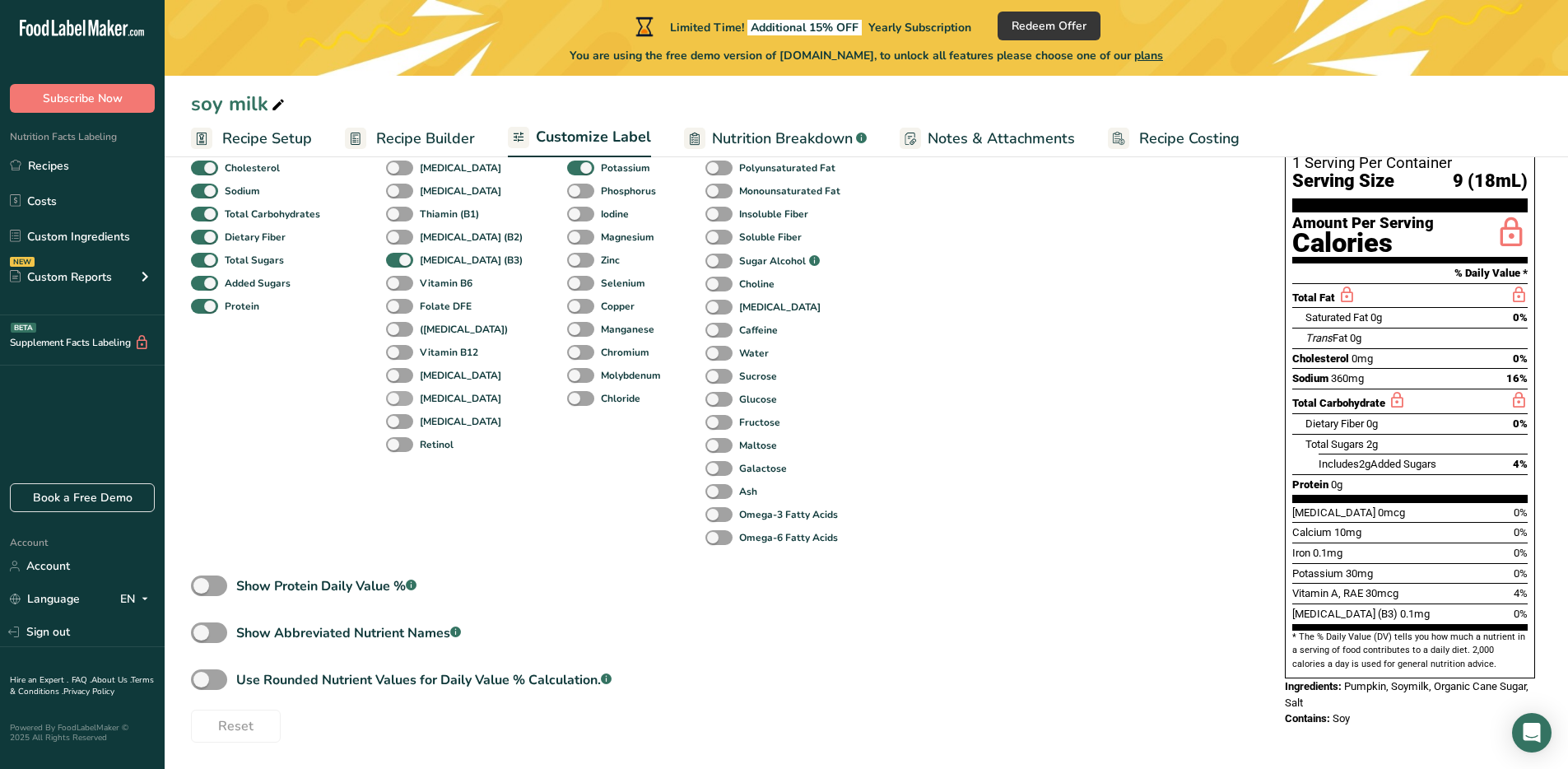
click at [400, 401] on span at bounding box center [399, 399] width 27 height 16
click at [397, 401] on input "Pantothenic acid" at bounding box center [391, 398] width 11 height 11
checkbox input "true"
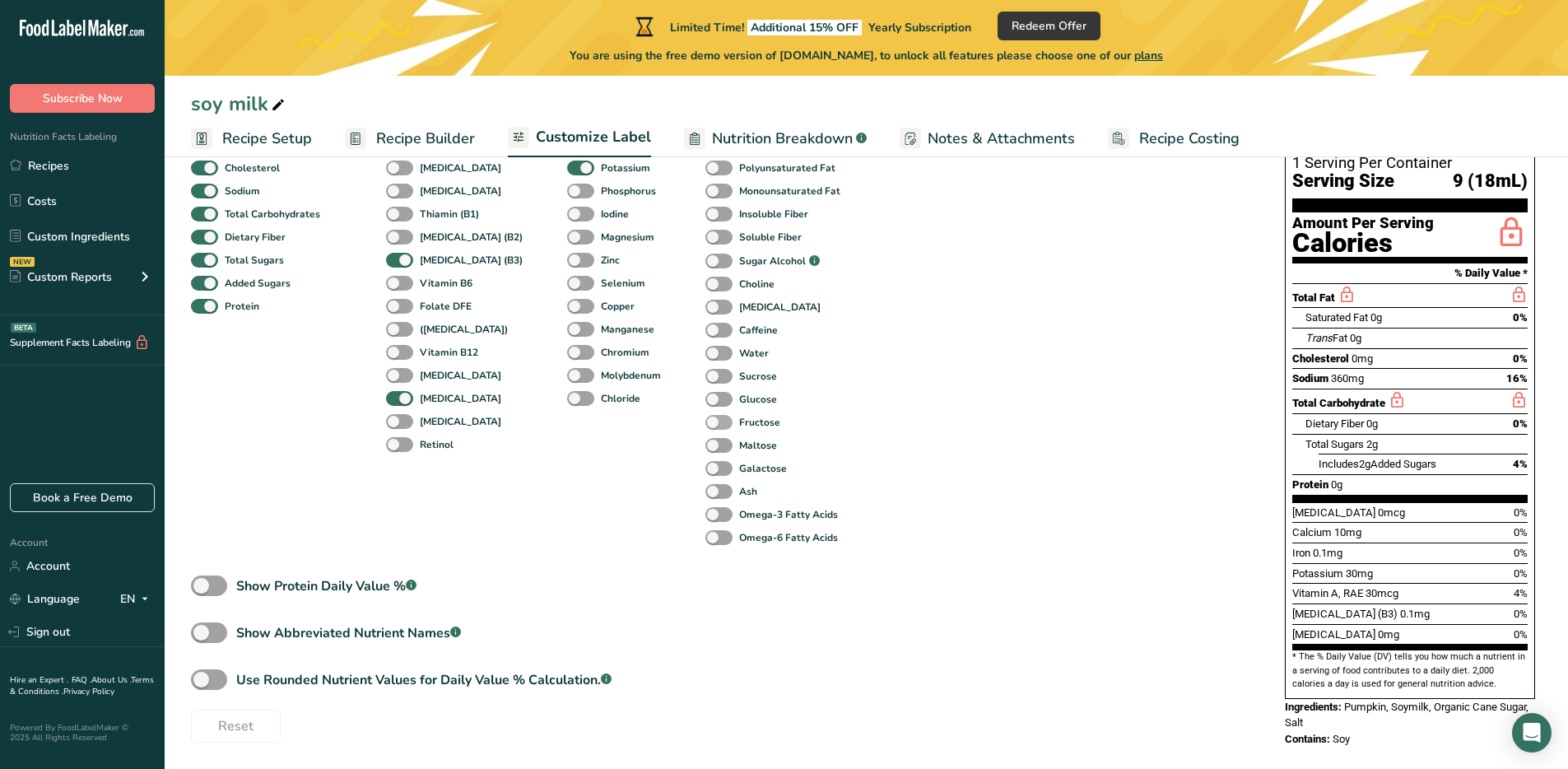
click at [705, 425] on span at bounding box center [718, 423] width 27 height 16
click at [705, 425] on input "Fructose" at bounding box center [710, 422] width 11 height 11
checkbox input "true"
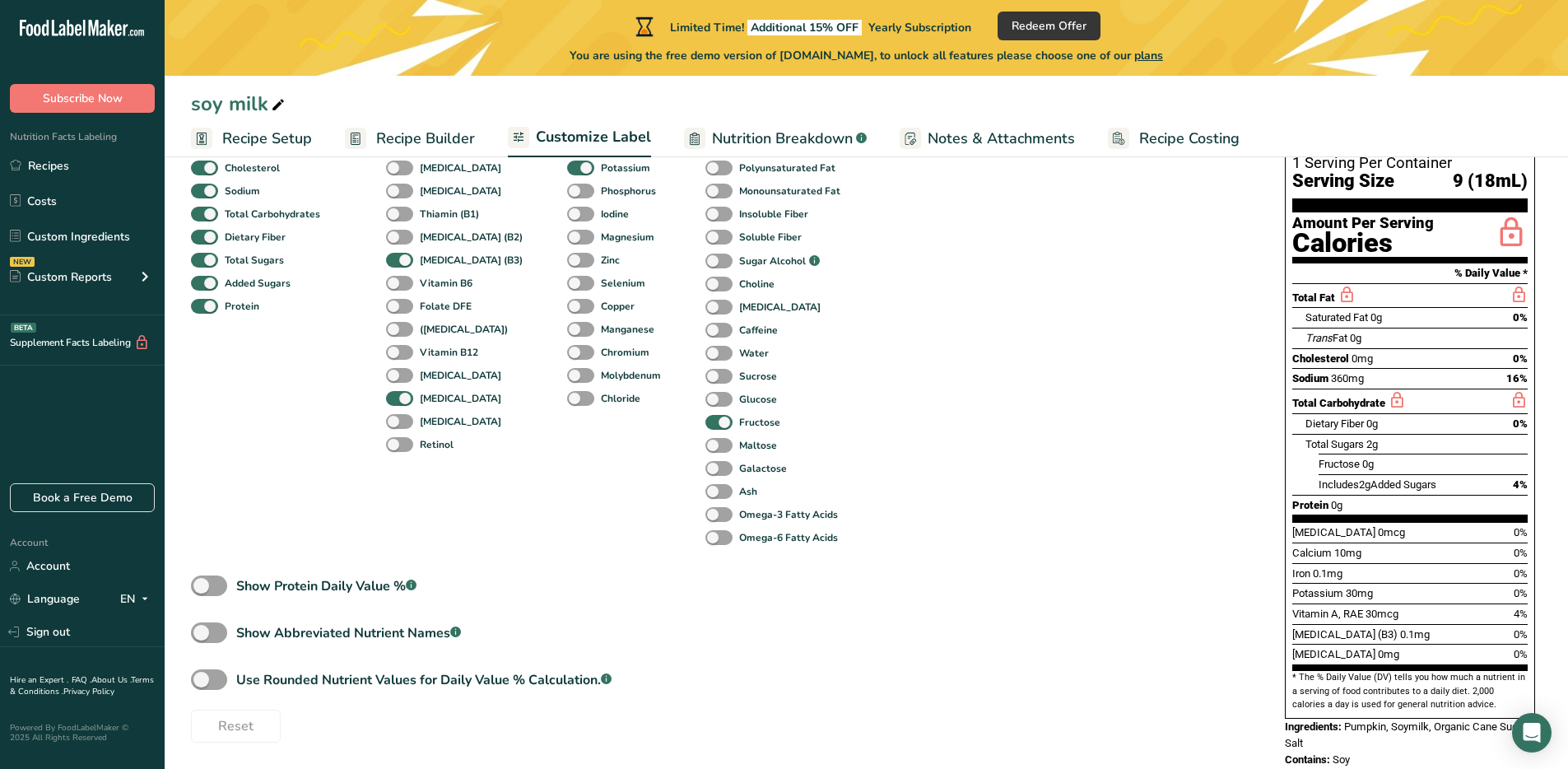
click at [705, 389] on div "Glucose" at bounding box center [723, 399] width 36 height 23
click at [705, 354] on span at bounding box center [718, 353] width 27 height 16
click at [705, 354] on input "Water" at bounding box center [710, 352] width 11 height 11
checkbox input "true"
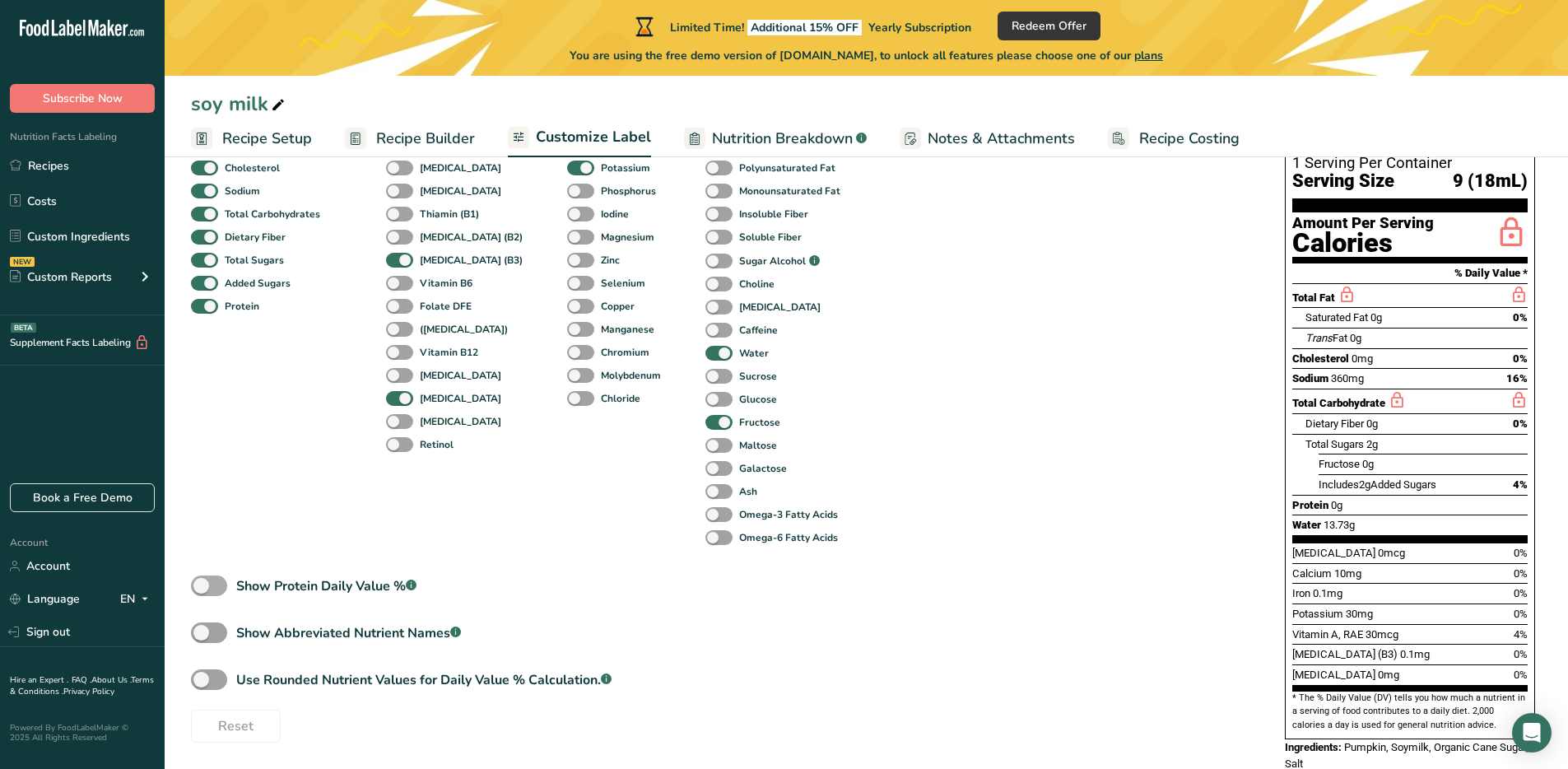
click at [229, 587] on span "Show Protein Daily Value % .a-a{fill:#347362;}.b-a{fill:#fff;}" at bounding box center [321, 586] width 189 height 20
click at [202, 587] on input "Show Protein Daily Value % .a-a{fill:#347362;}.b-a{fill:#fff;}" at bounding box center [196, 585] width 11 height 11
checkbox input "true"
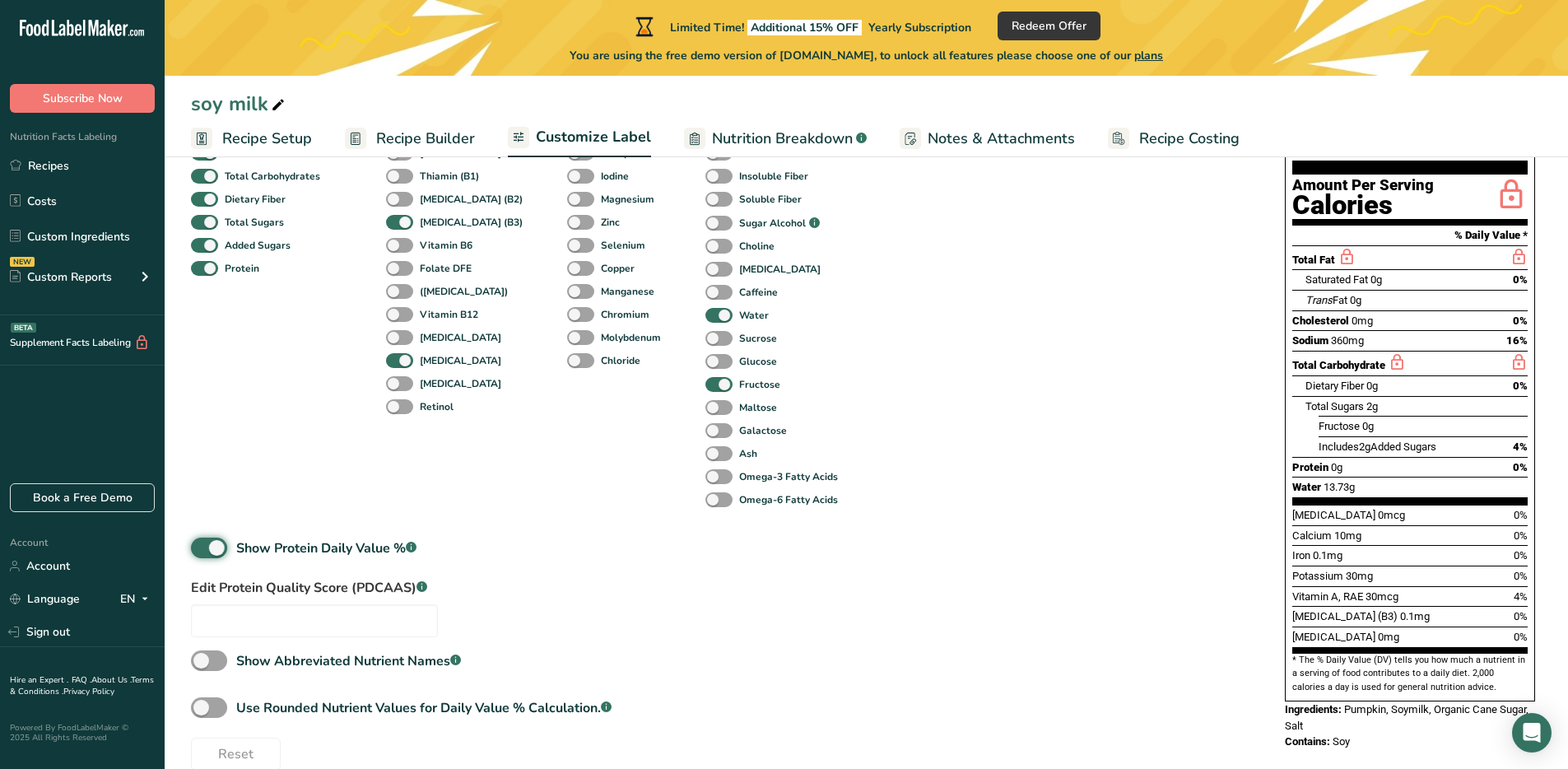
scroll to position [293, 0]
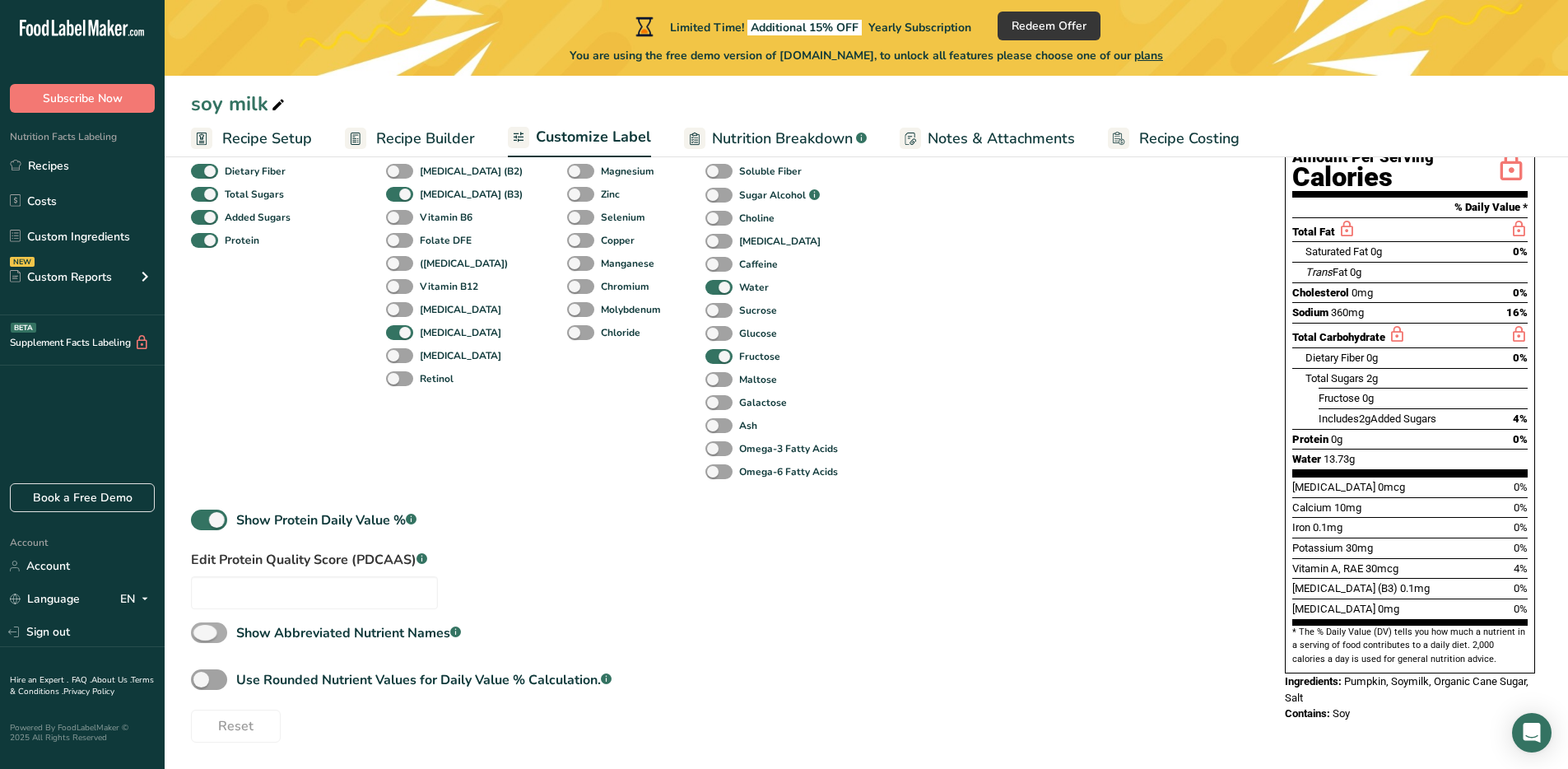
click at [215, 635] on span at bounding box center [209, 632] width 36 height 21
click at [202, 635] on input "Show Abbreviated Nutrient Names .a-a{fill:#347362;}.b-a{fill:#fff;}" at bounding box center [196, 632] width 11 height 11
checkbox input "true"
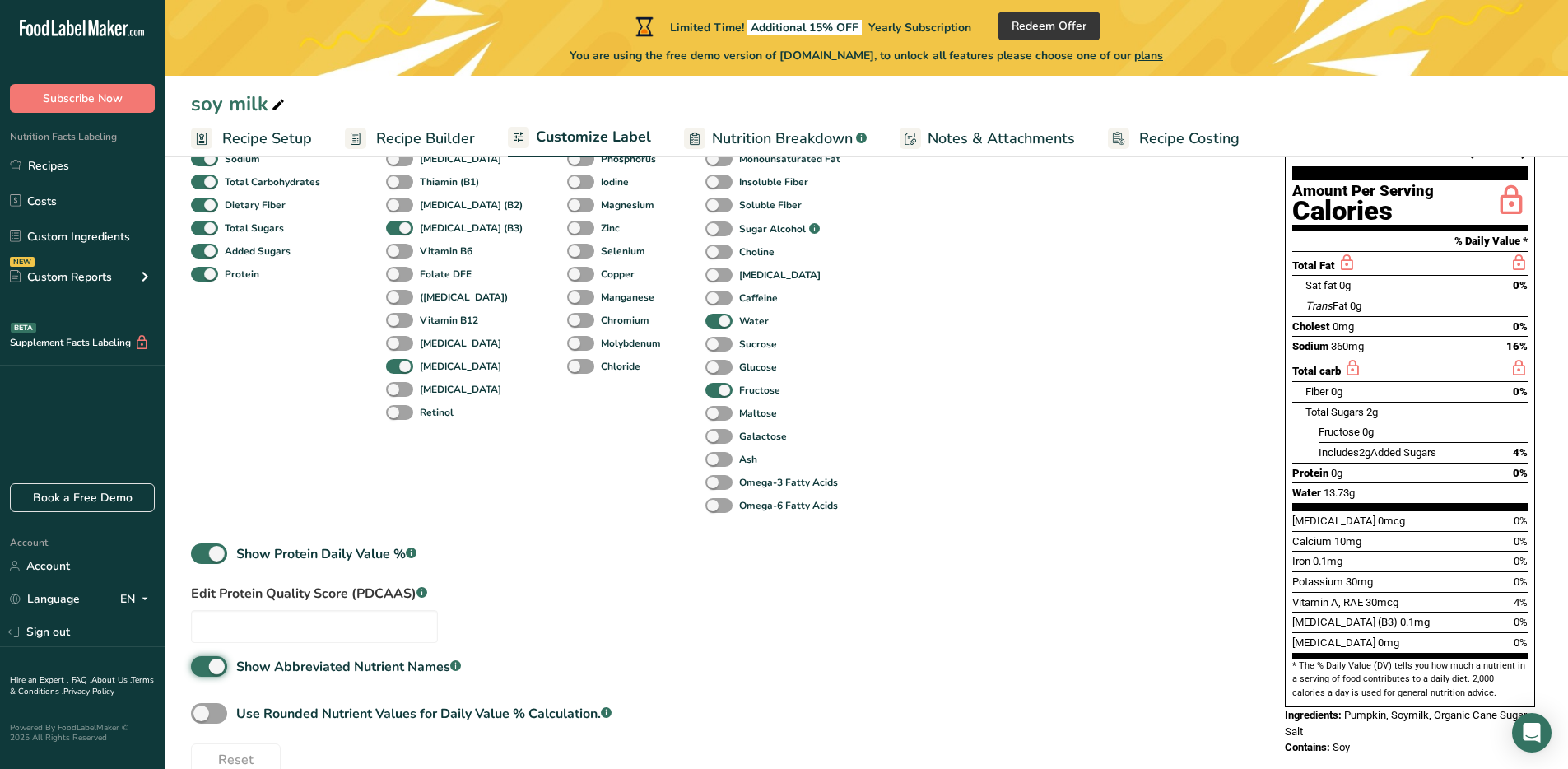
scroll to position [236, 0]
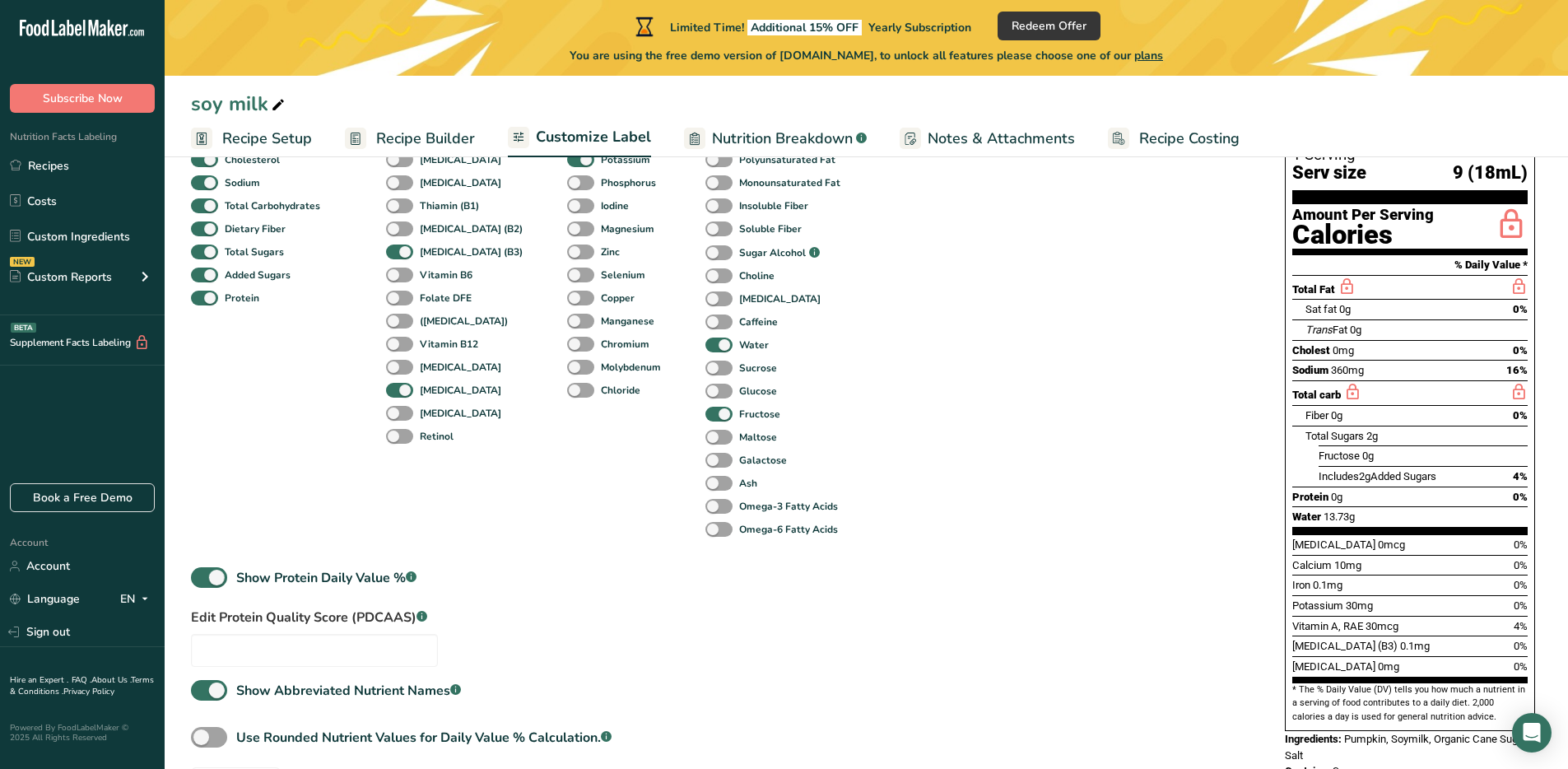
click at [811, 137] on span "Nutrition Breakdown" at bounding box center [782, 138] width 140 height 22
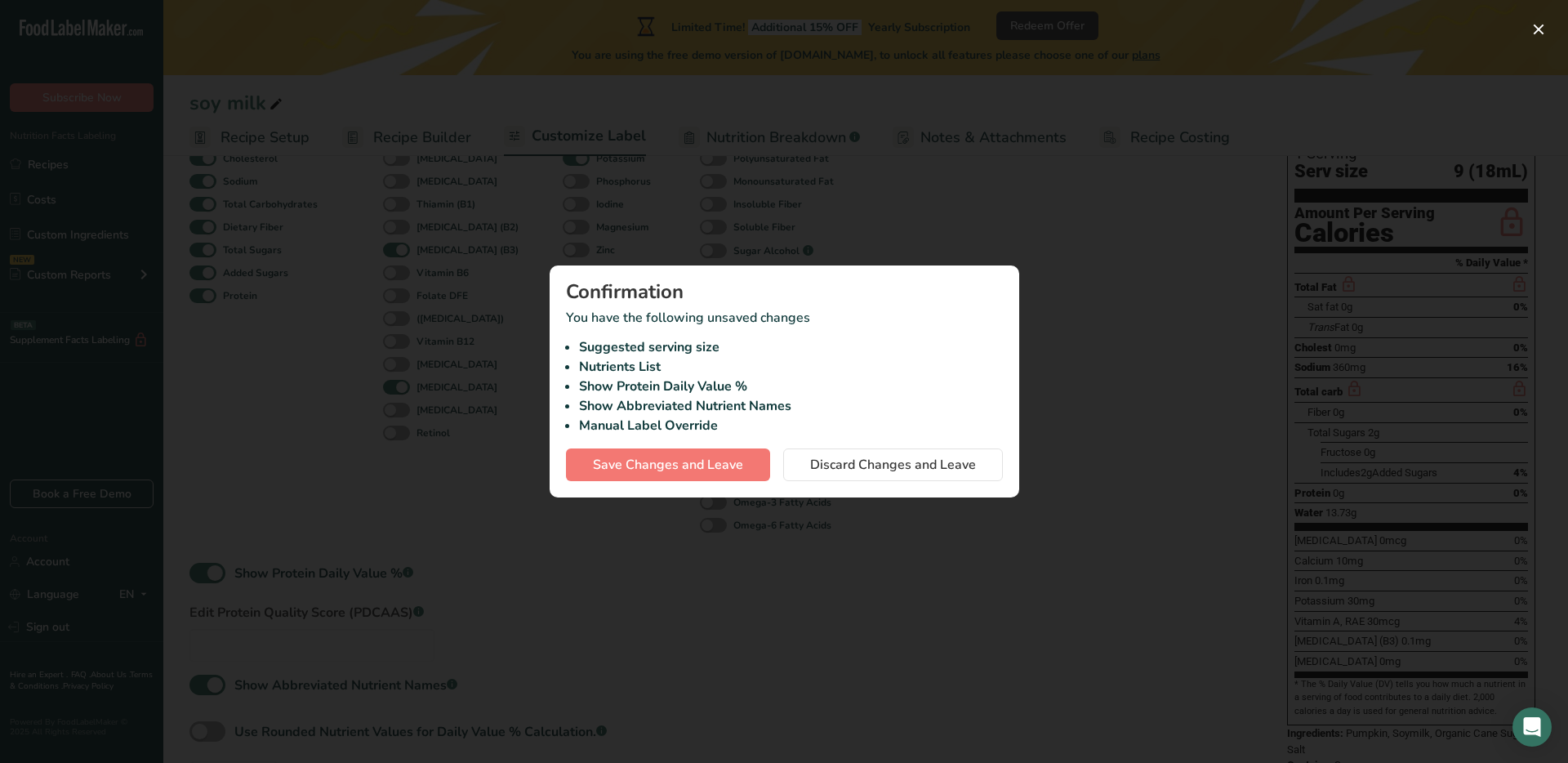
click at [582, 547] on div at bounding box center [784, 381] width 1568 height 763
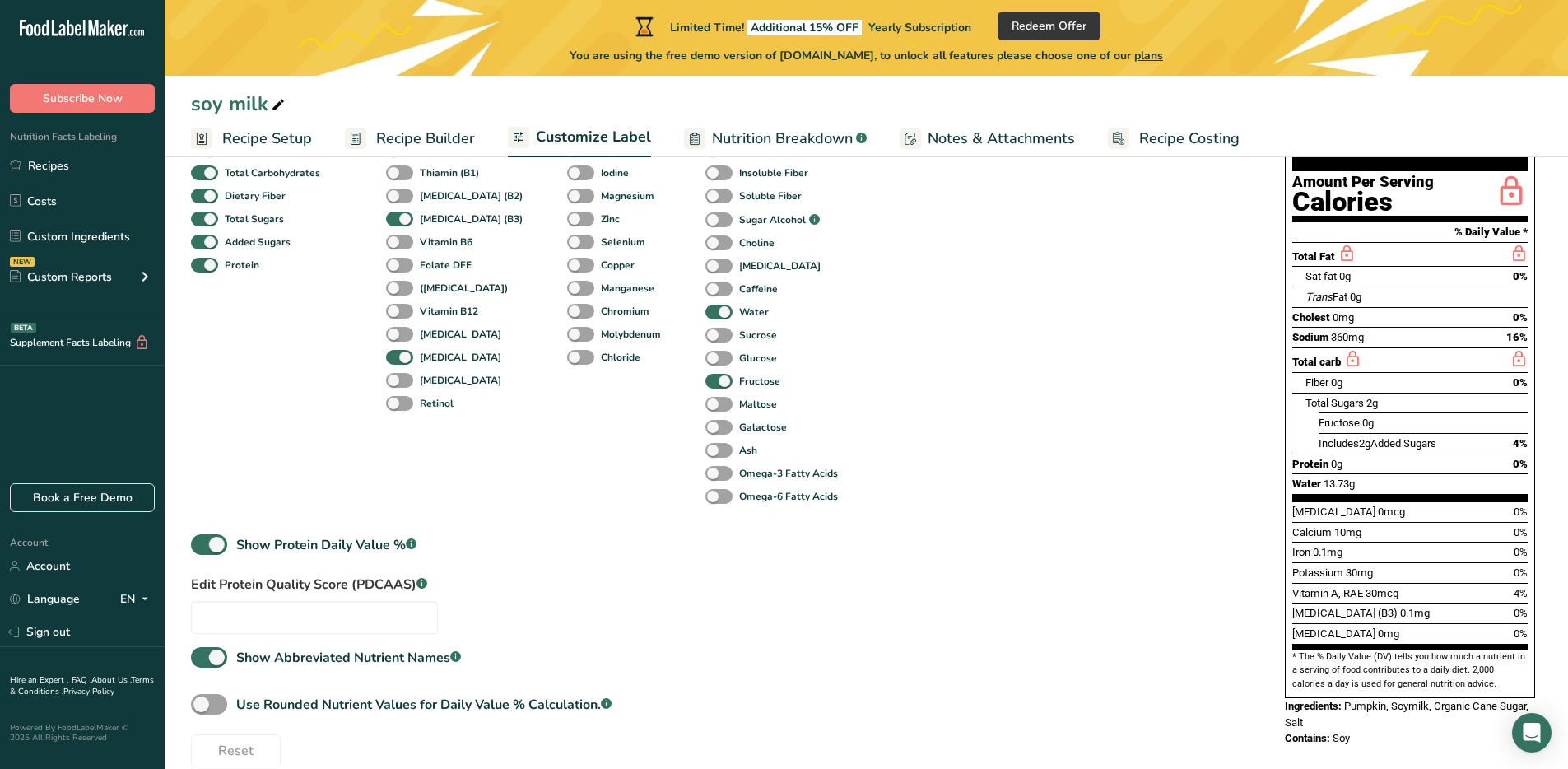
scroll to position [293, 0]
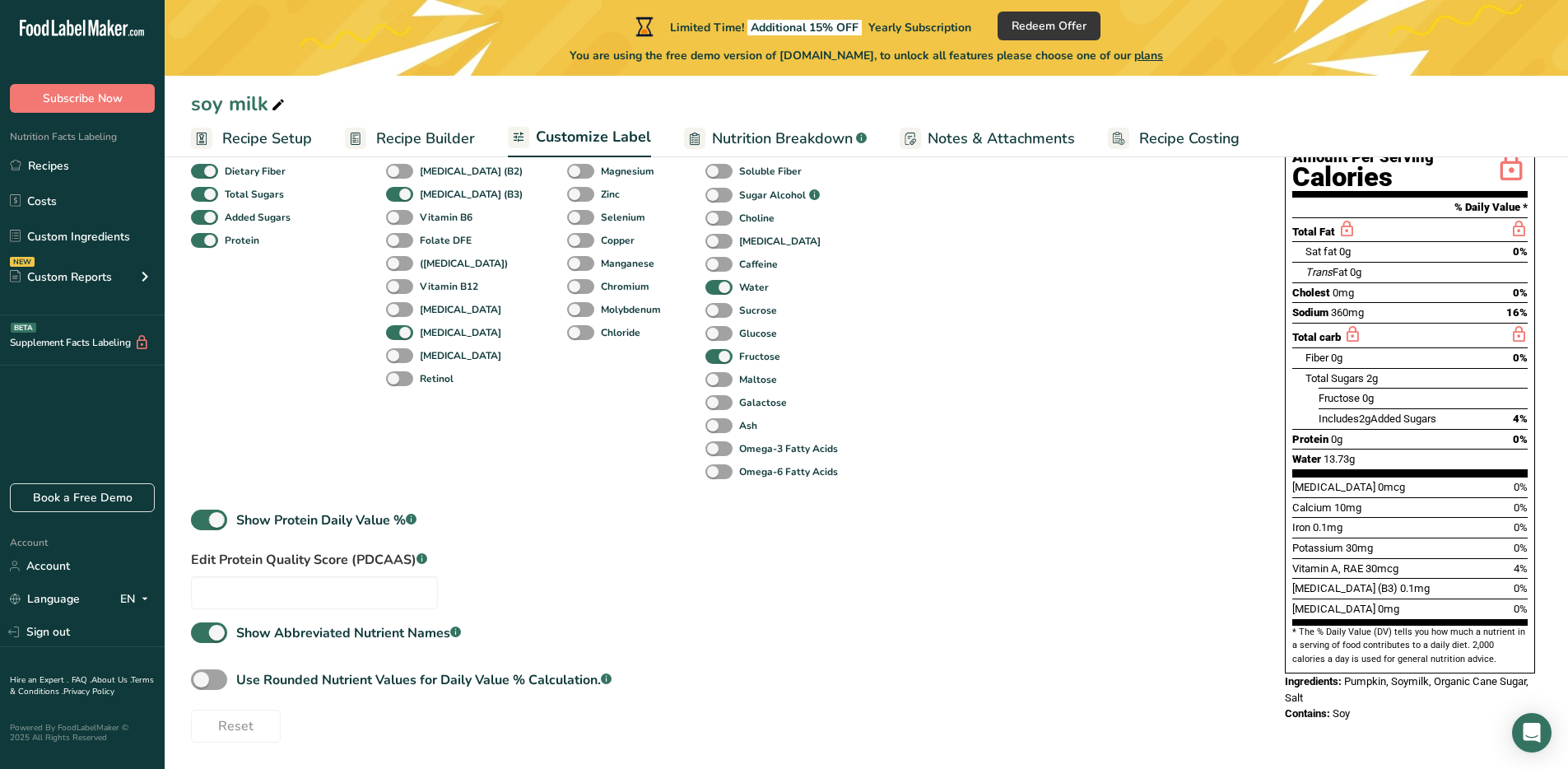
click at [789, 131] on span "Nutrition Breakdown" at bounding box center [782, 138] width 140 height 22
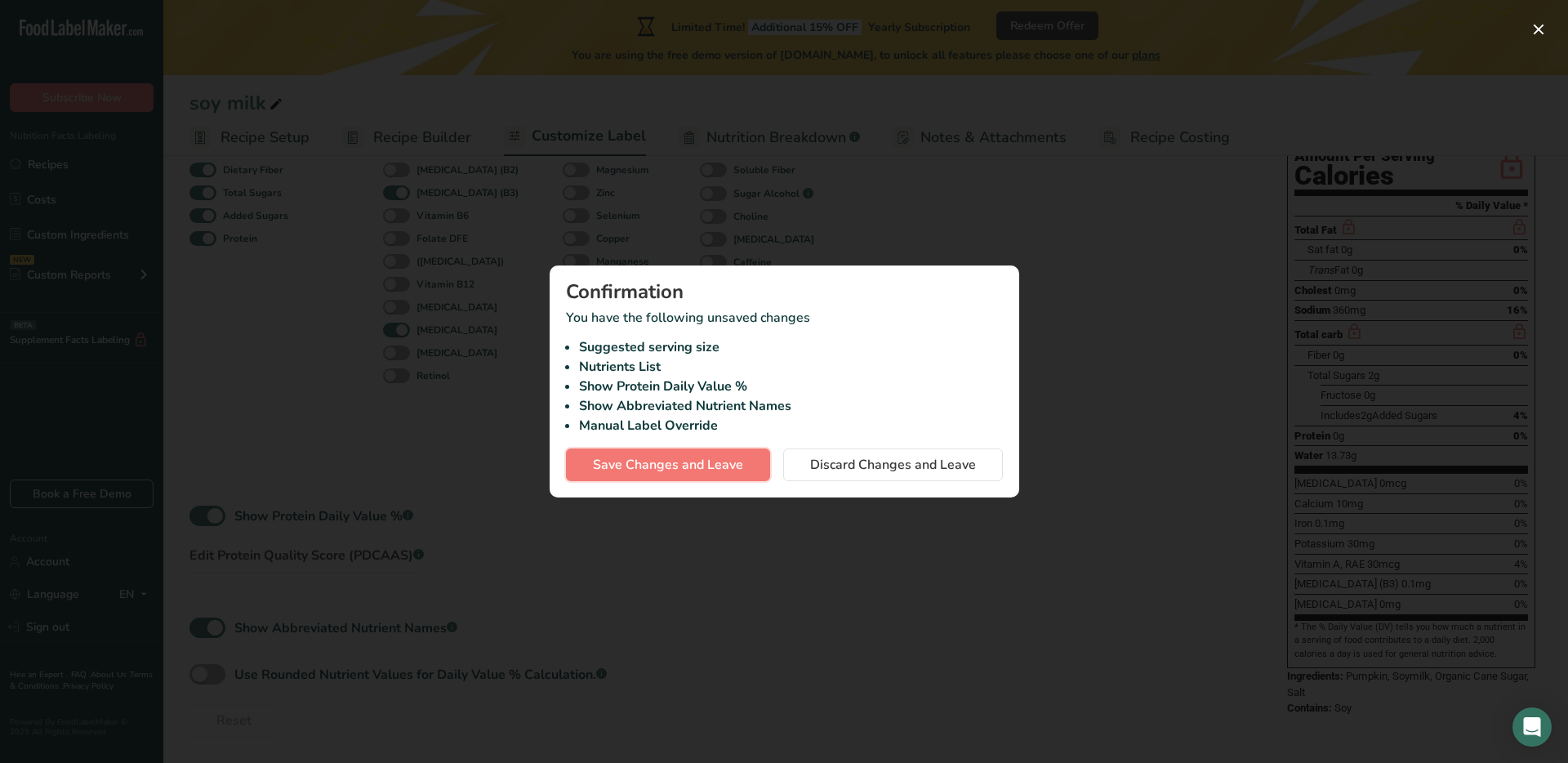
click at [709, 462] on span "Save Changes and Leave" at bounding box center [668, 465] width 150 height 20
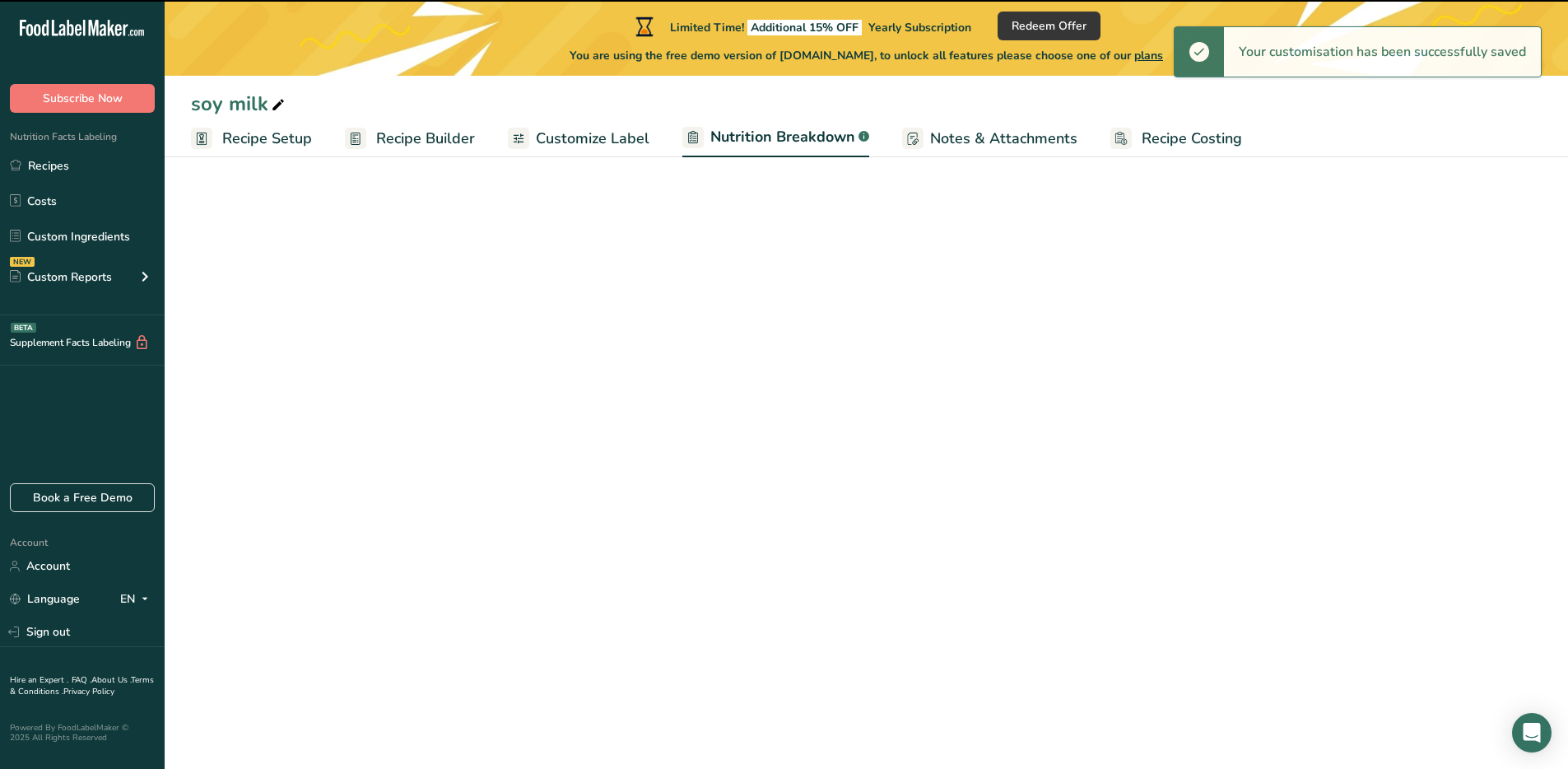
select select "Calories"
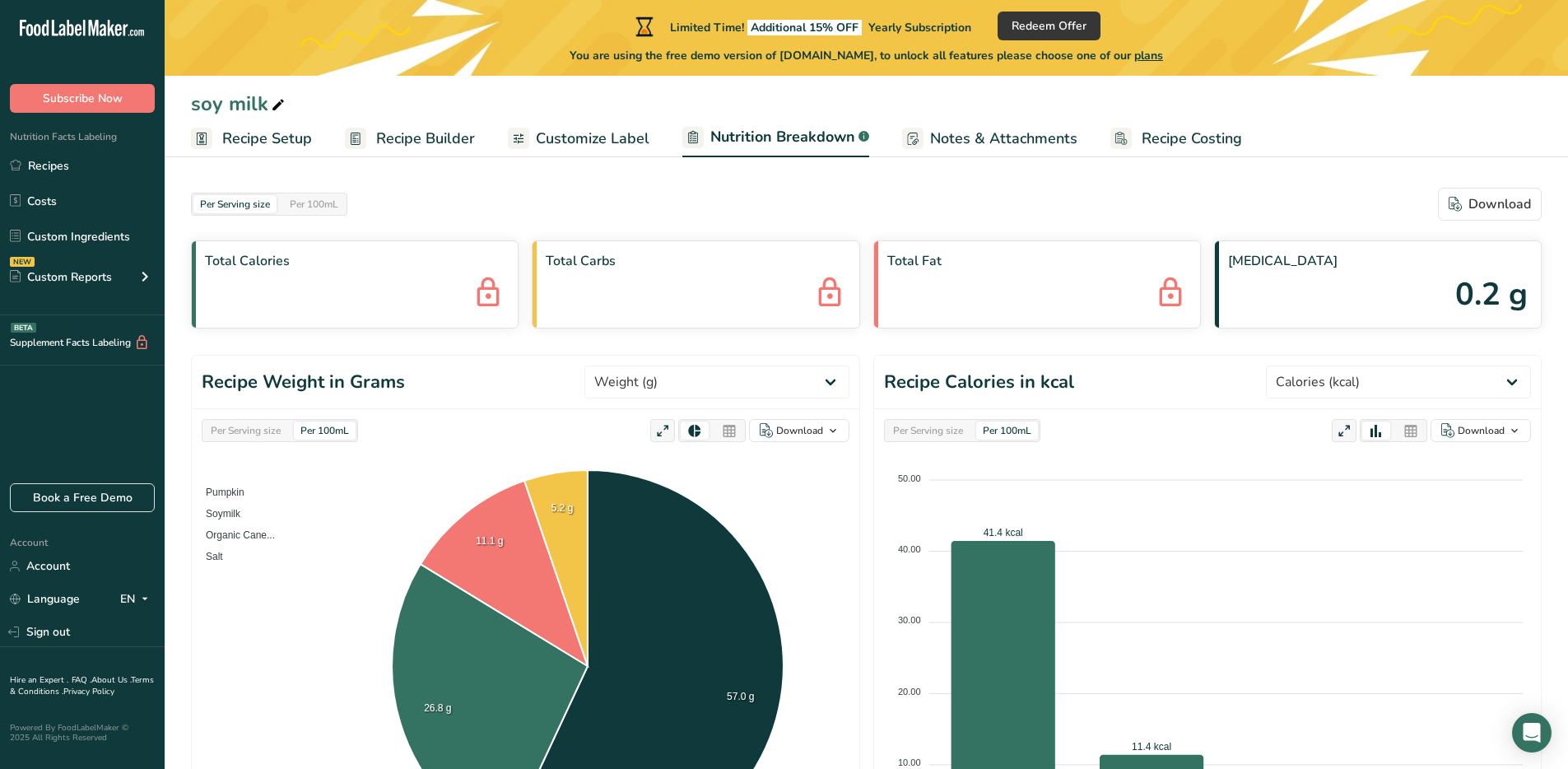
click at [959, 131] on span "Notes & Attachments" at bounding box center [1004, 138] width 147 height 22
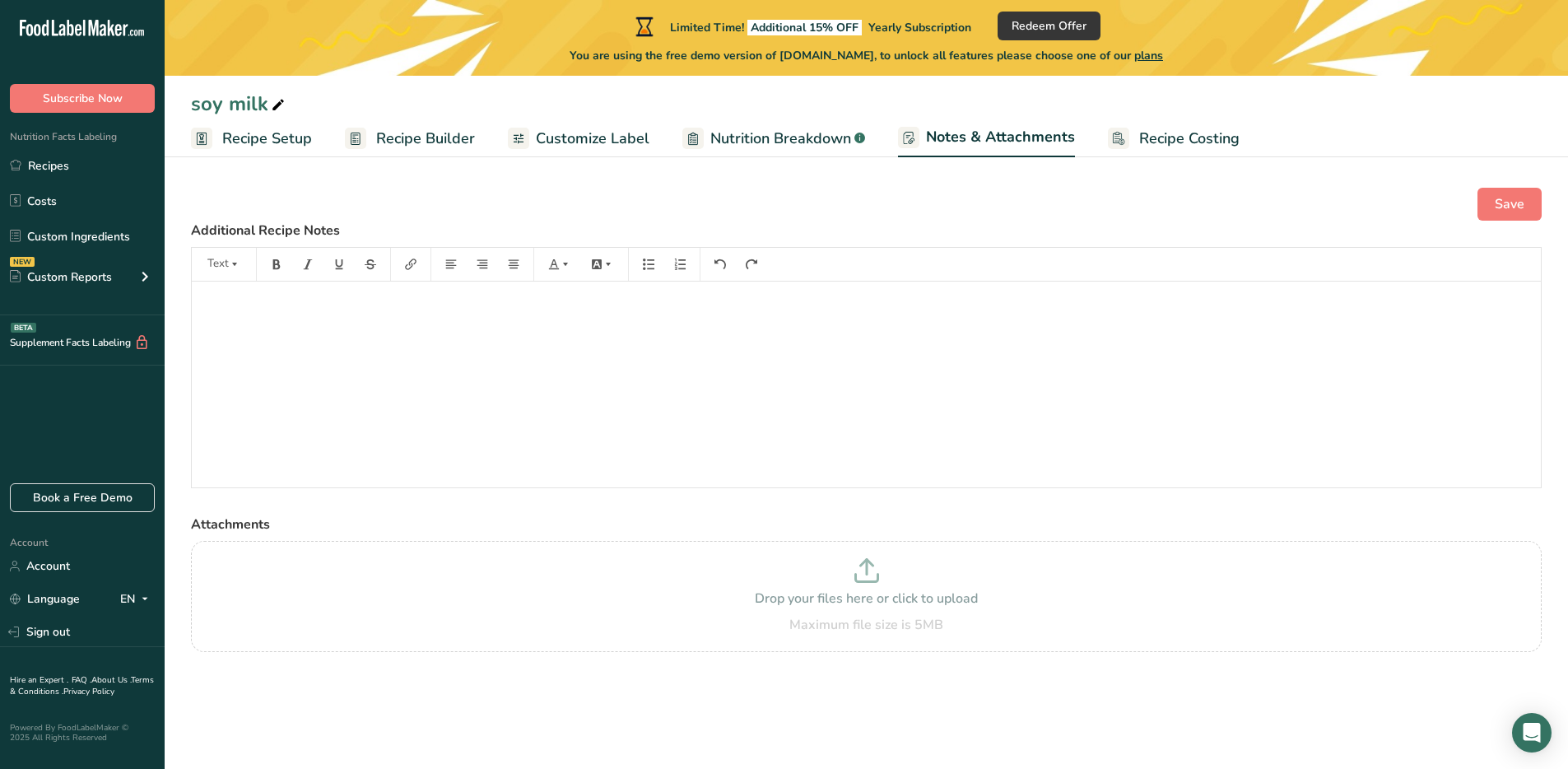
click at [830, 349] on div "﻿" at bounding box center [867, 384] width 1349 height 206
click at [1522, 206] on span "Save" at bounding box center [1509, 204] width 30 height 20
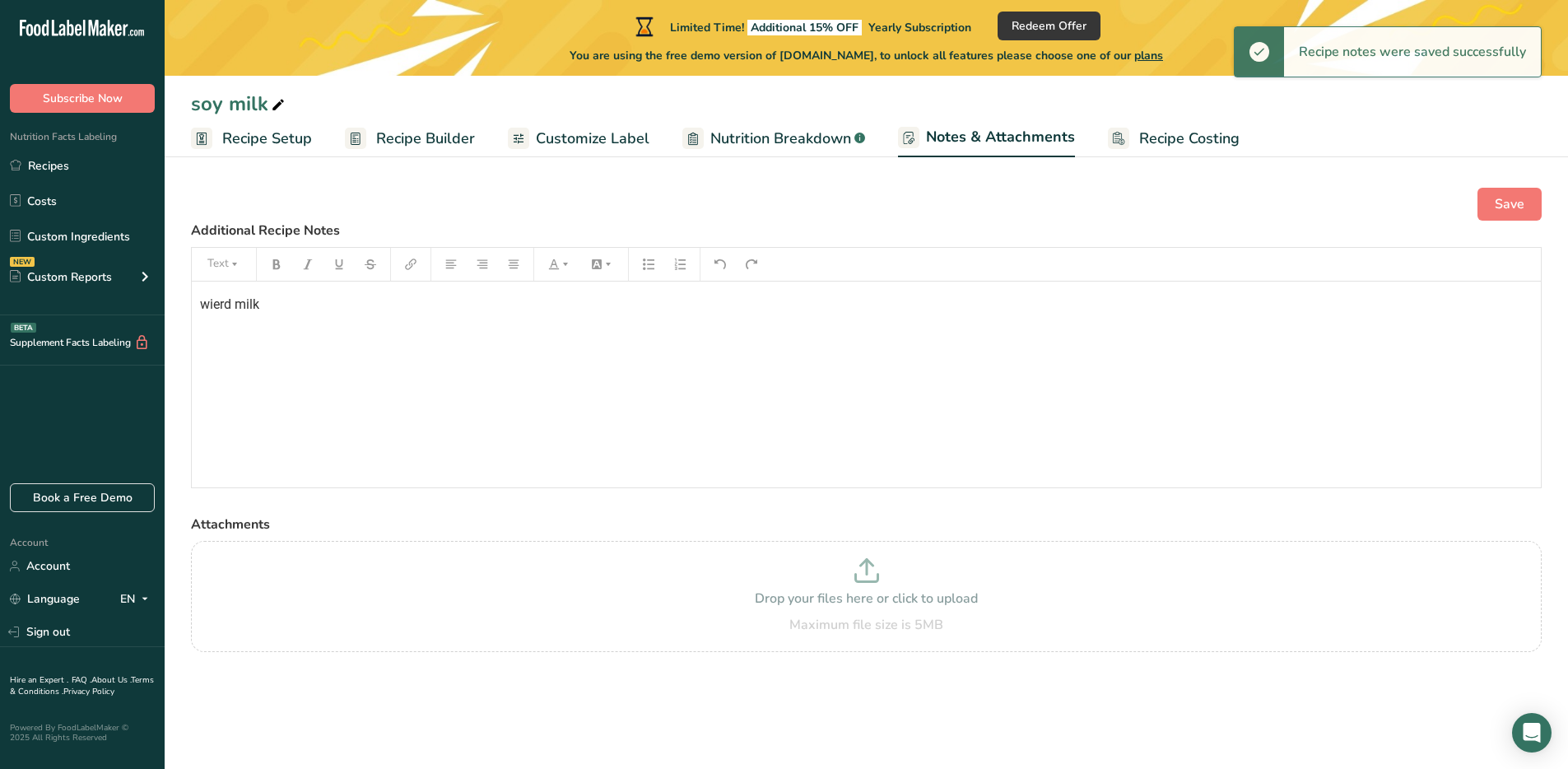
click at [1192, 136] on span "Recipe Costing" at bounding box center [1189, 138] width 100 height 22
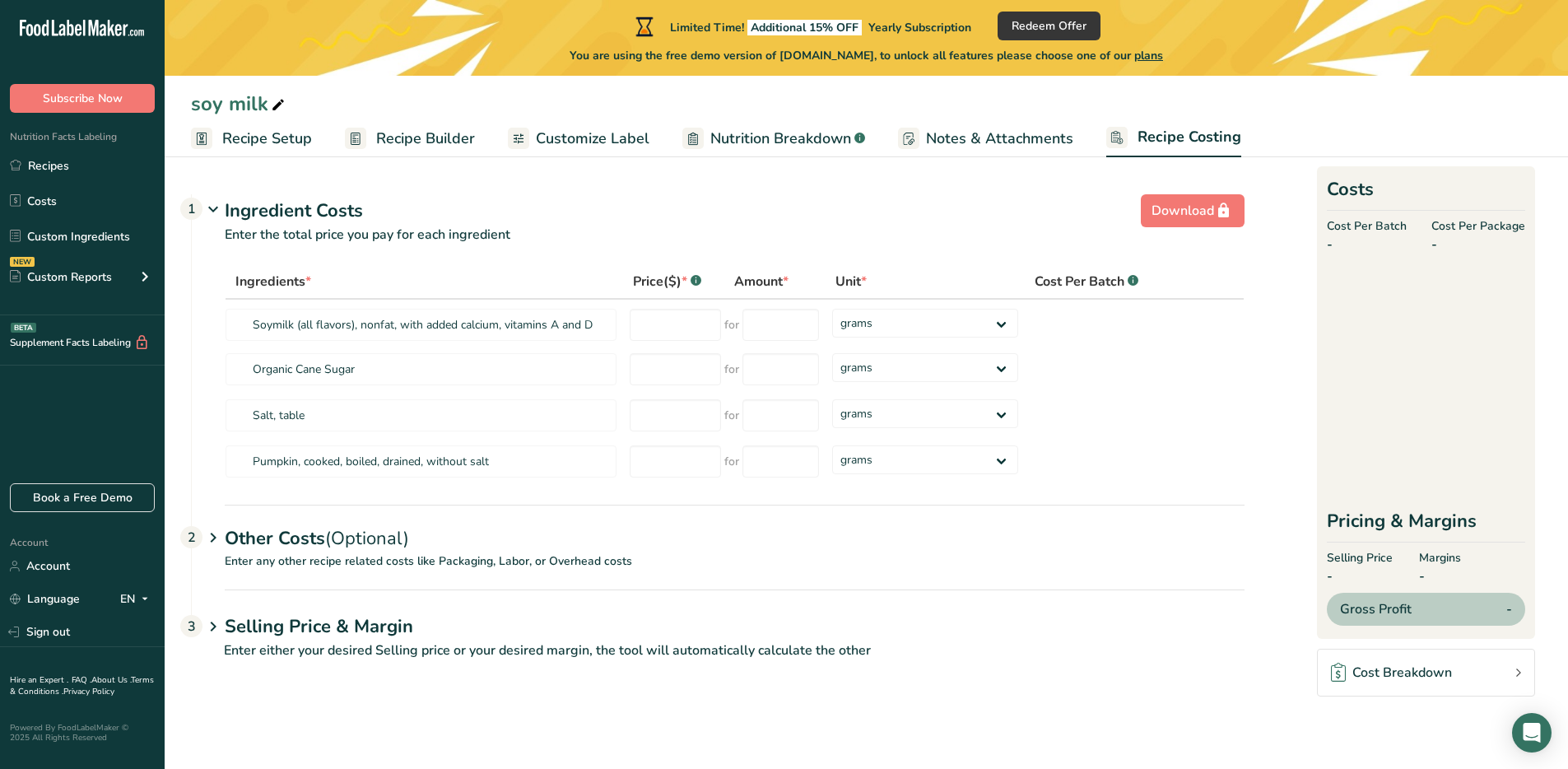
click at [1423, 676] on div "Cost Breakdown" at bounding box center [1392, 673] width 121 height 20
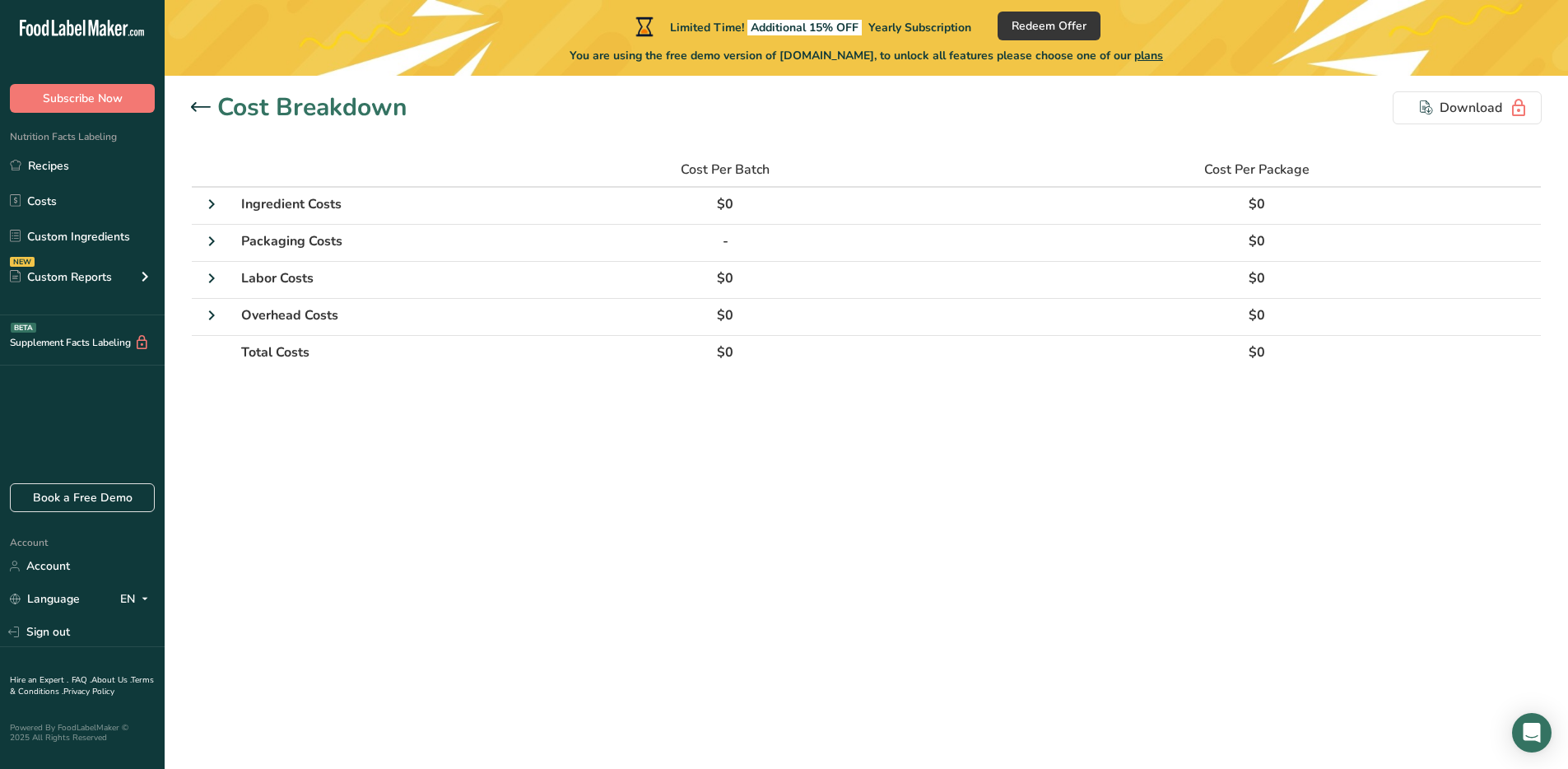
click at [192, 110] on icon at bounding box center [201, 107] width 20 height 10
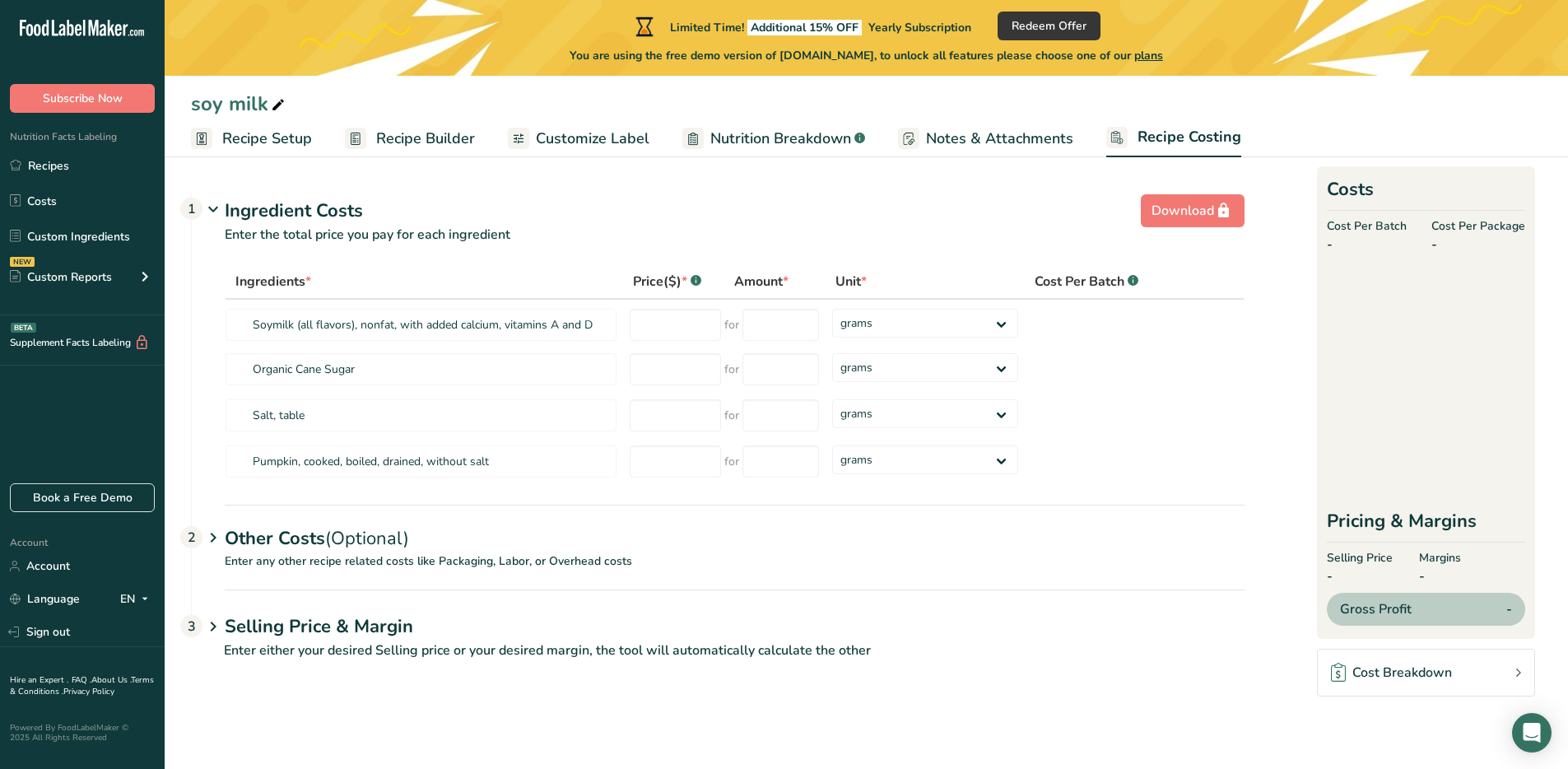
click at [325, 531] on div "Other Costs (Optional) 2" at bounding box center [734, 528] width 1020 height 48
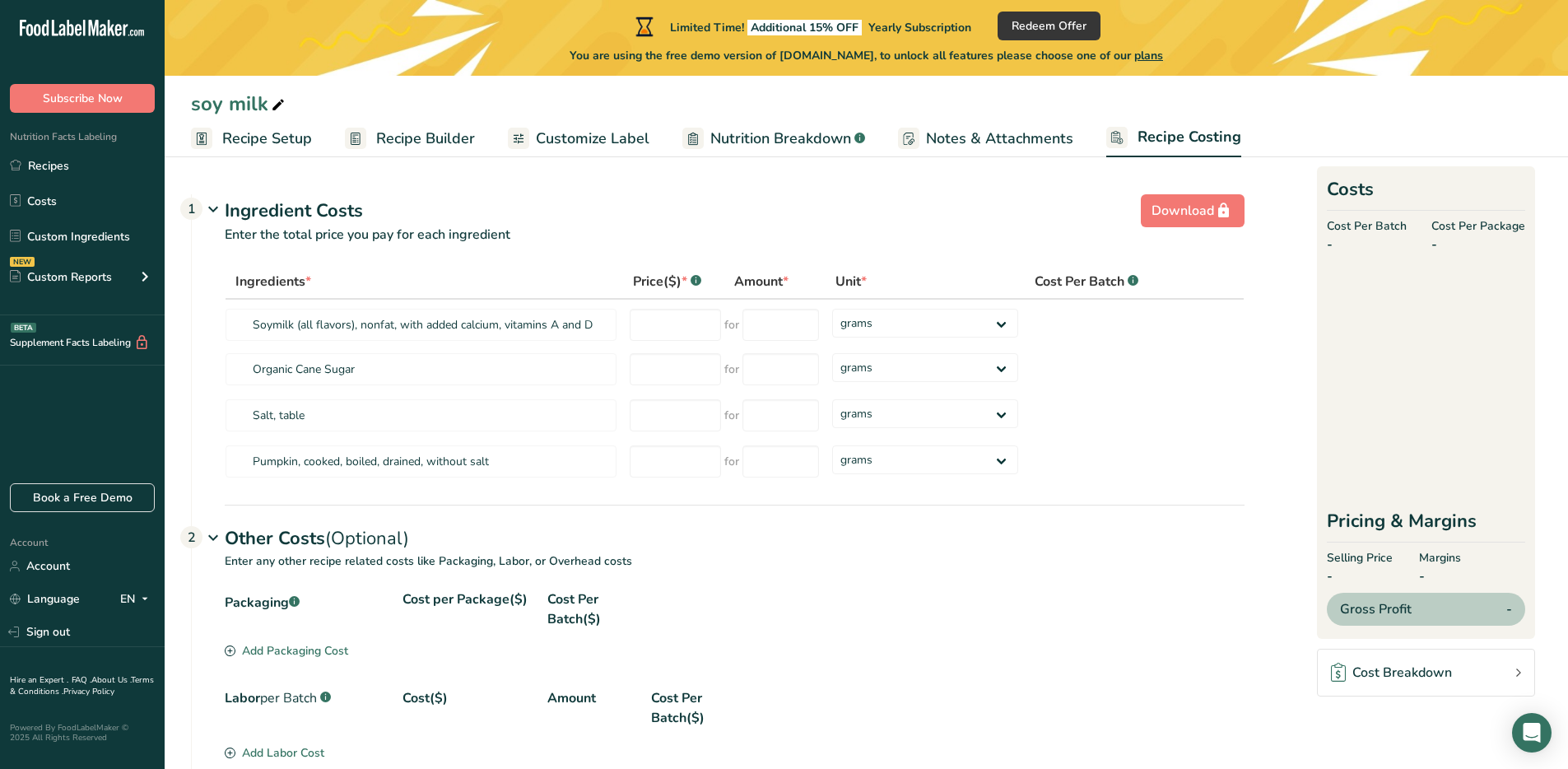
click at [322, 534] on div "Other Costs (Optional) 2" at bounding box center [734, 528] width 1020 height 48
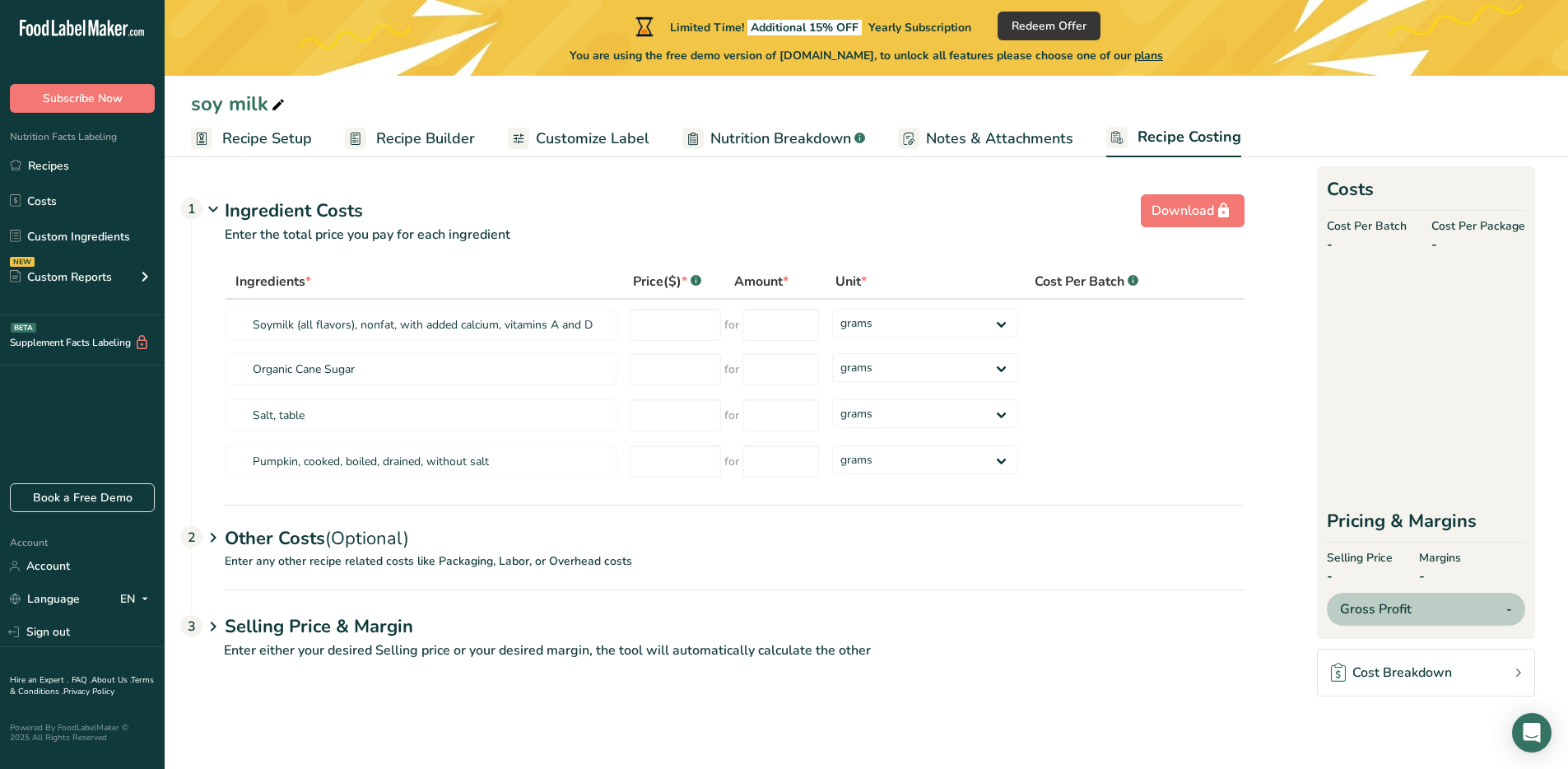
click at [331, 618] on h1 "Selling Price & Margin" at bounding box center [734, 626] width 1020 height 27
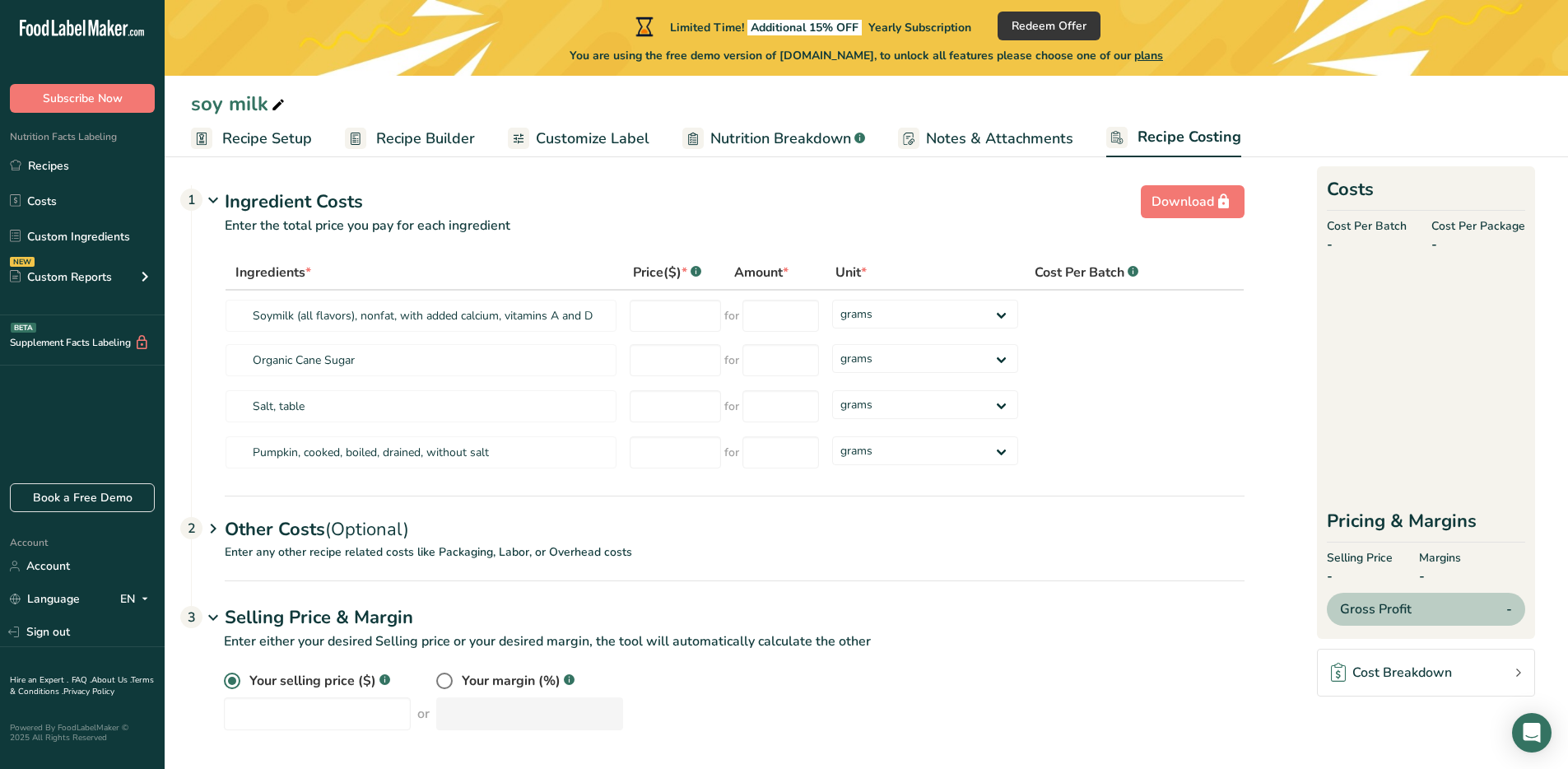
scroll to position [17, 0]
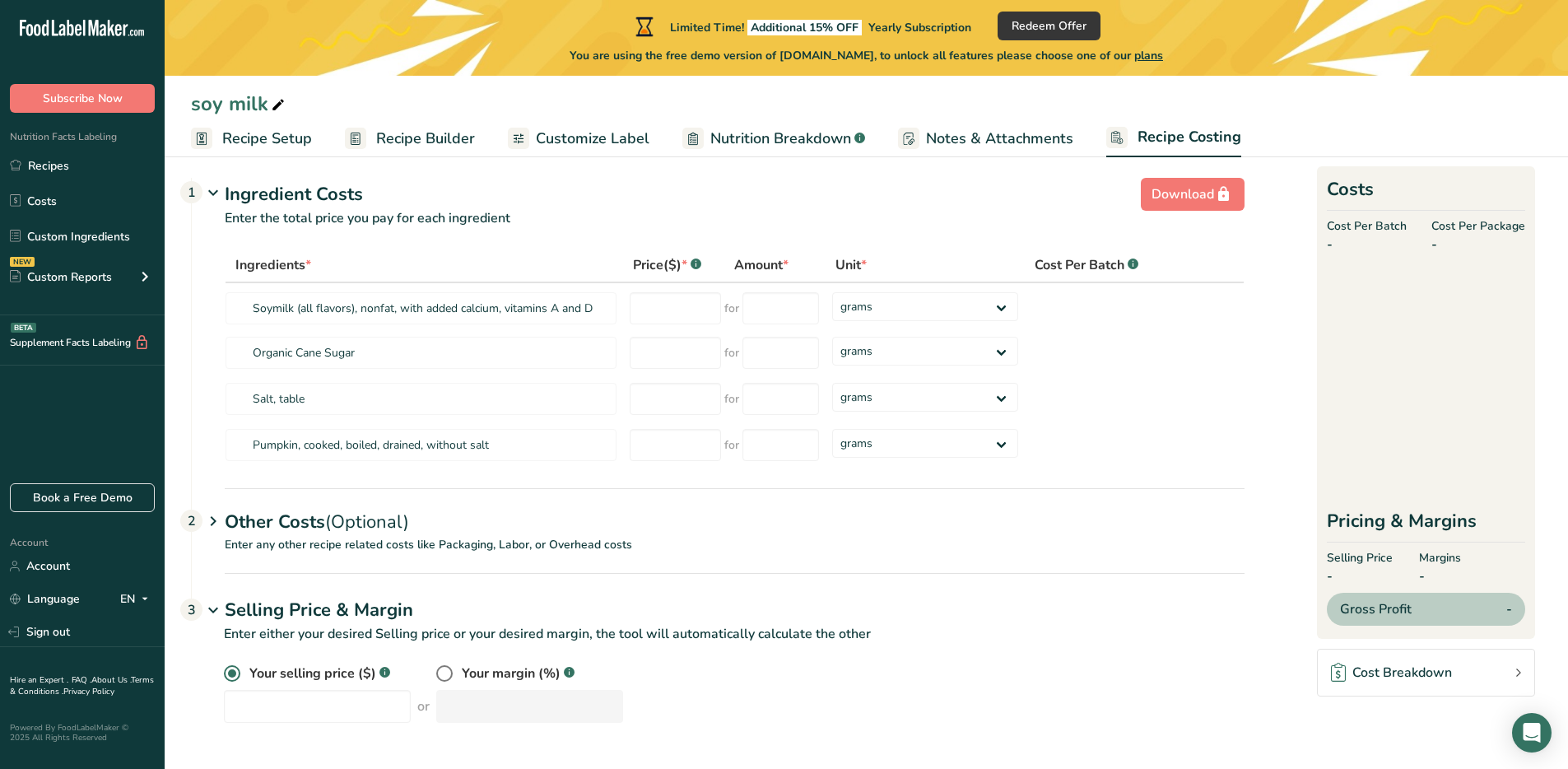
click at [307, 616] on h1 "Selling Price & Margin" at bounding box center [734, 610] width 1020 height 27
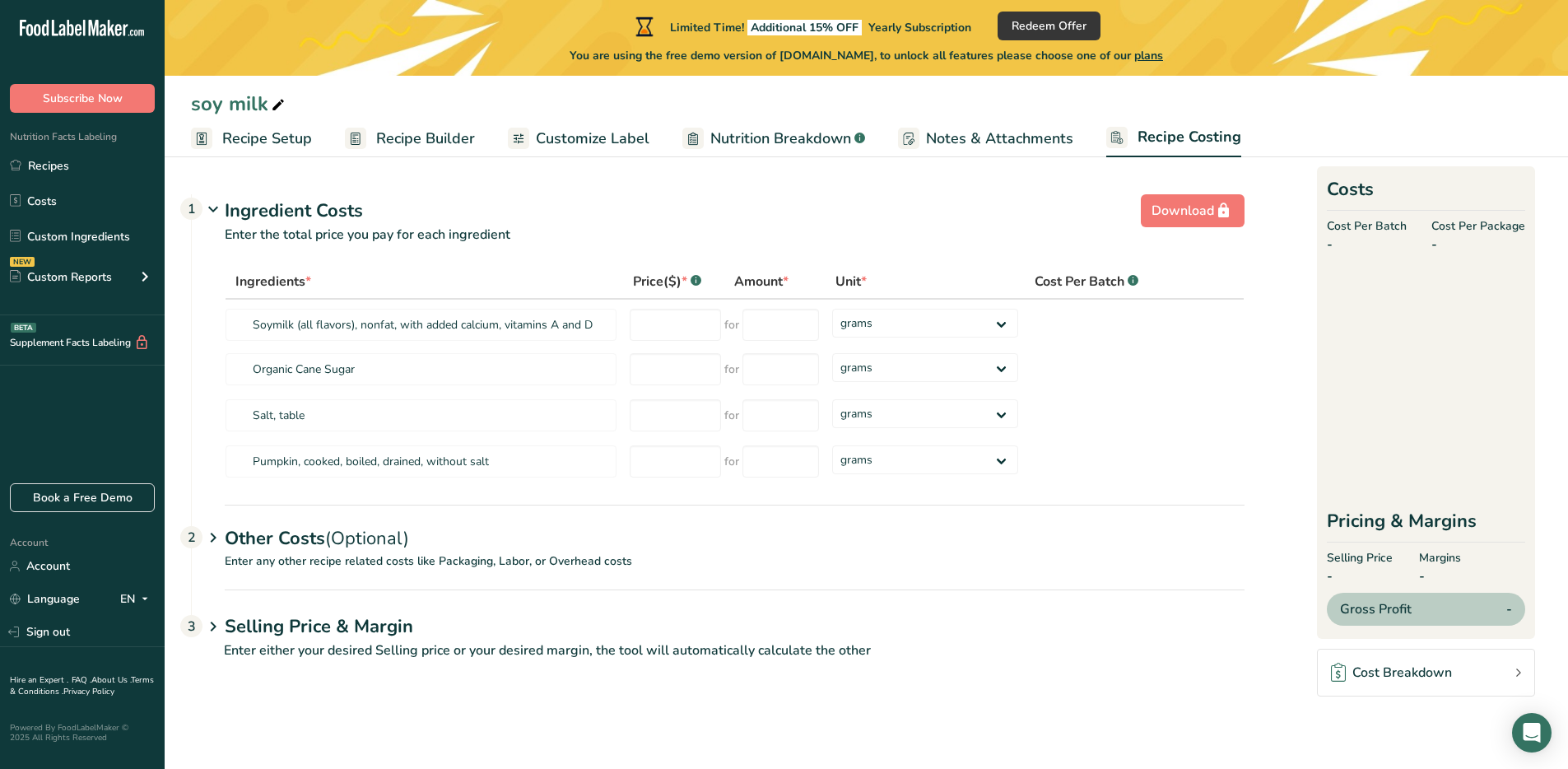
click at [610, 136] on span "Customize Label" at bounding box center [593, 138] width 113 height 22
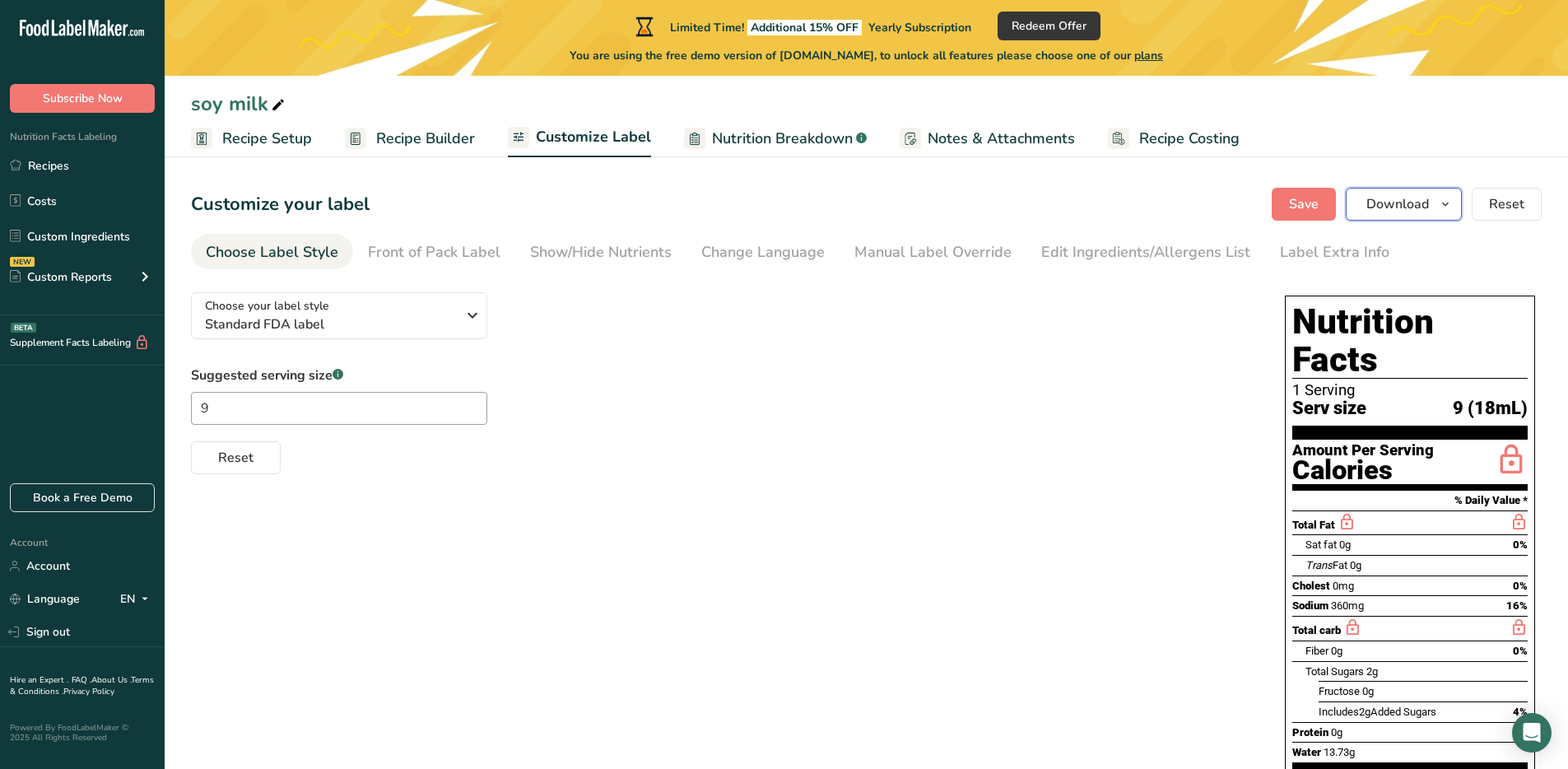
click at [1417, 208] on span "Download" at bounding box center [1397, 204] width 63 height 20
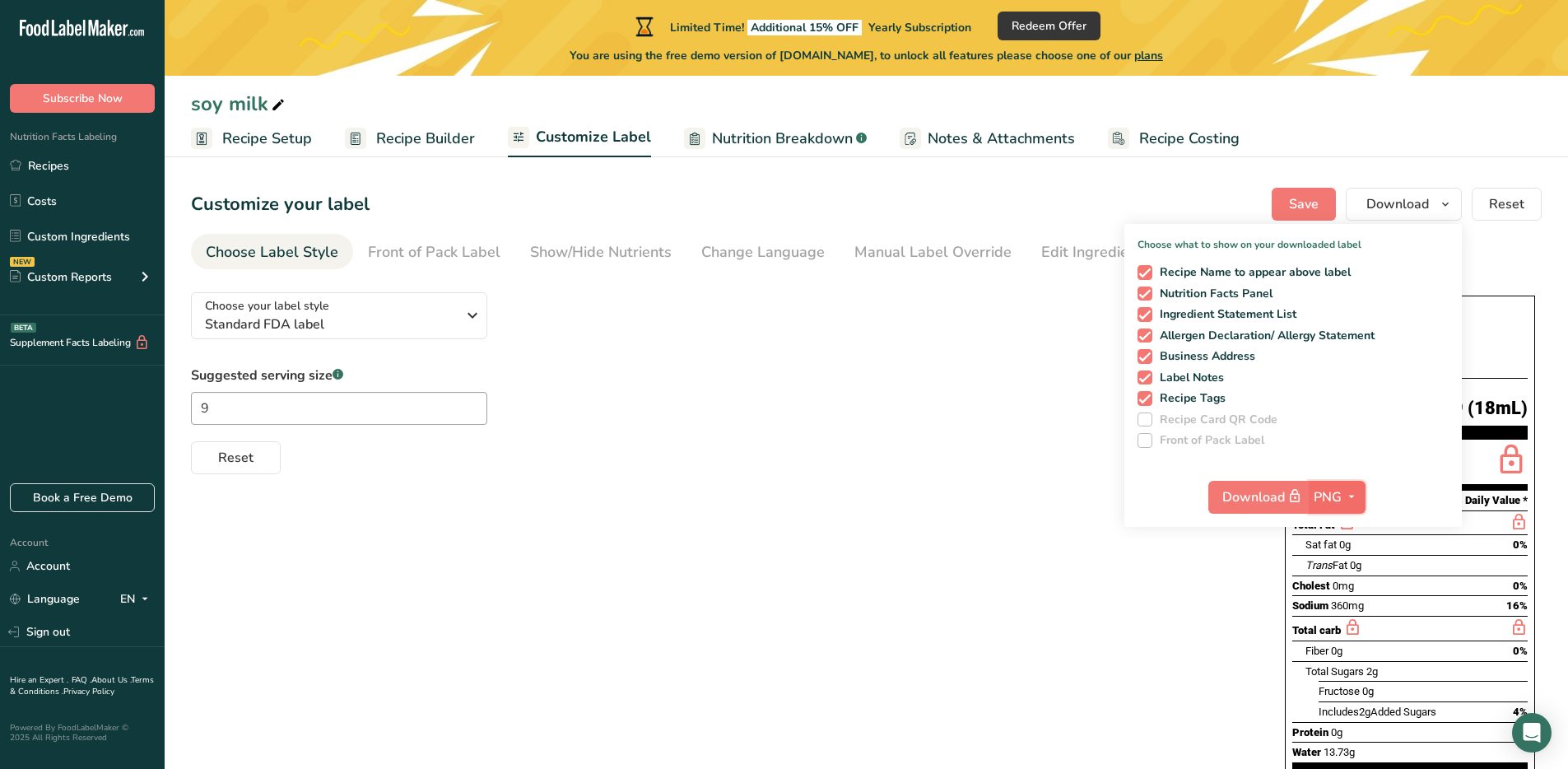
click at [1352, 496] on icon "button" at bounding box center [1351, 496] width 13 height 21
click at [1343, 612] on link "PDF" at bounding box center [1339, 611] width 53 height 27
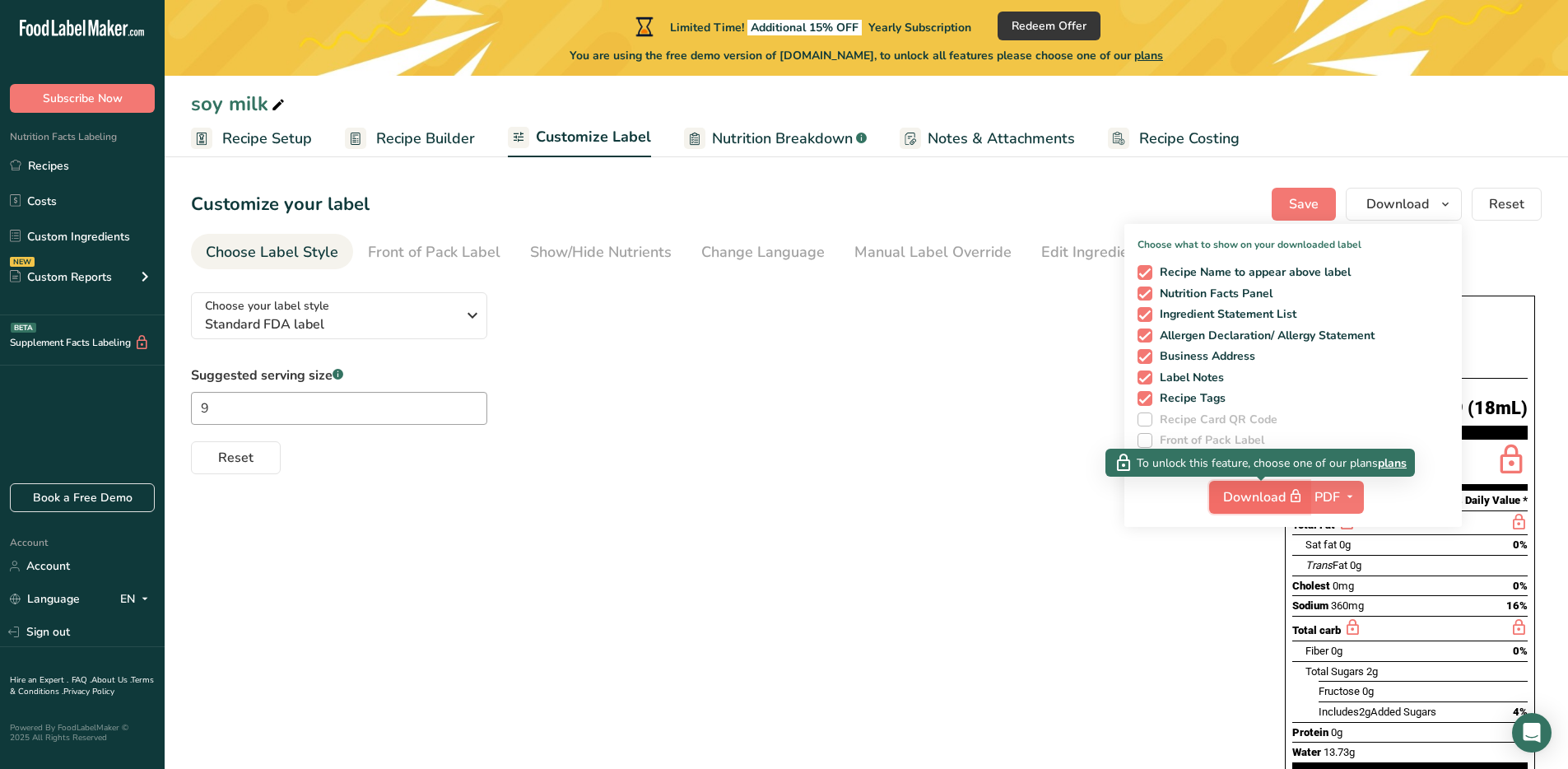
click at [1291, 505] on icon "button" at bounding box center [1295, 495] width 15 height 23
click at [1292, 502] on icon "button" at bounding box center [1295, 495] width 15 height 23
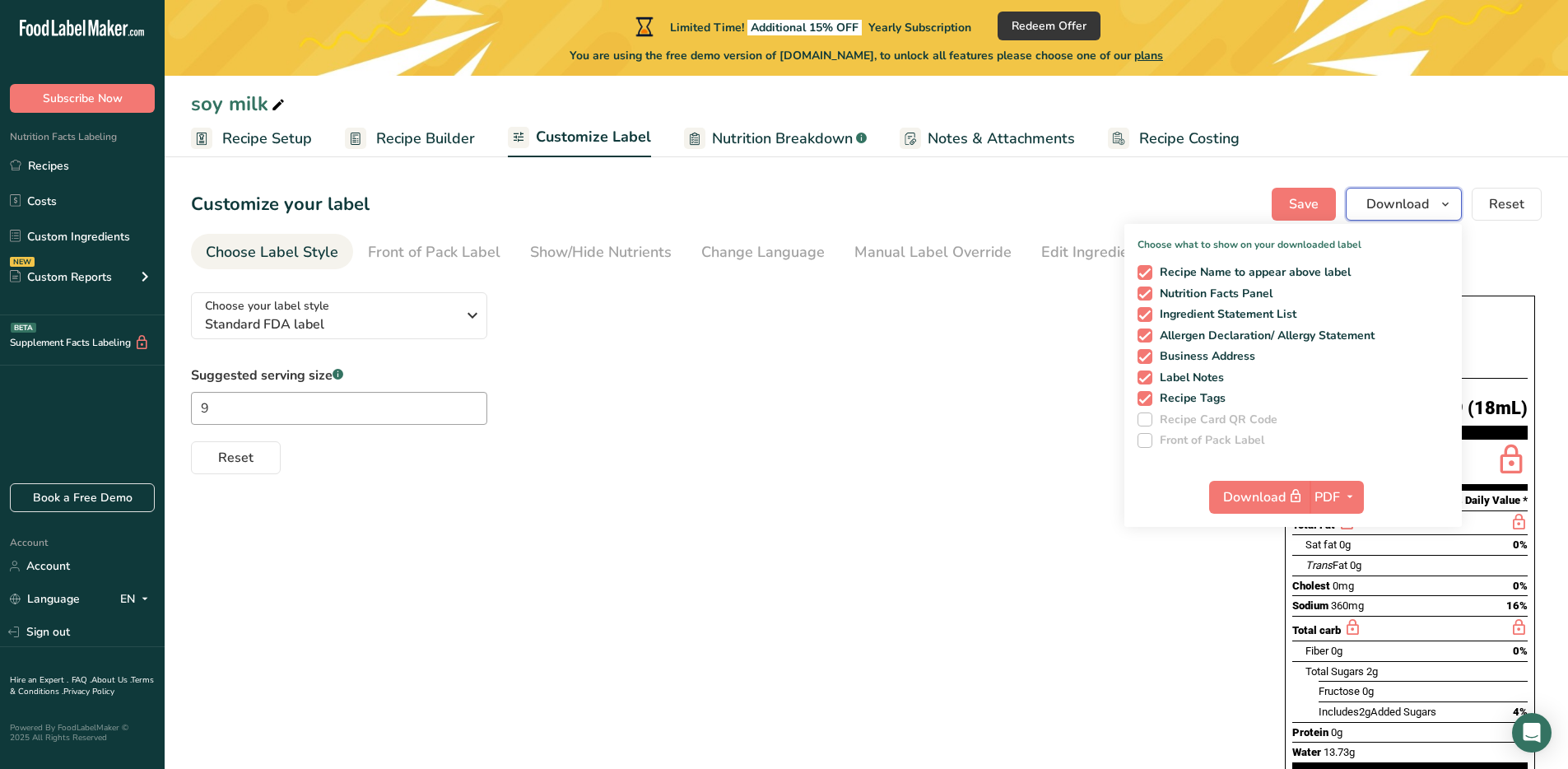
click at [1442, 191] on button "Download" at bounding box center [1404, 204] width 116 height 33
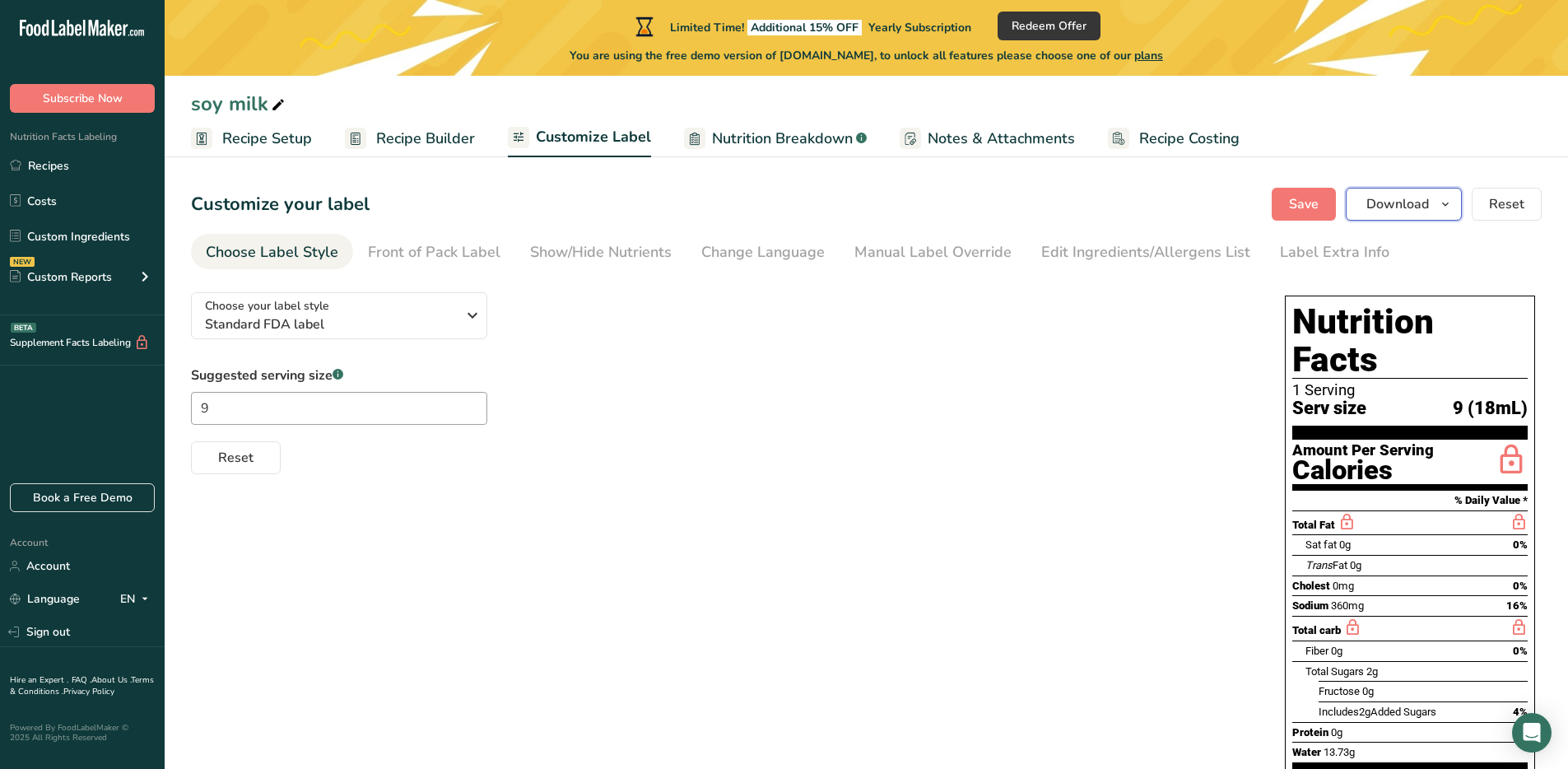
click at [1442, 191] on button "Download" at bounding box center [1404, 204] width 116 height 33
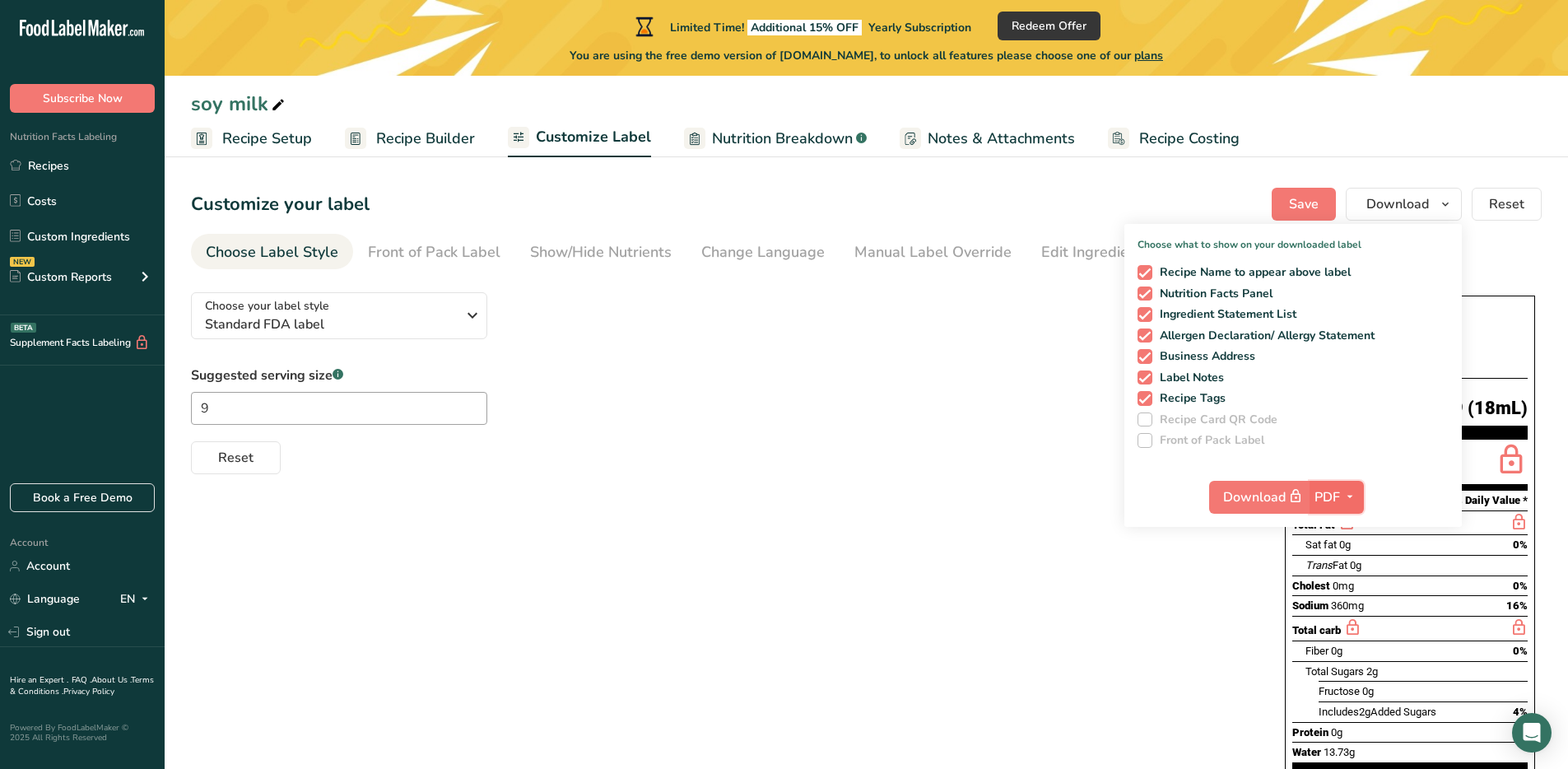
click at [1347, 494] on icon "button" at bounding box center [1349, 496] width 13 height 21
click at [1347, 551] on link "BMP" at bounding box center [1337, 557] width 53 height 27
click at [1368, 506] on div "Download BMP PNG BMP SVG PDF TXT" at bounding box center [1292, 500] width 337 height 53
click at [1341, 498] on span "BMP" at bounding box center [1327, 497] width 29 height 20
click at [1347, 579] on link "SVG" at bounding box center [1339, 584] width 53 height 27
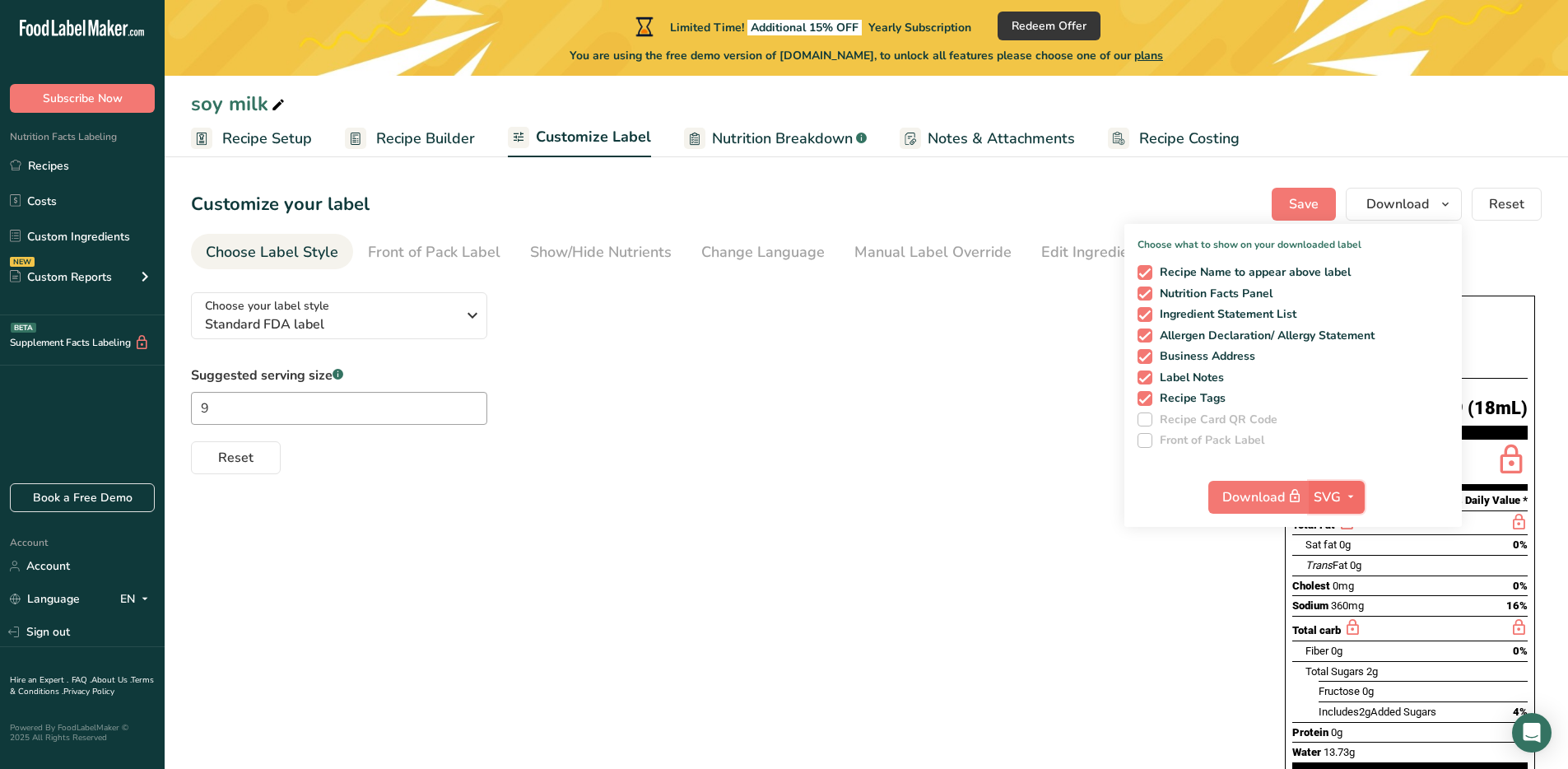
click at [1349, 499] on icon "button" at bounding box center [1350, 496] width 13 height 21
click at [1352, 608] on link "PDF" at bounding box center [1338, 611] width 53 height 27
click at [1347, 493] on icon "button" at bounding box center [1349, 496] width 13 height 21
click at [1349, 633] on link "TXT" at bounding box center [1337, 639] width 53 height 27
checkbox input "false"
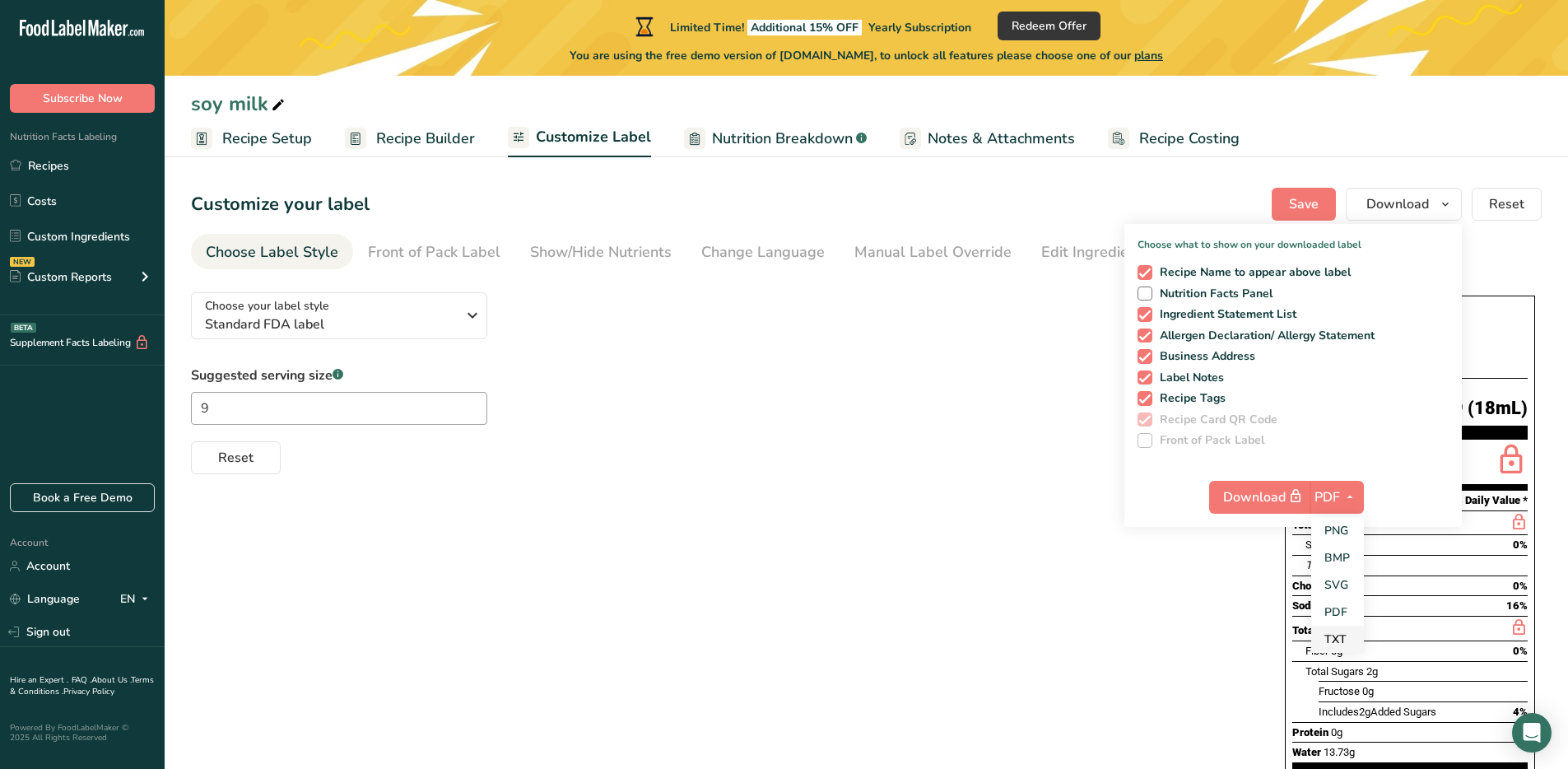
checkbox input "true"
click at [1153, 630] on div "Choose your label style Standard FDA label USA (FDA) Standard FDA label Tabular…" at bounding box center [867, 655] width 1351 height 752
